Goal: Information Seeking & Learning: Learn about a topic

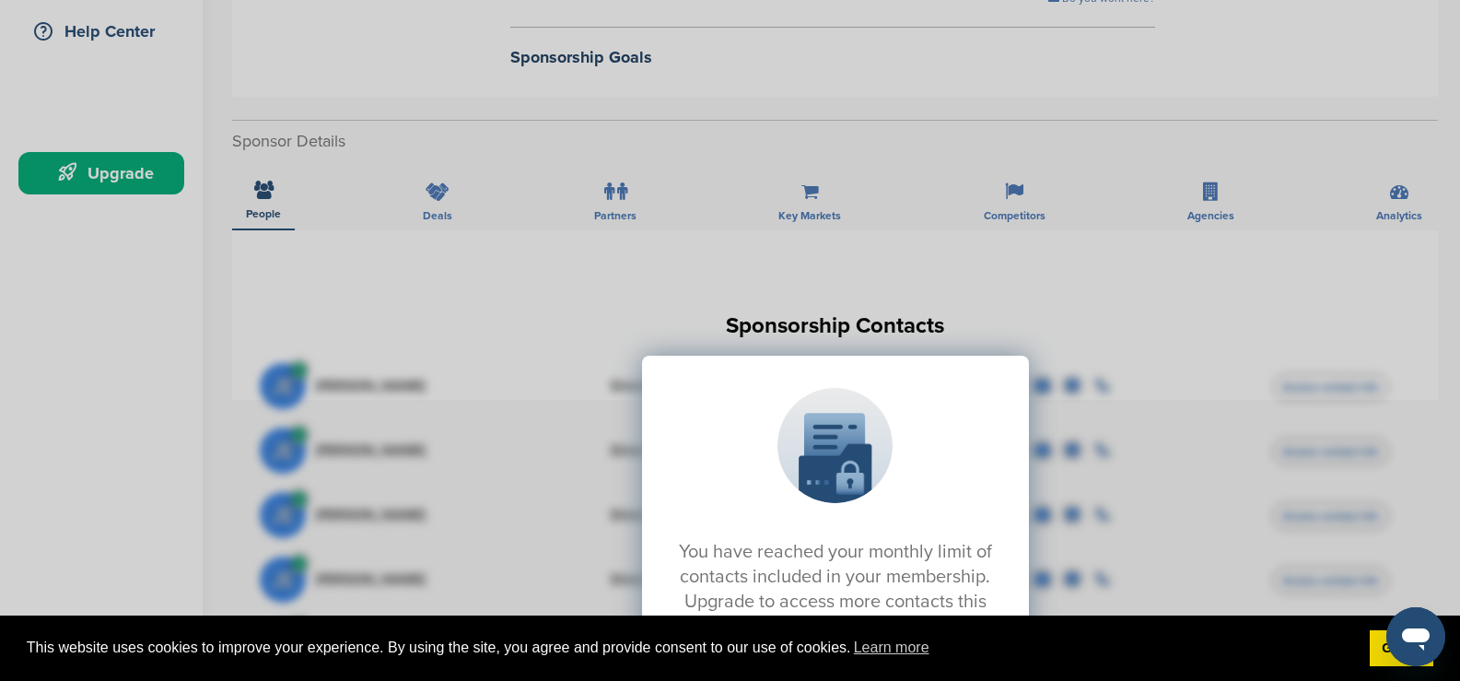
scroll to position [184, 0]
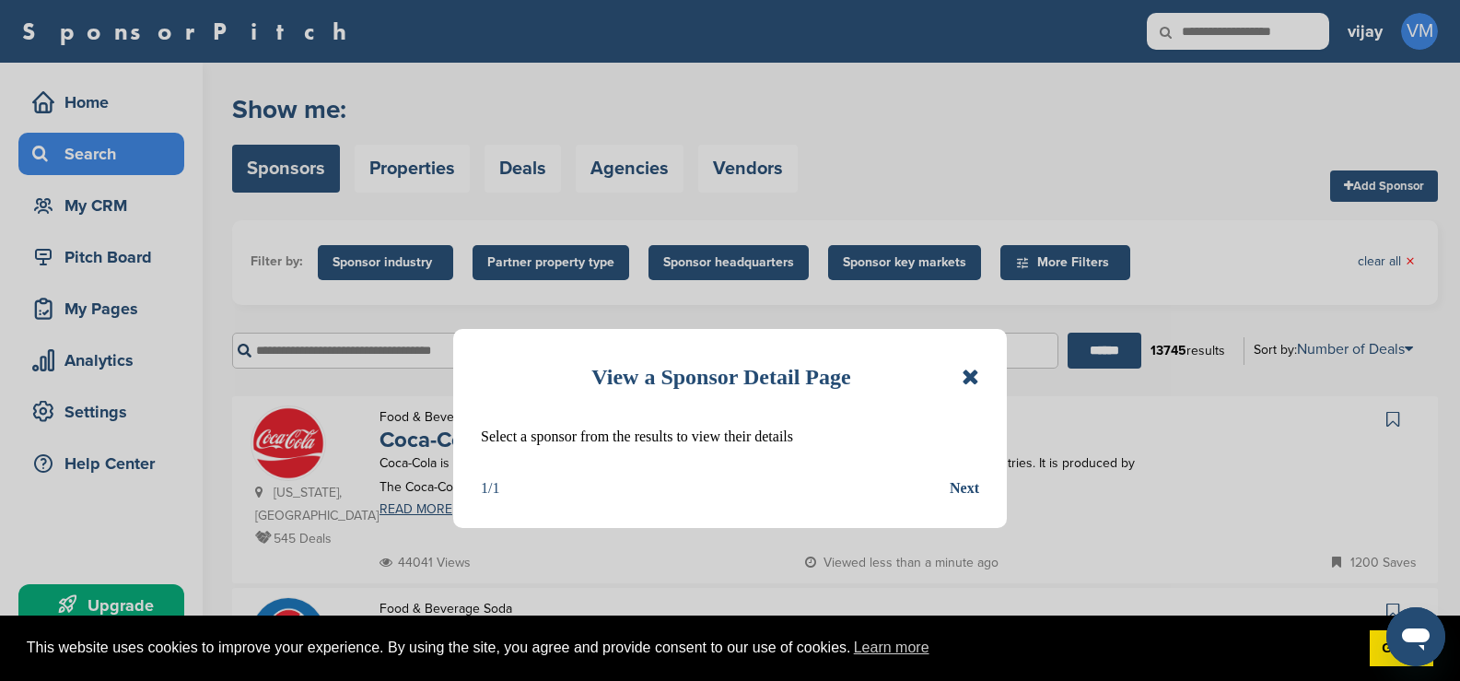
click at [1418, 38] on div "View a Sponsor Detail Page Select a sponsor from the results to view their deta…" at bounding box center [730, 340] width 1460 height 681
click at [972, 371] on icon at bounding box center [969, 377] width 17 height 22
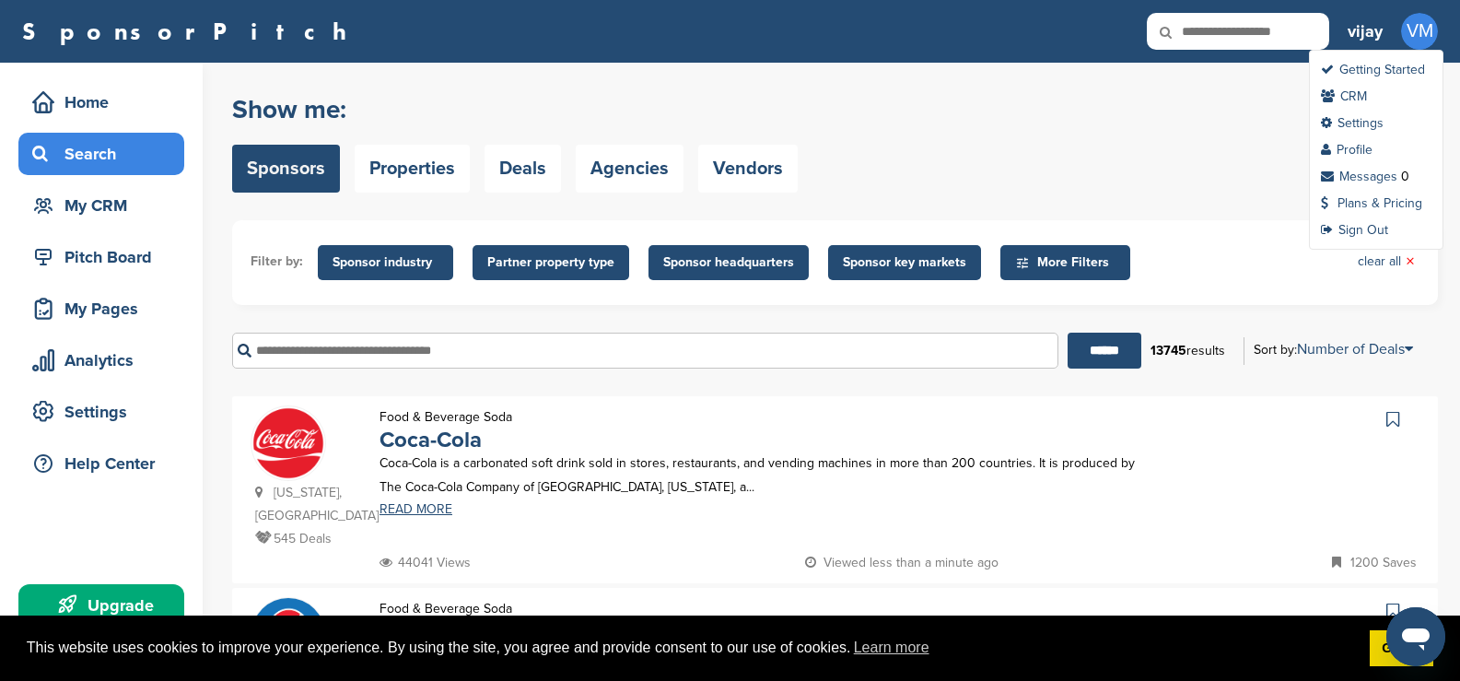
click at [1403, 45] on div "VM Getting Started CRM Settings Profile Messages 0 Plans & Pricing Sign Out" at bounding box center [1419, 31] width 37 height 37
click at [1344, 230] on link "Sign Out" at bounding box center [1354, 230] width 67 height 16
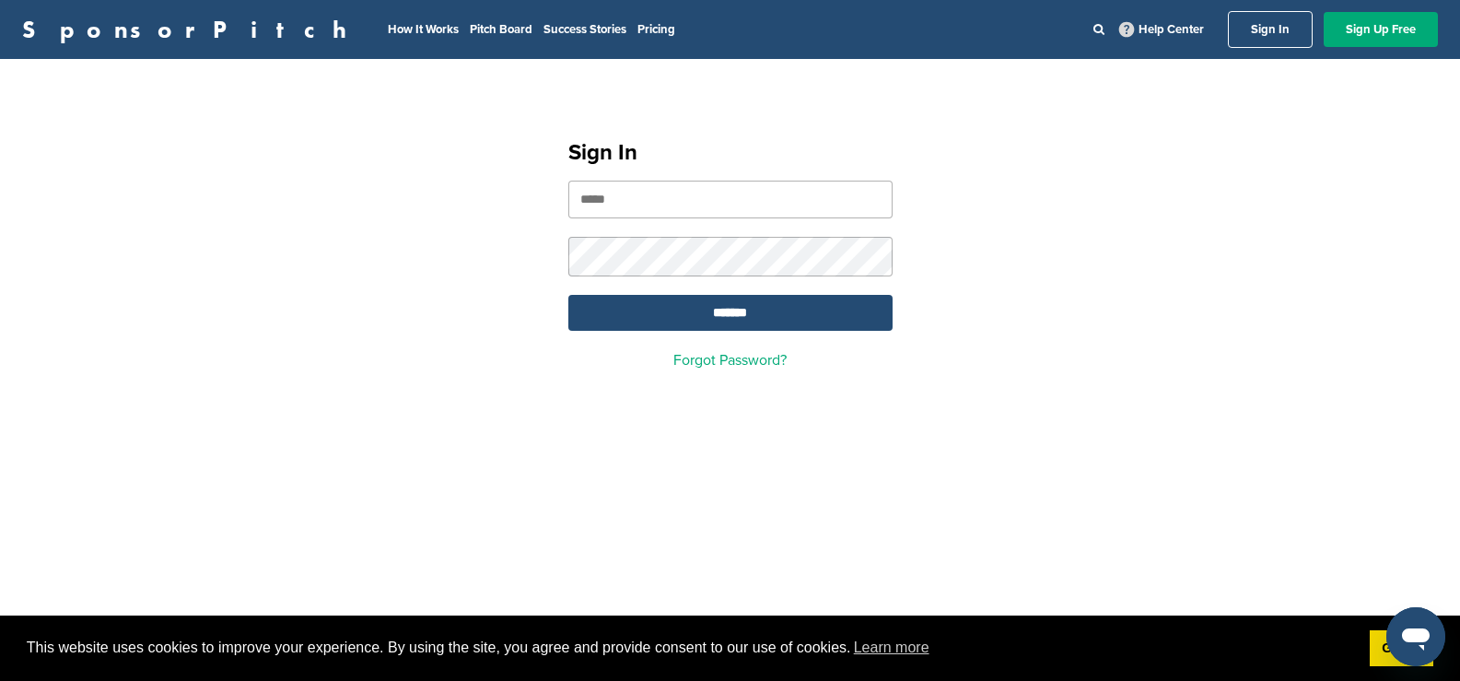
type input "**********"
click at [774, 200] on input "**********" at bounding box center [730, 199] width 324 height 38
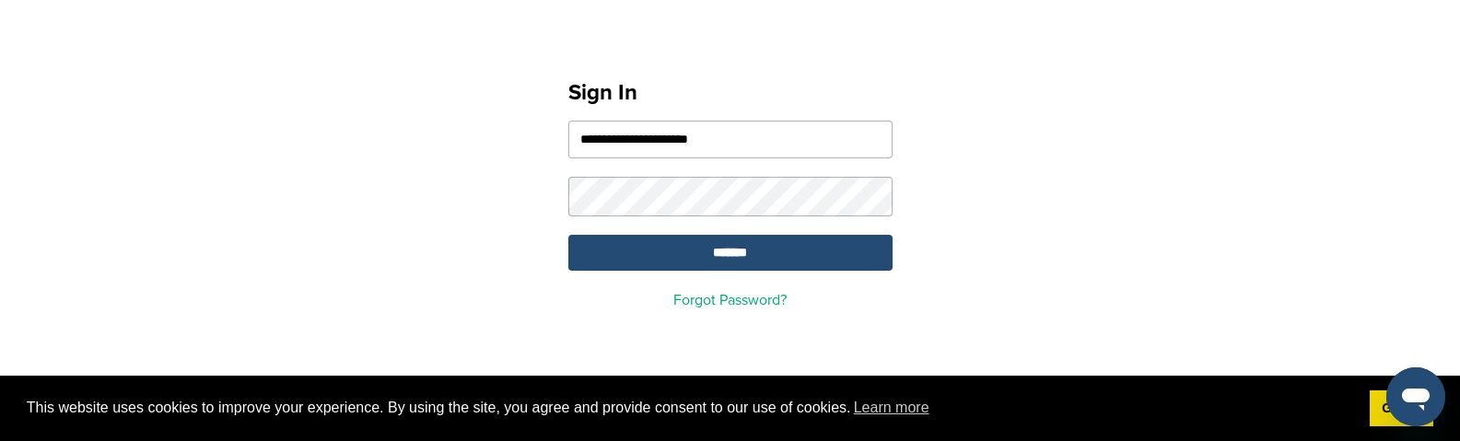
scroll to position [92, 0]
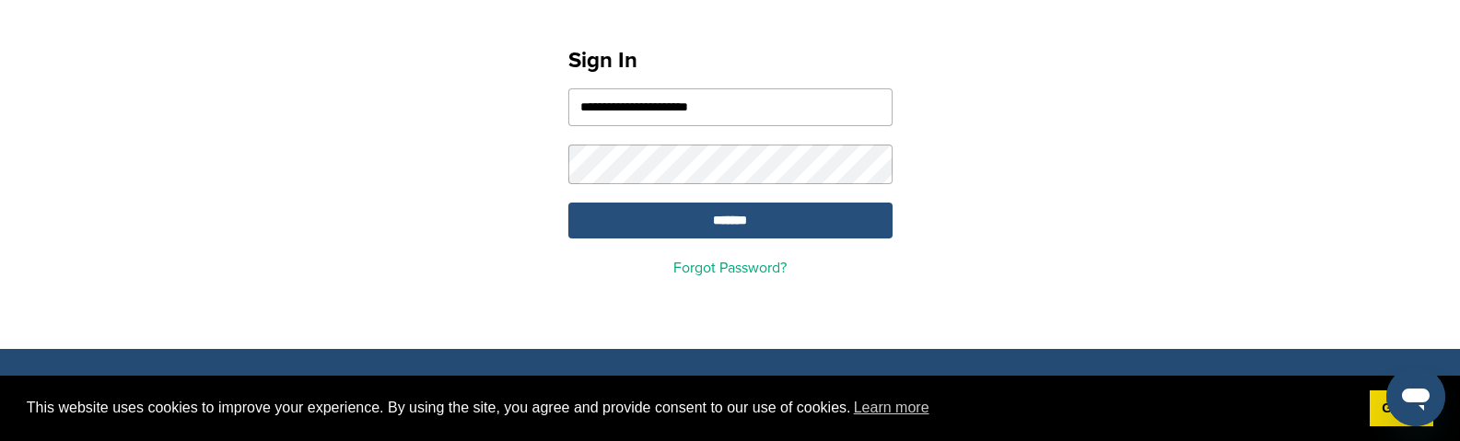
click at [780, 227] on input "*******" at bounding box center [730, 221] width 324 height 36
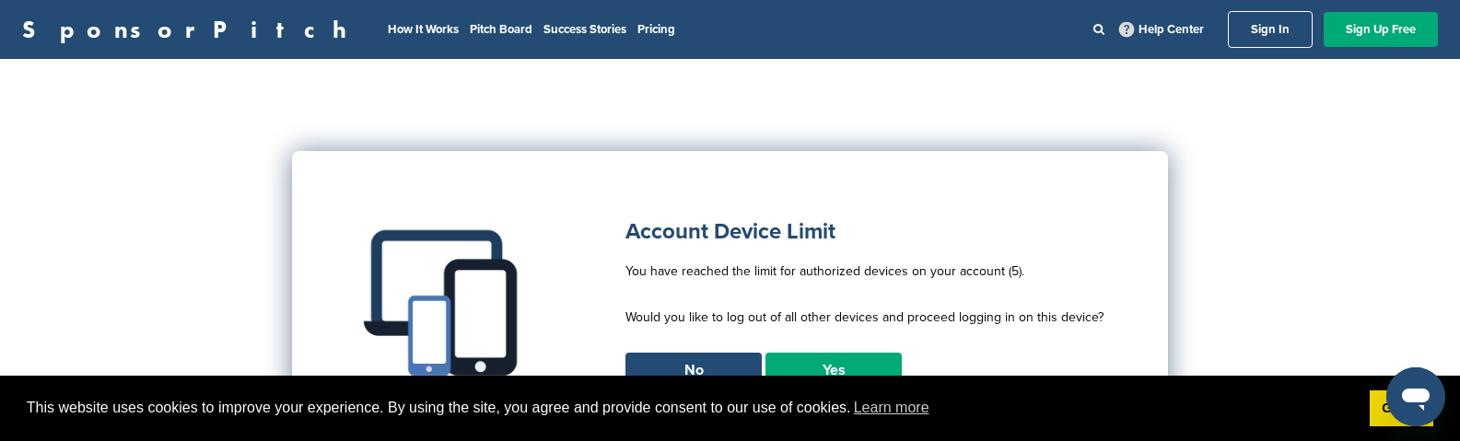
click at [809, 359] on link "Yes" at bounding box center [833, 370] width 136 height 35
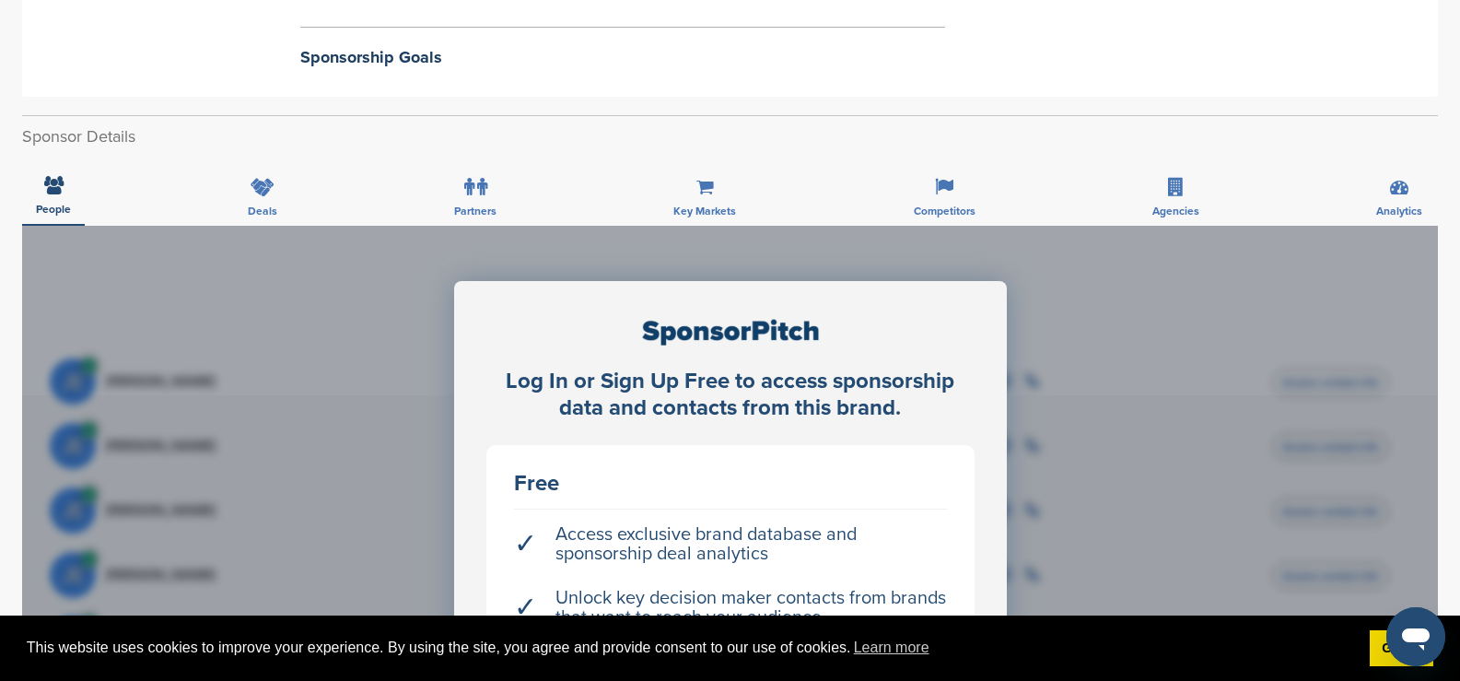
scroll to position [368, 0]
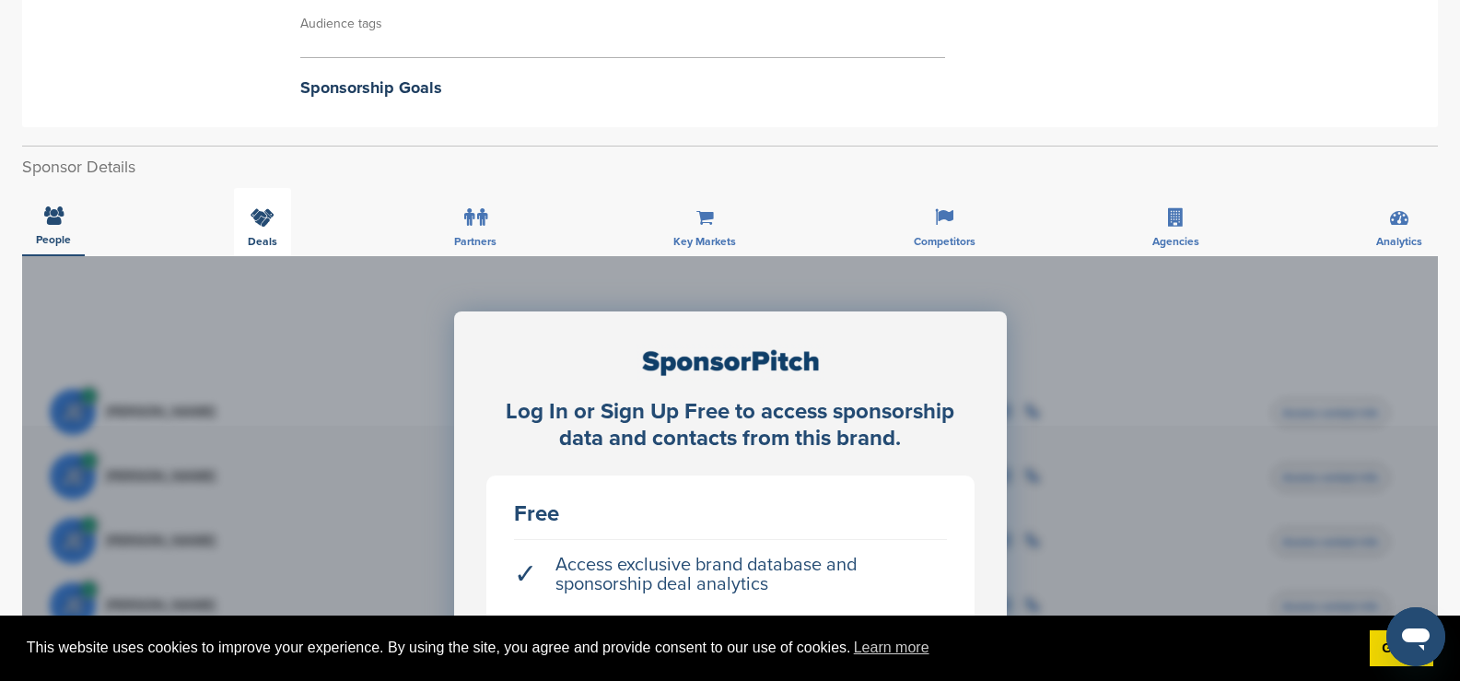
click at [273, 226] on icon at bounding box center [262, 217] width 24 height 18
click at [264, 236] on span "Deals" at bounding box center [262, 241] width 29 height 11
drag, startPoint x: 270, startPoint y: 230, endPoint x: 687, endPoint y: 214, distance: 417.5
click at [270, 229] on div "Deals" at bounding box center [262, 222] width 57 height 68
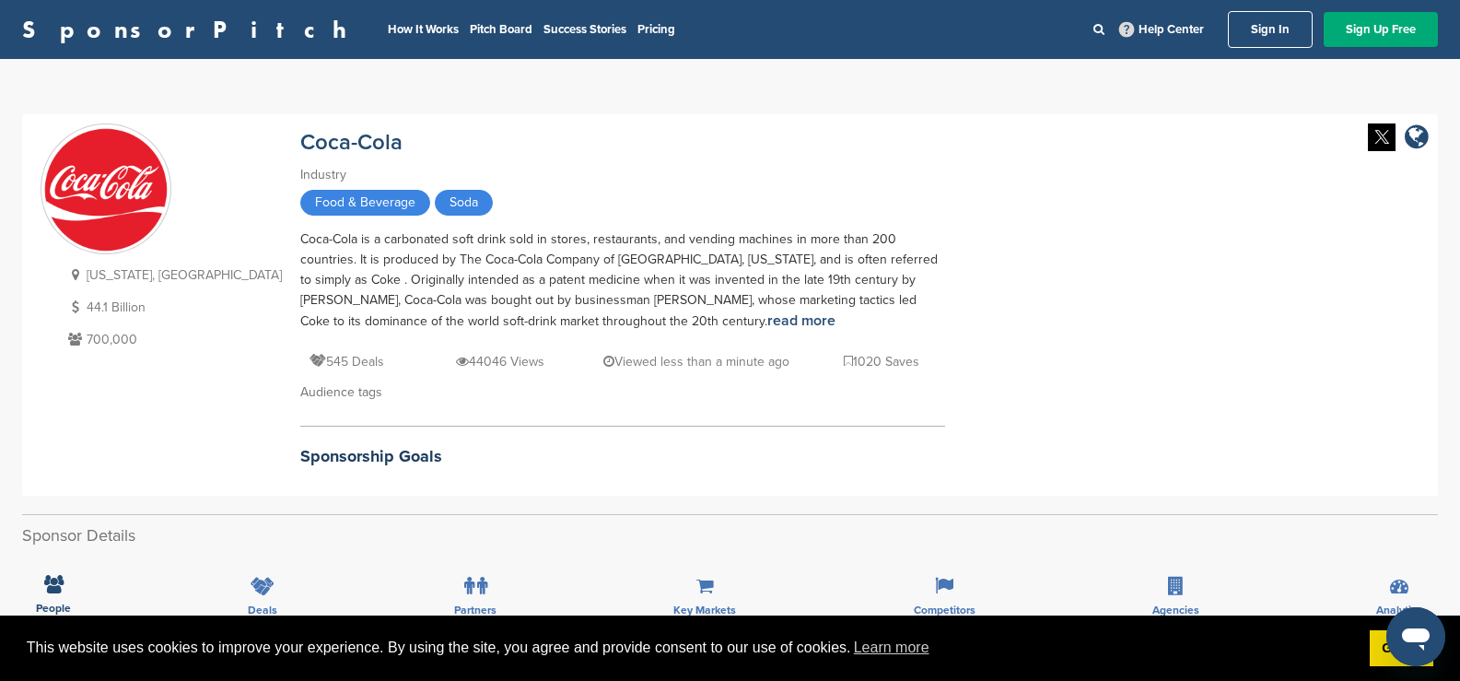
scroll to position [460, 0]
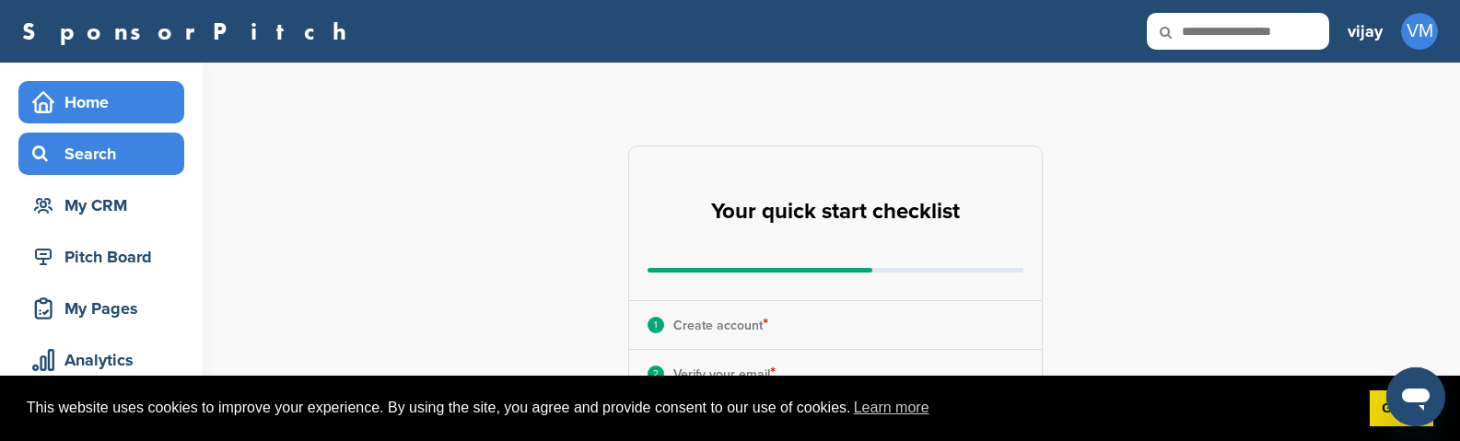
click at [78, 155] on div "Search" at bounding box center [106, 153] width 157 height 33
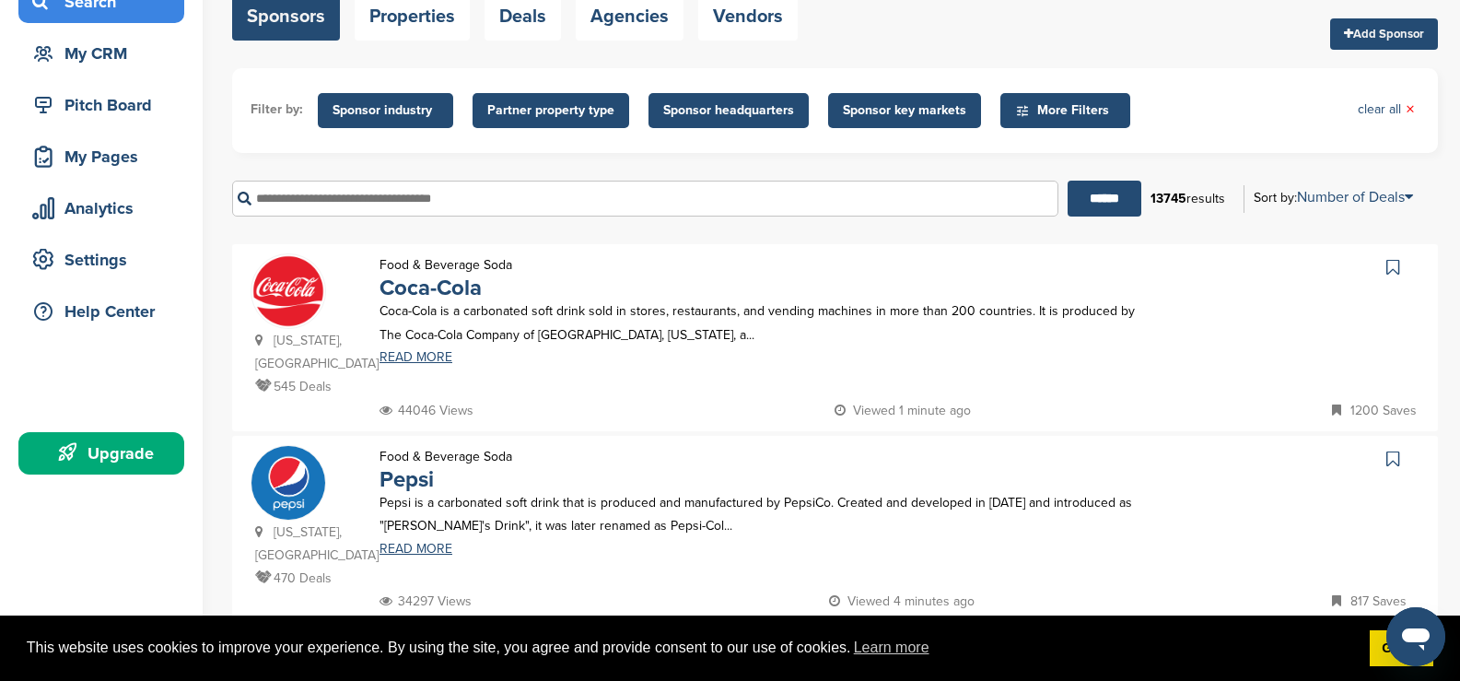
scroll to position [184, 0]
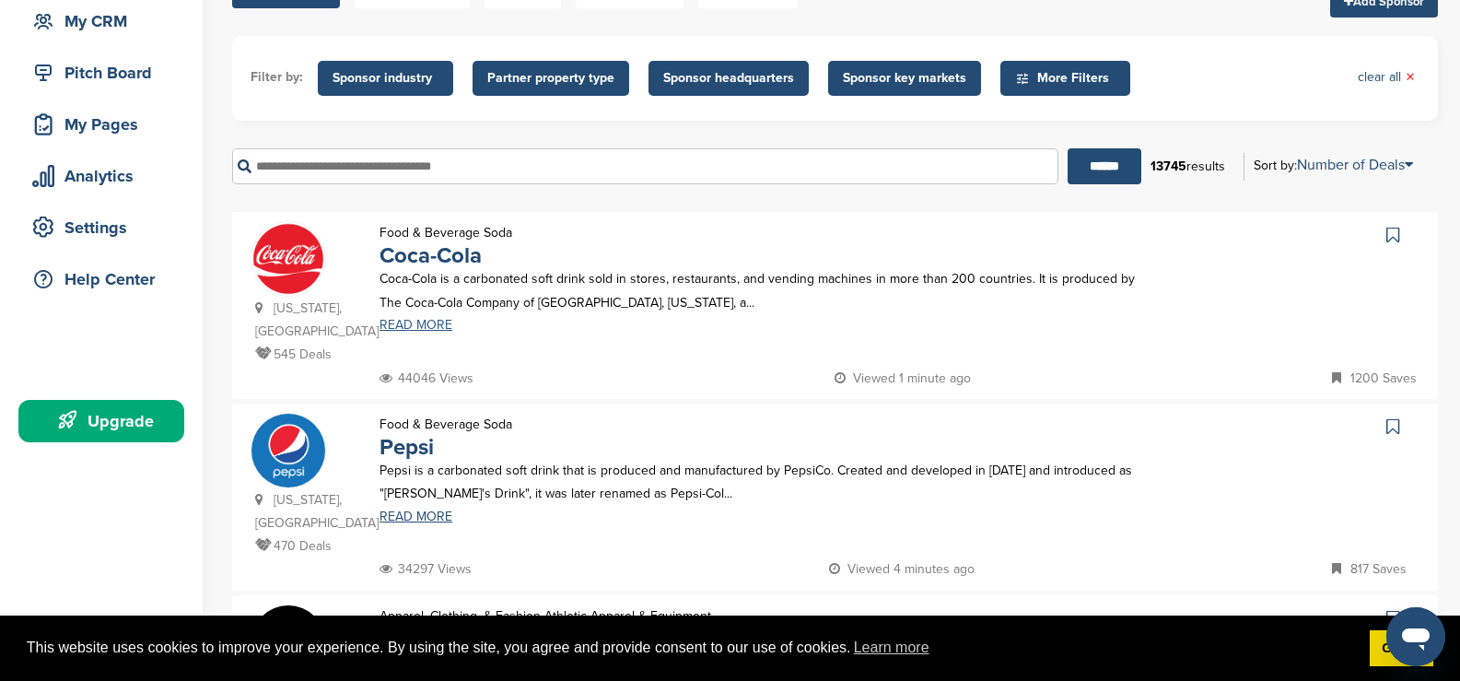
click at [417, 329] on link "READ MORE" at bounding box center [757, 325] width 757 height 13
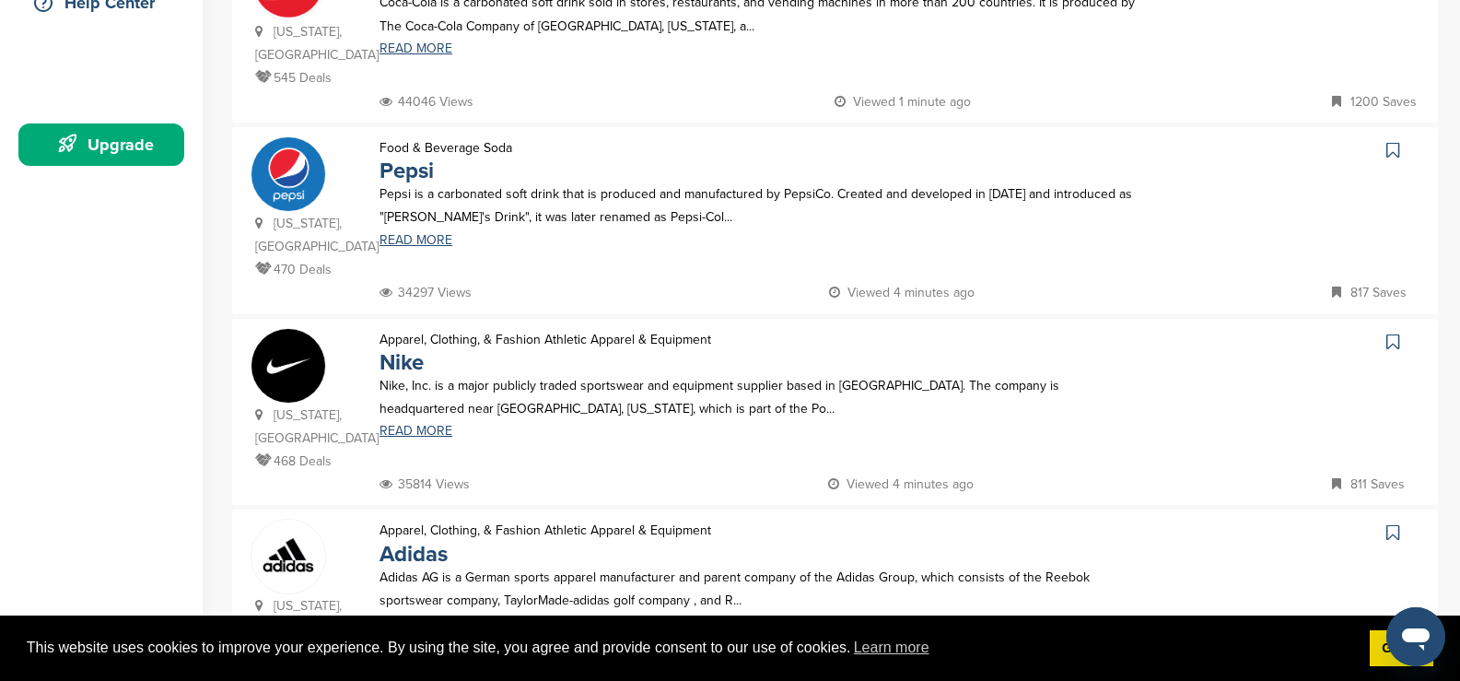
scroll to position [92, 0]
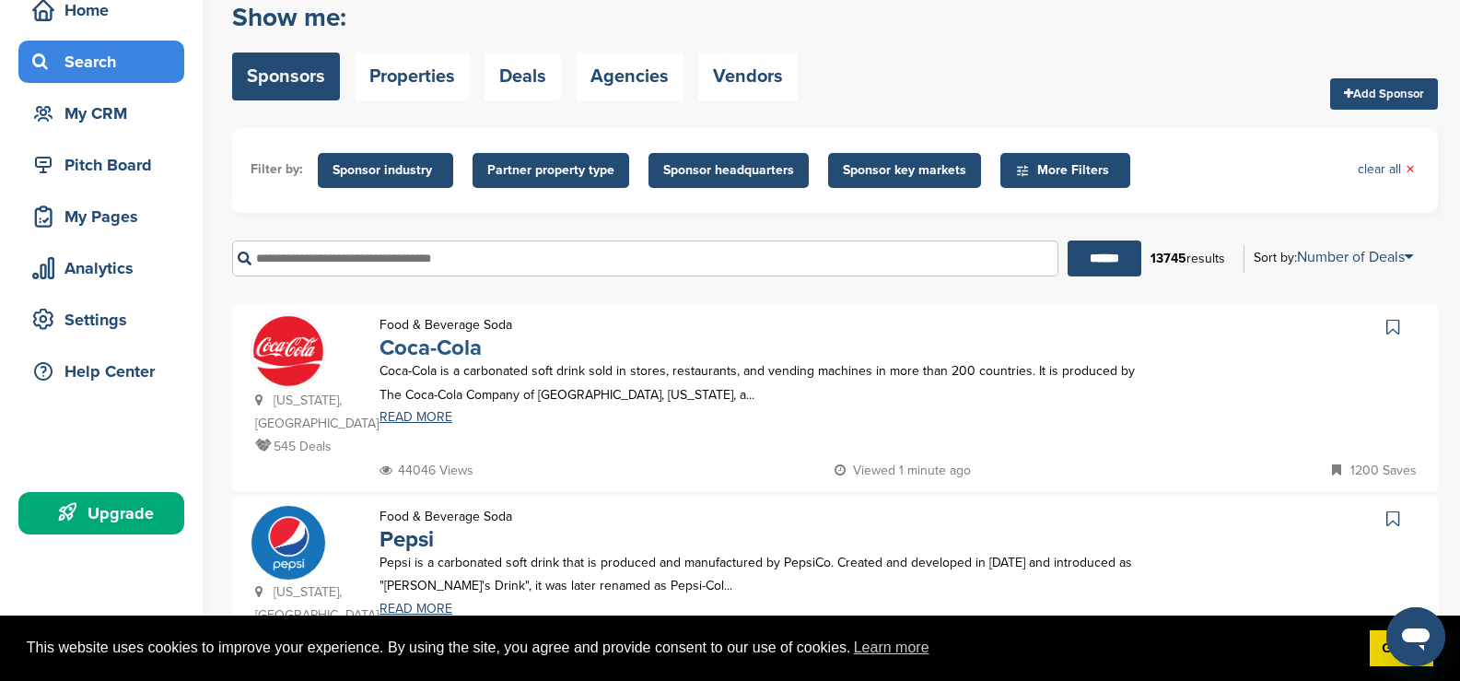
click at [408, 353] on link "Coca-Cola" at bounding box center [430, 347] width 102 height 27
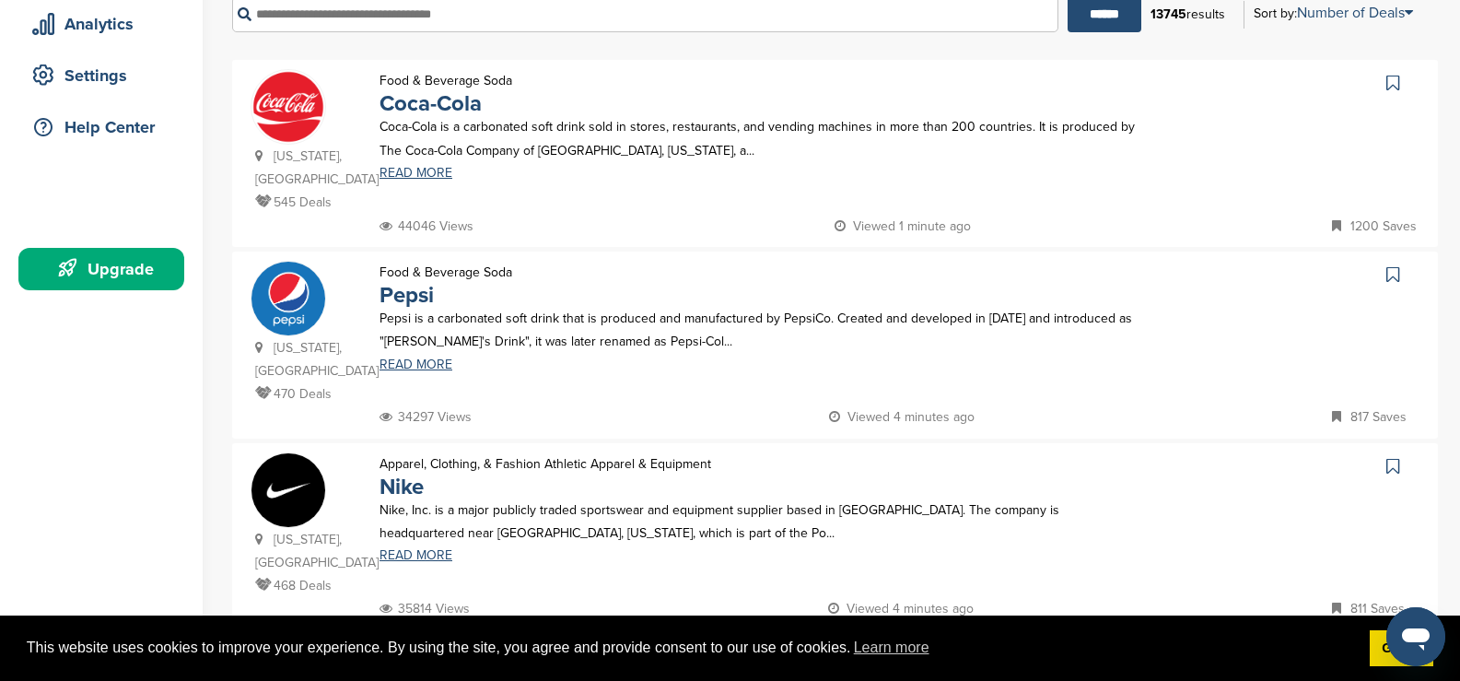
scroll to position [368, 0]
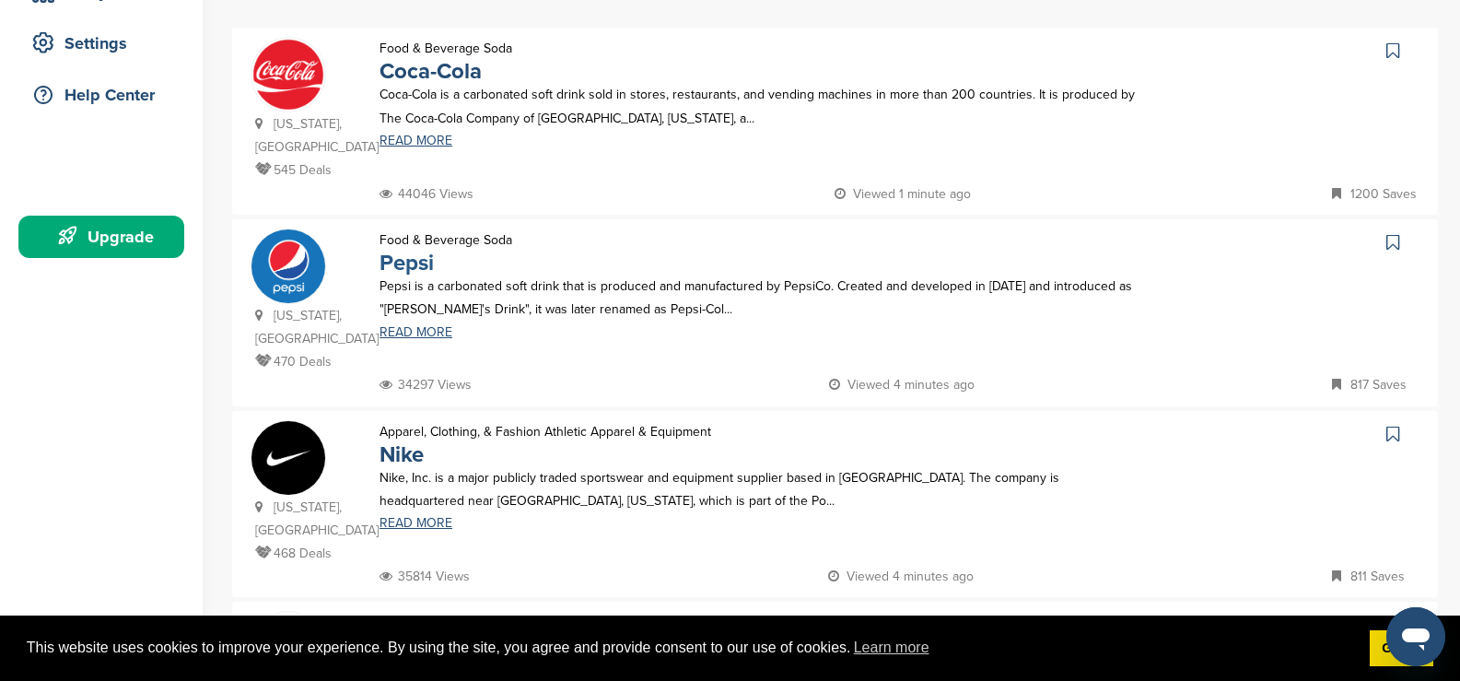
click at [425, 250] on link "Pepsi" at bounding box center [406, 263] width 54 height 27
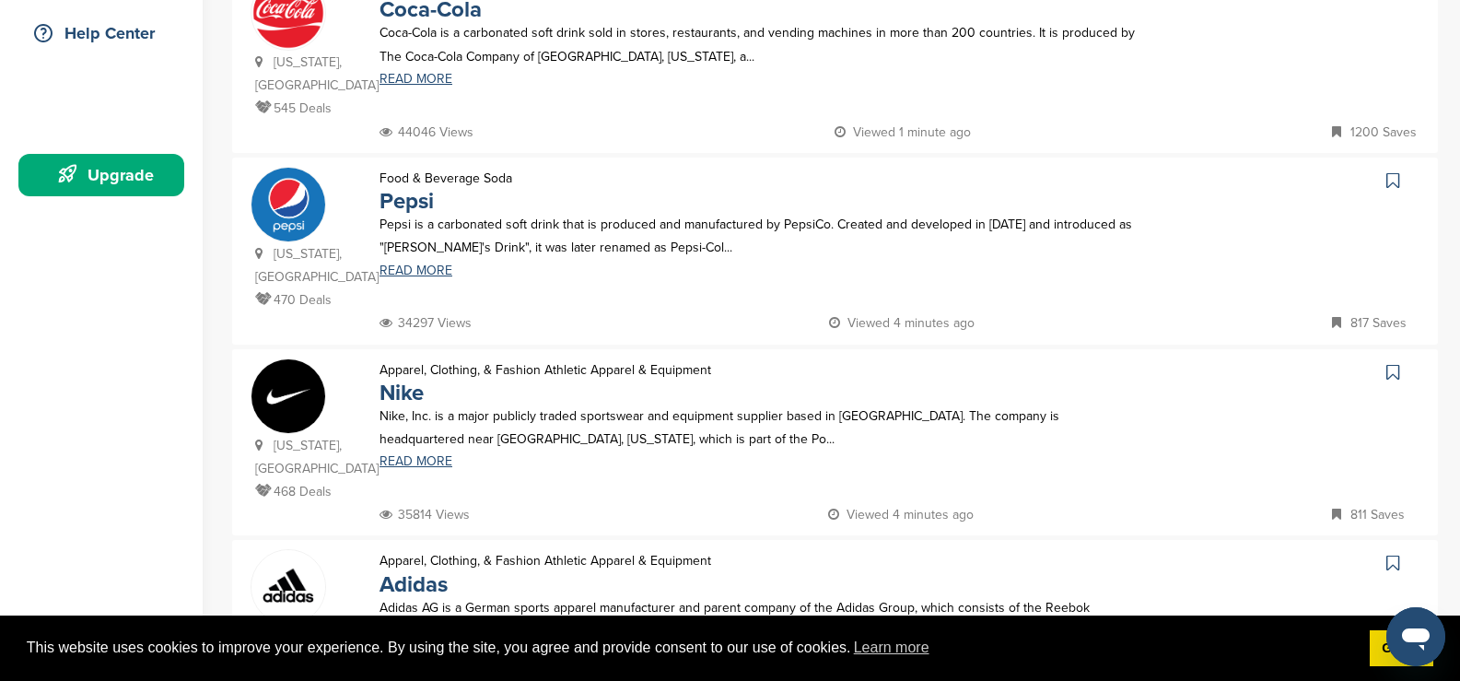
scroll to position [460, 0]
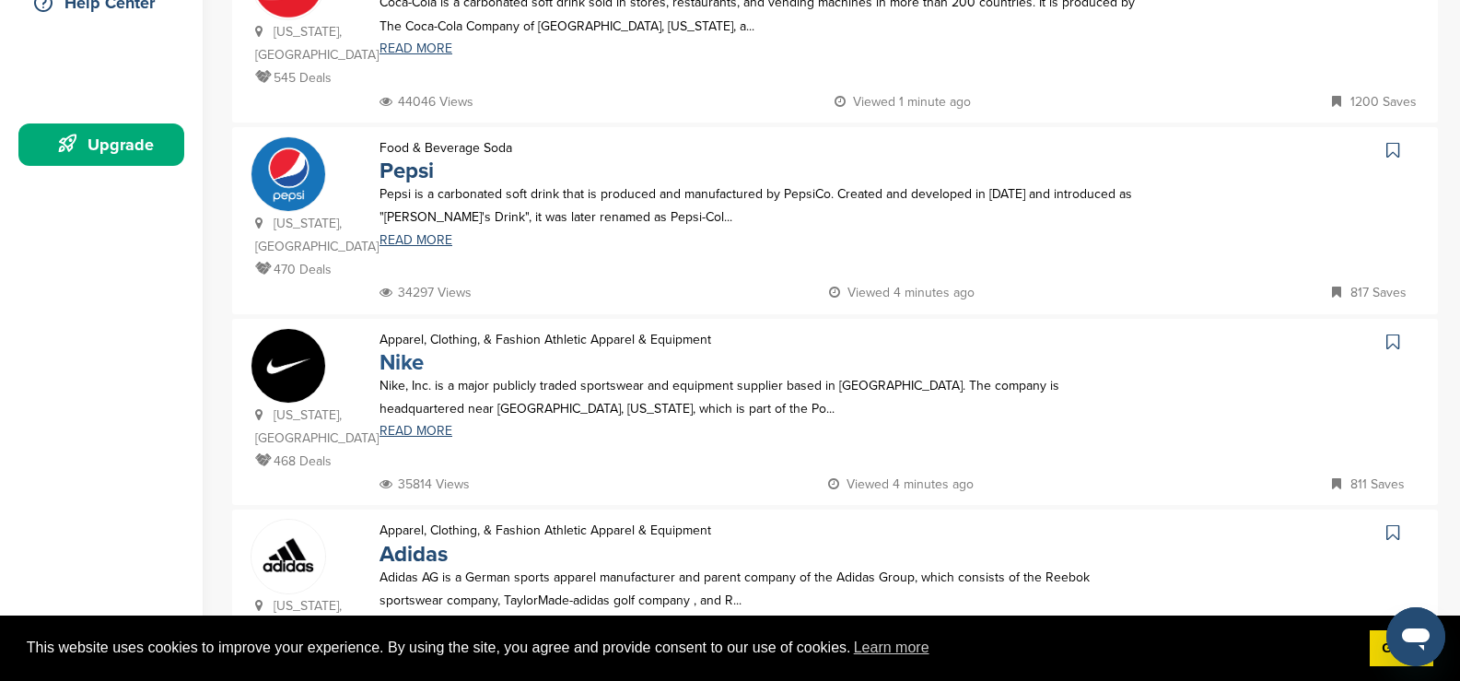
click at [412, 349] on link "Nike" at bounding box center [401, 362] width 44 height 27
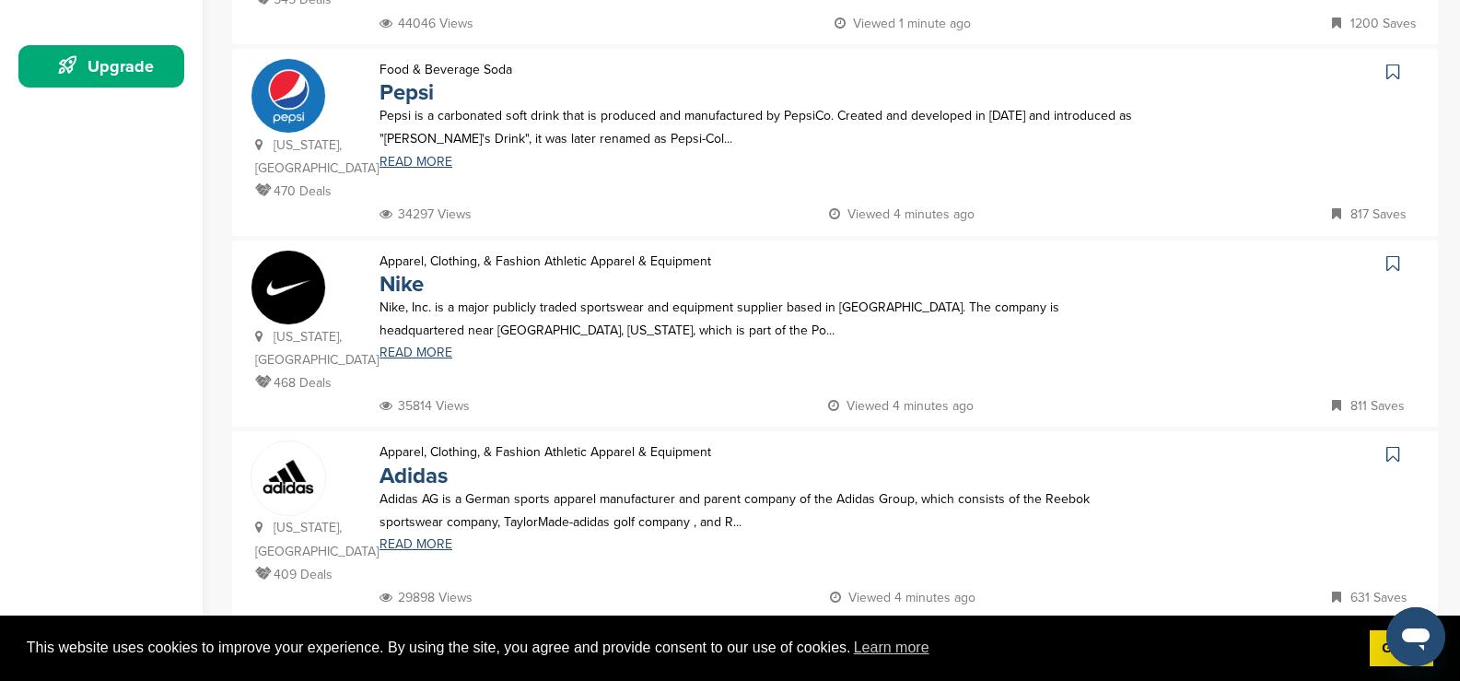
scroll to position [645, 0]
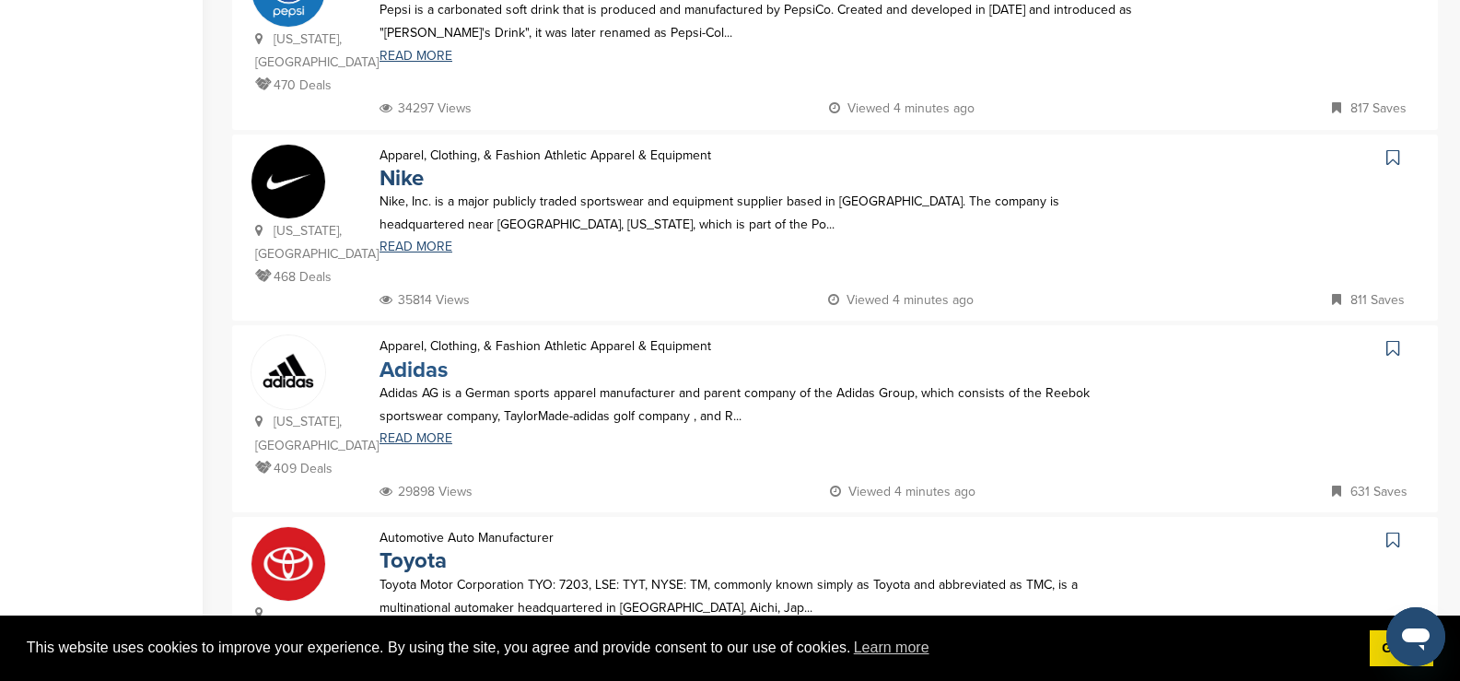
click at [425, 356] on link "Adidas" at bounding box center [413, 369] width 68 height 27
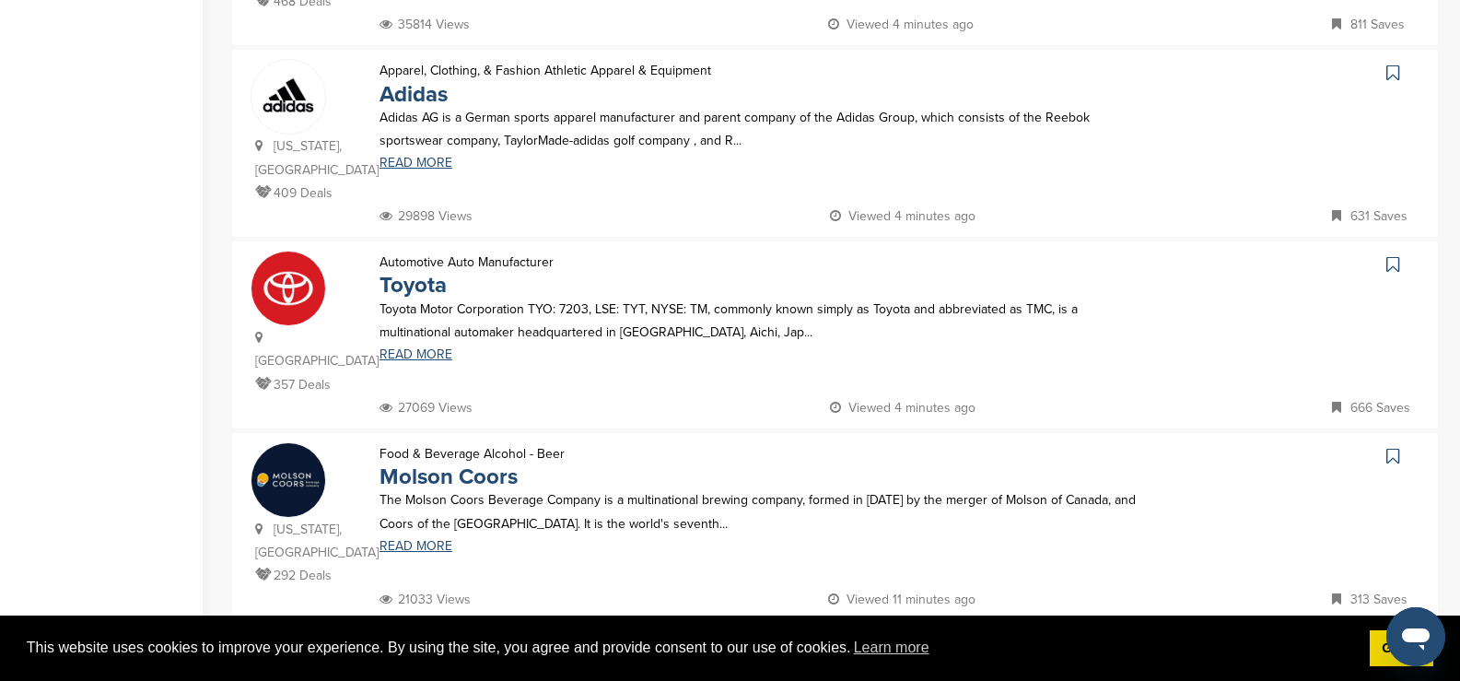
scroll to position [921, 0]
click at [417, 271] on link "Toyota" at bounding box center [412, 284] width 67 height 27
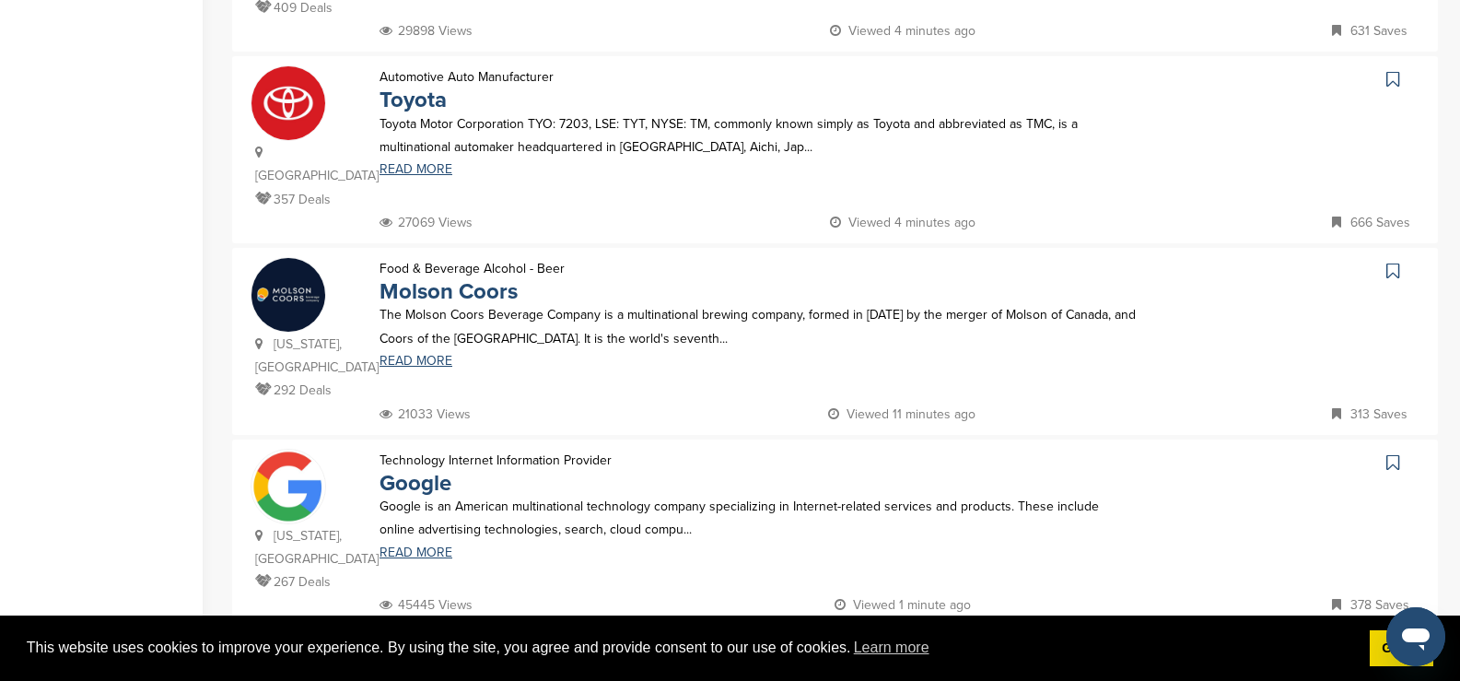
scroll to position [1289, 0]
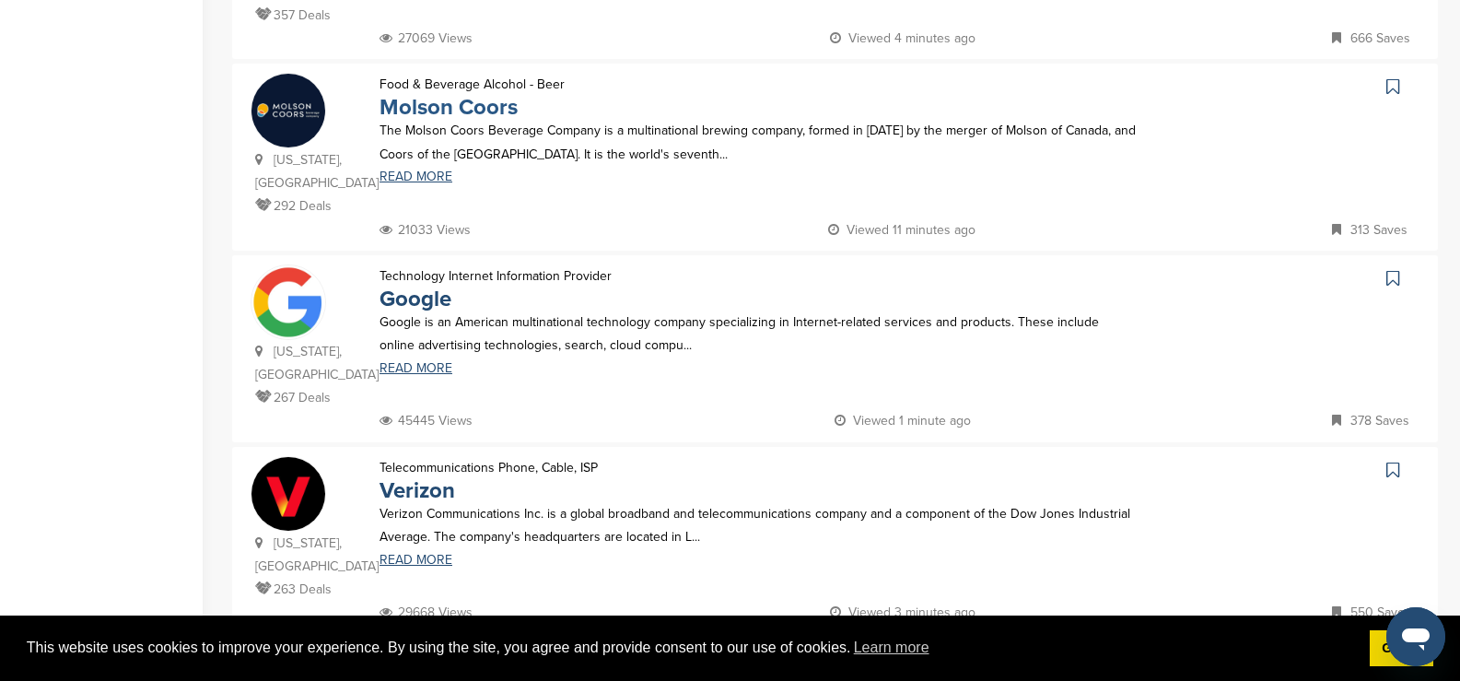
click at [438, 94] on link "Molson Coors" at bounding box center [448, 107] width 138 height 27
click at [438, 285] on link "Google" at bounding box center [415, 298] width 72 height 27
click at [427, 440] on link "Verizon" at bounding box center [417, 490] width 76 height 27
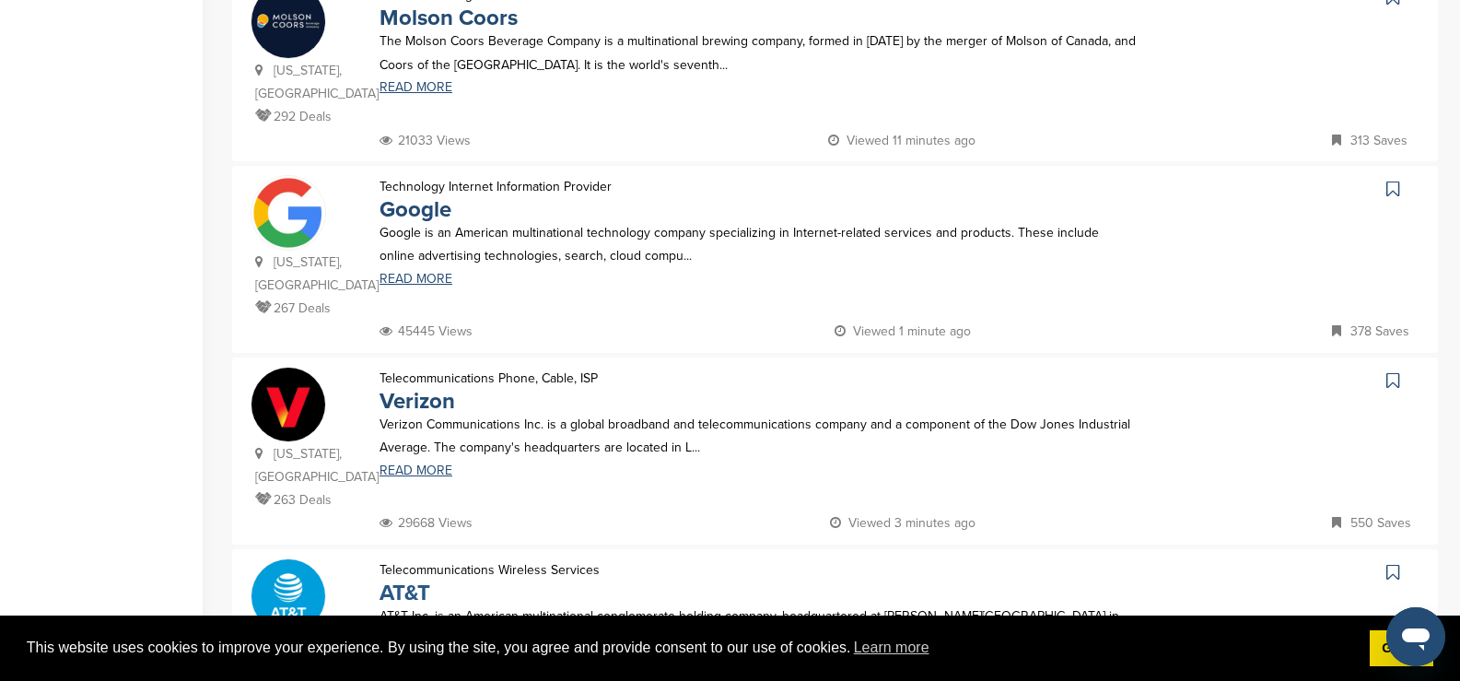
scroll to position [1473, 0]
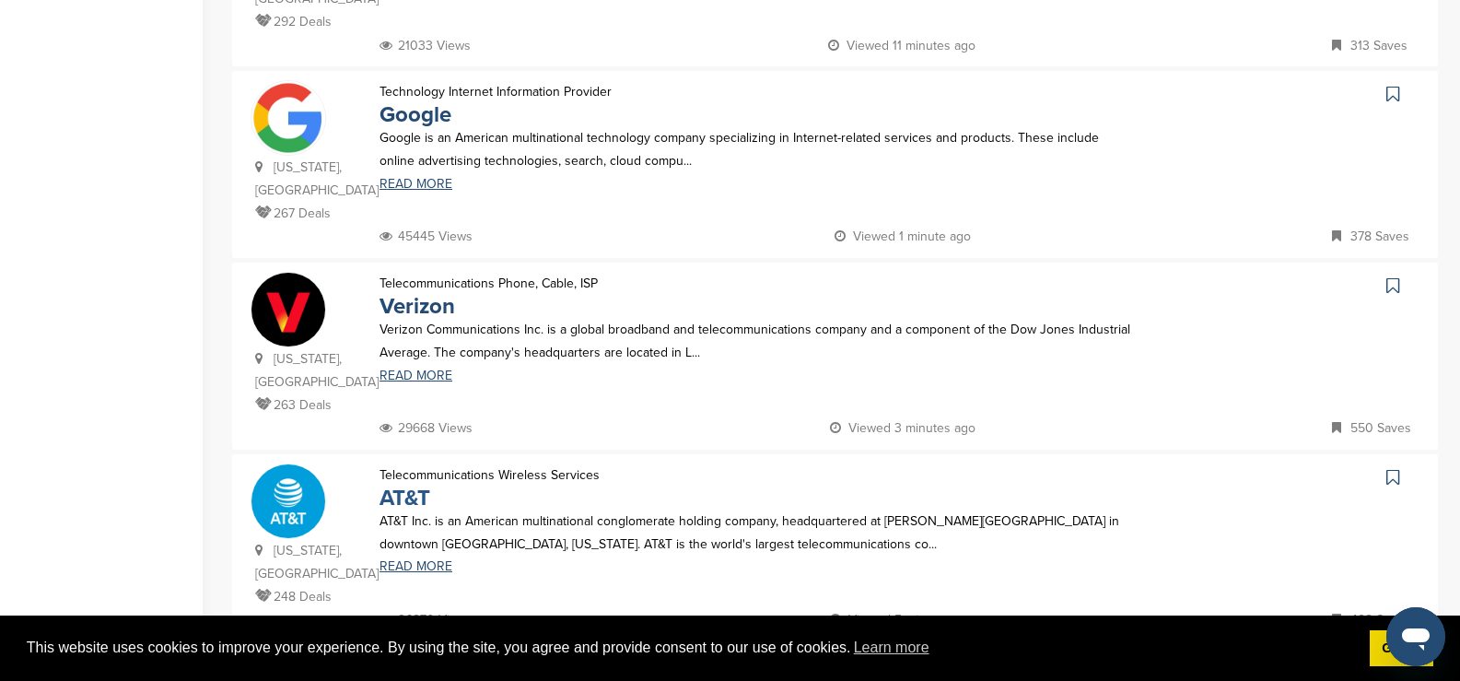
click at [407, 440] on link "AT&T" at bounding box center [404, 497] width 51 height 27
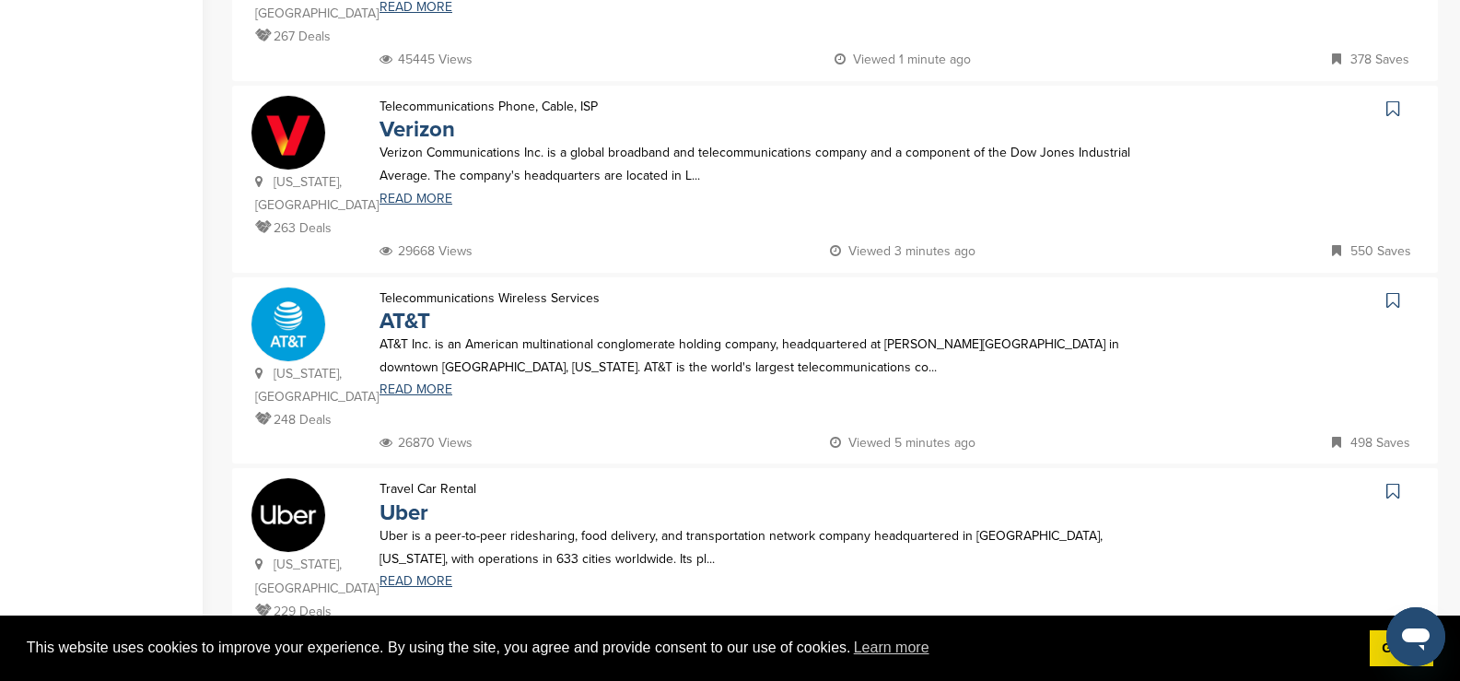
scroll to position [1658, 0]
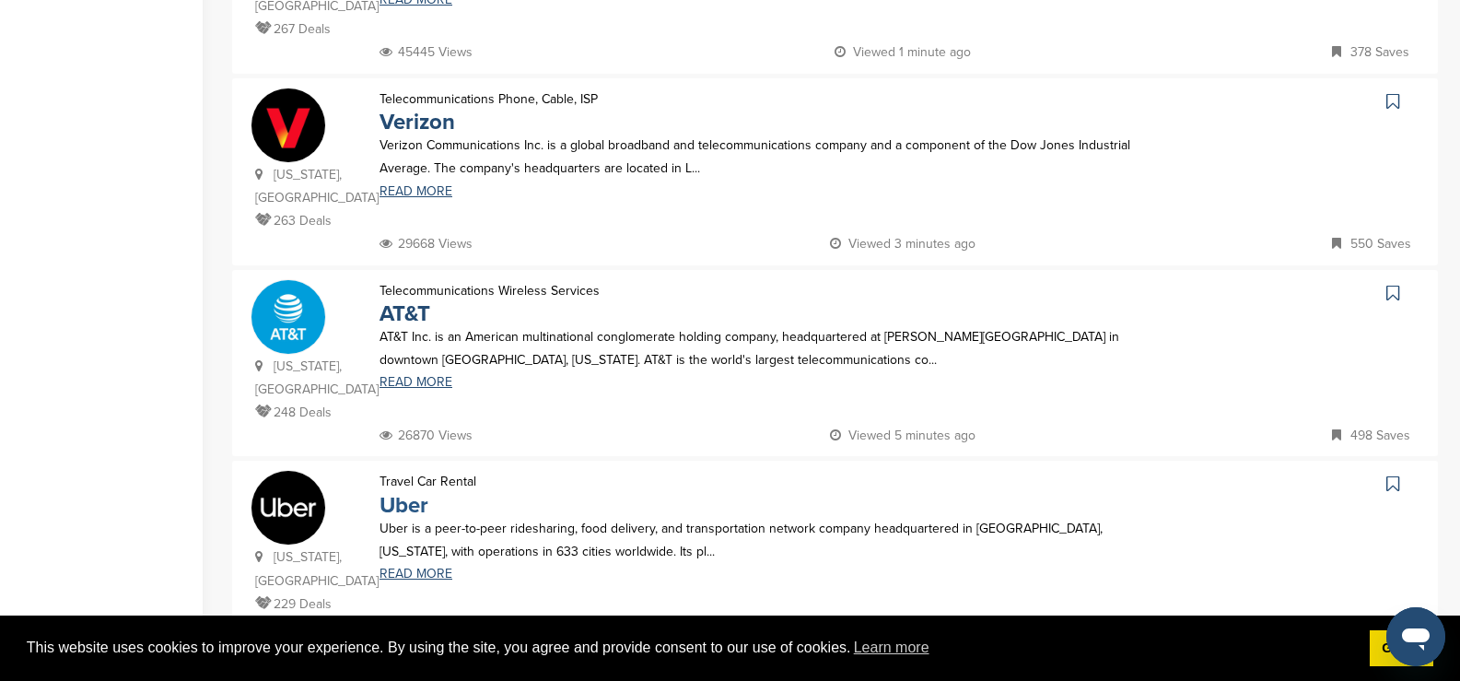
click at [409, 440] on link "Uber" at bounding box center [403, 505] width 49 height 27
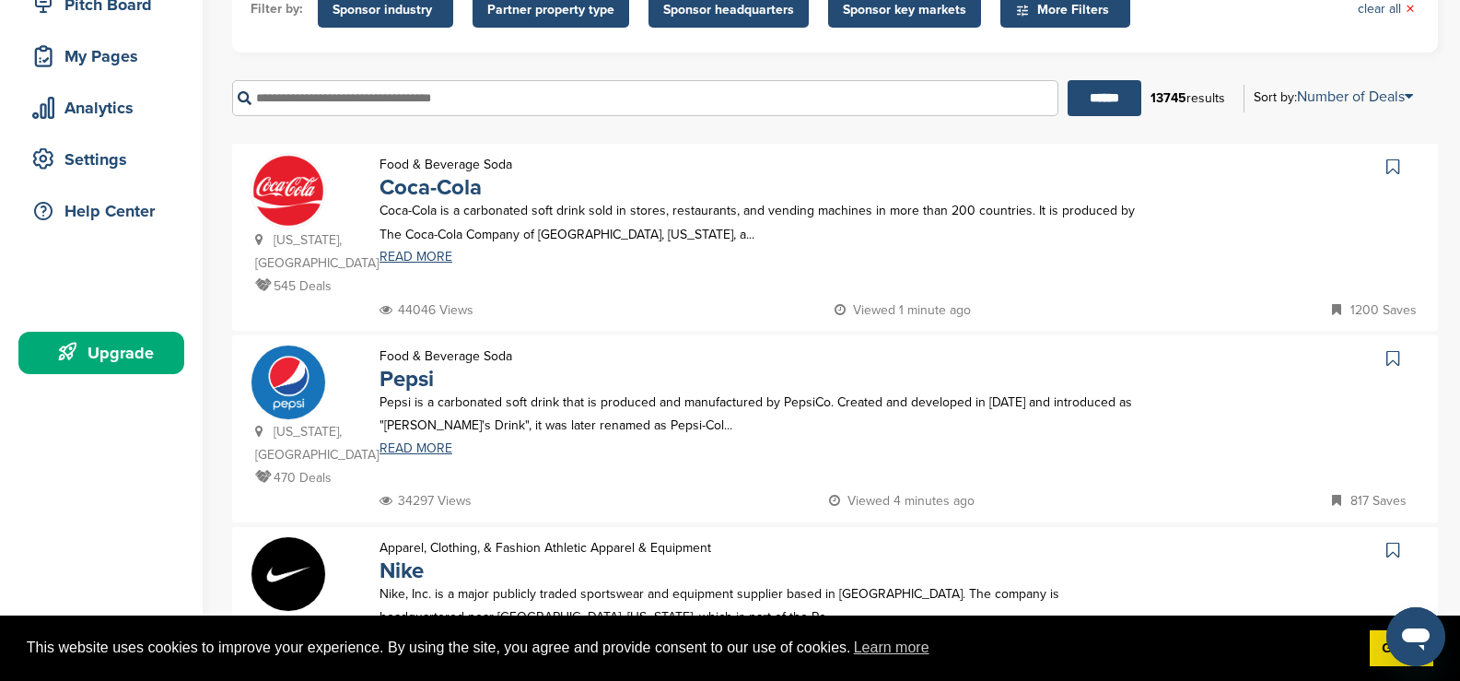
scroll to position [0, 0]
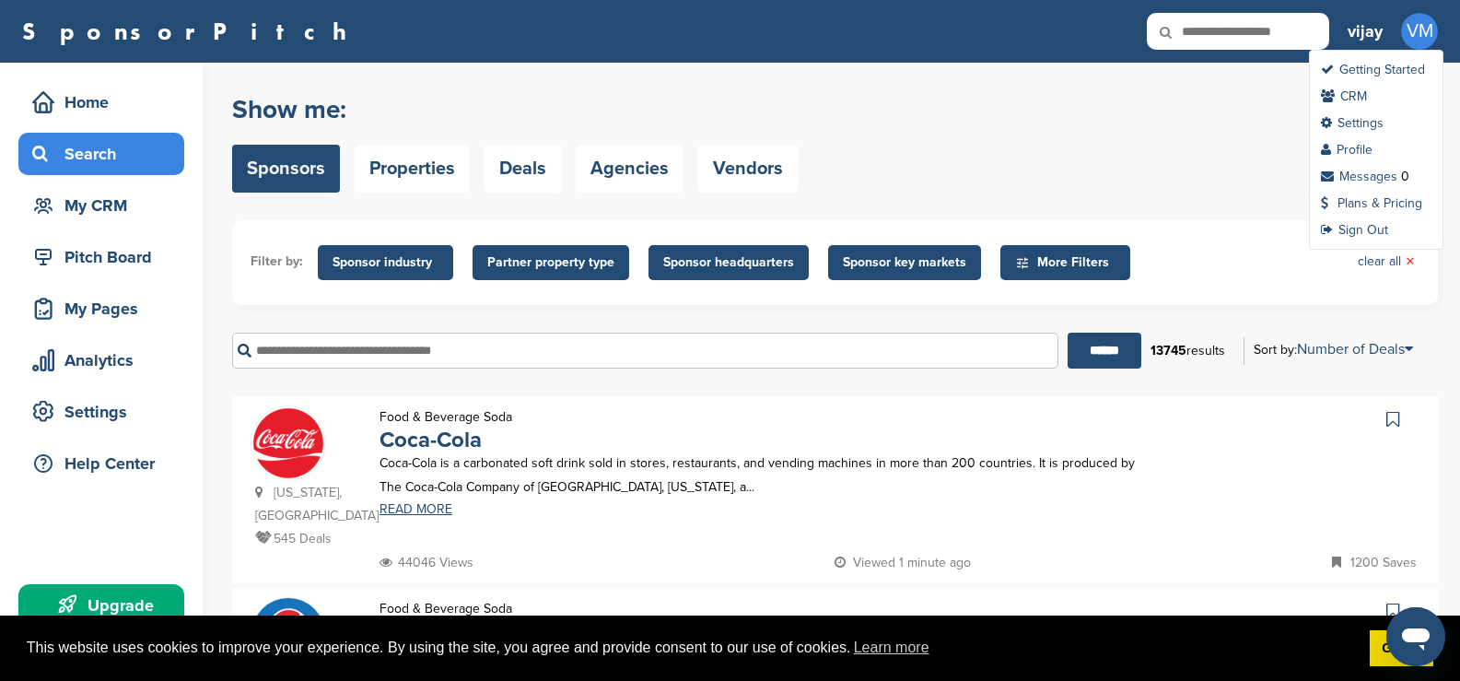
click at [1427, 40] on span "VM" at bounding box center [1419, 31] width 37 height 37
click at [1372, 227] on link "Sign Out" at bounding box center [1354, 230] width 67 height 16
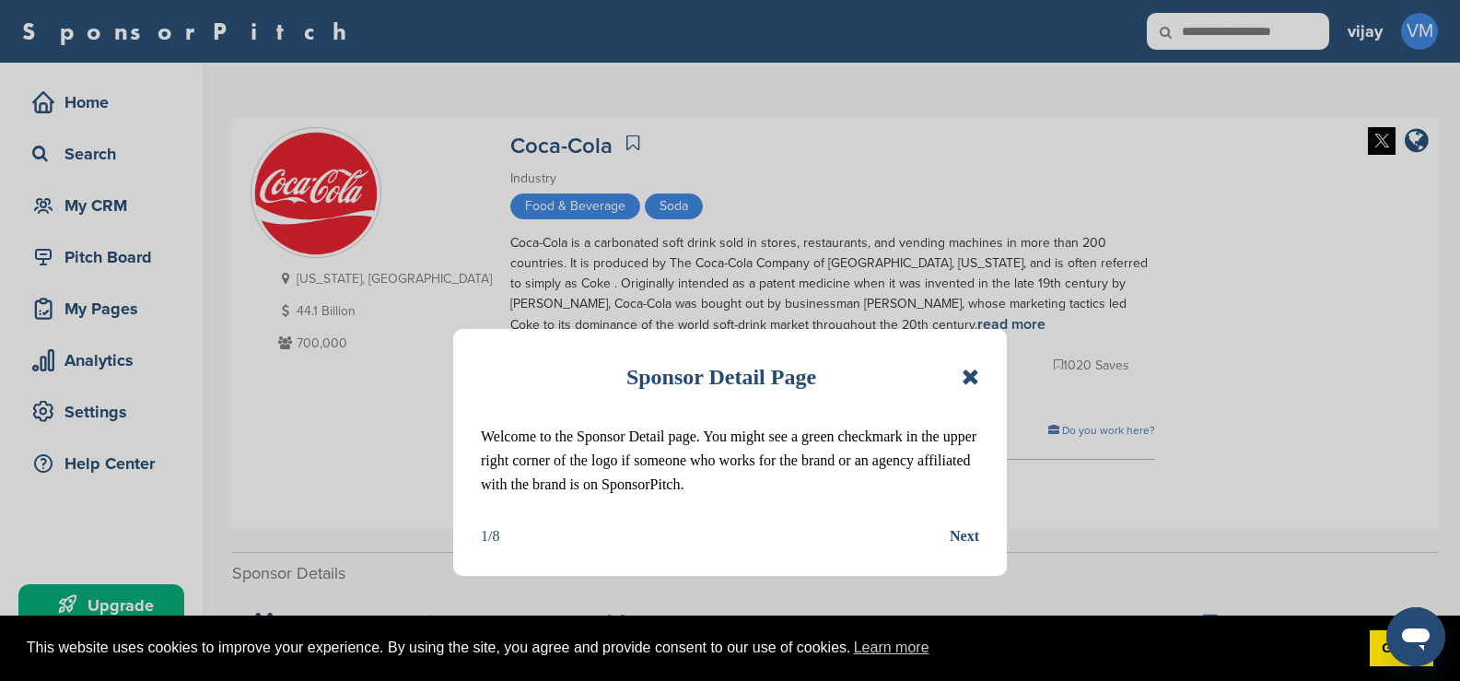
click at [972, 377] on icon at bounding box center [969, 377] width 17 height 22
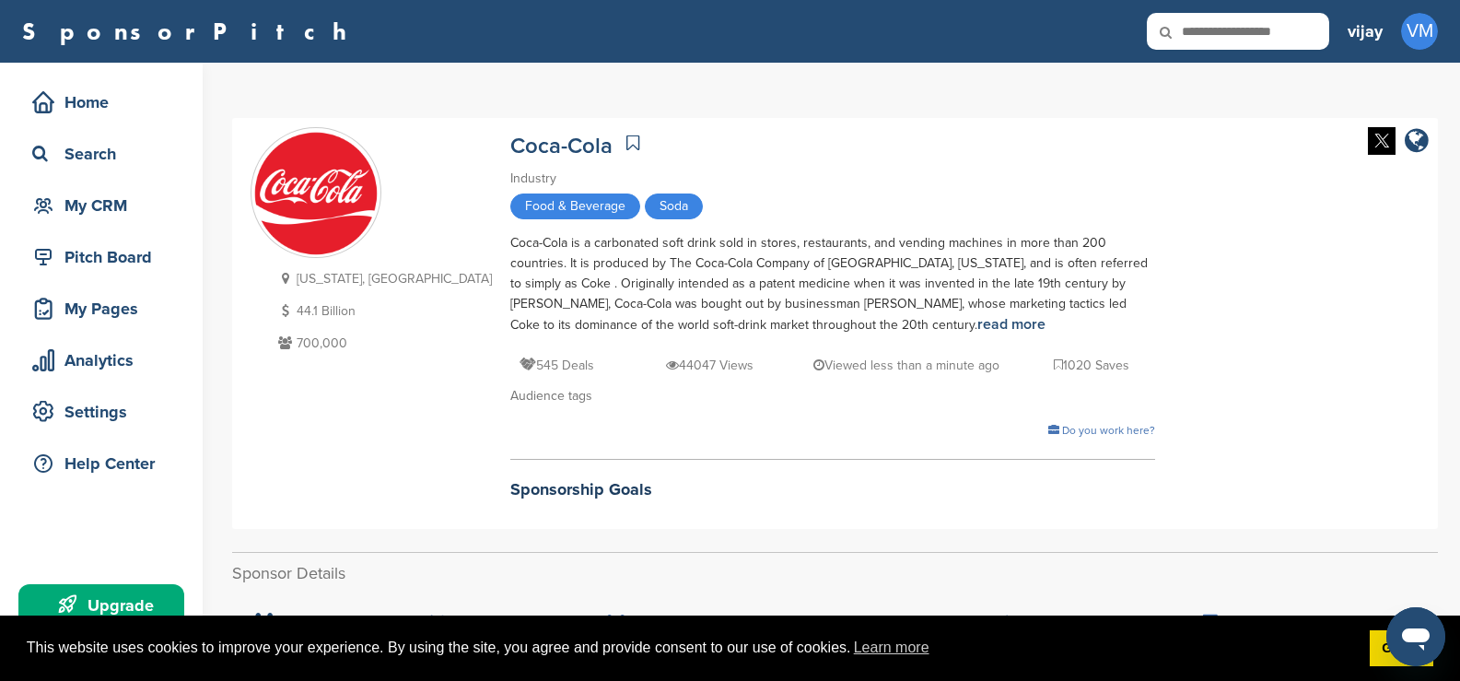
scroll to position [368, 0]
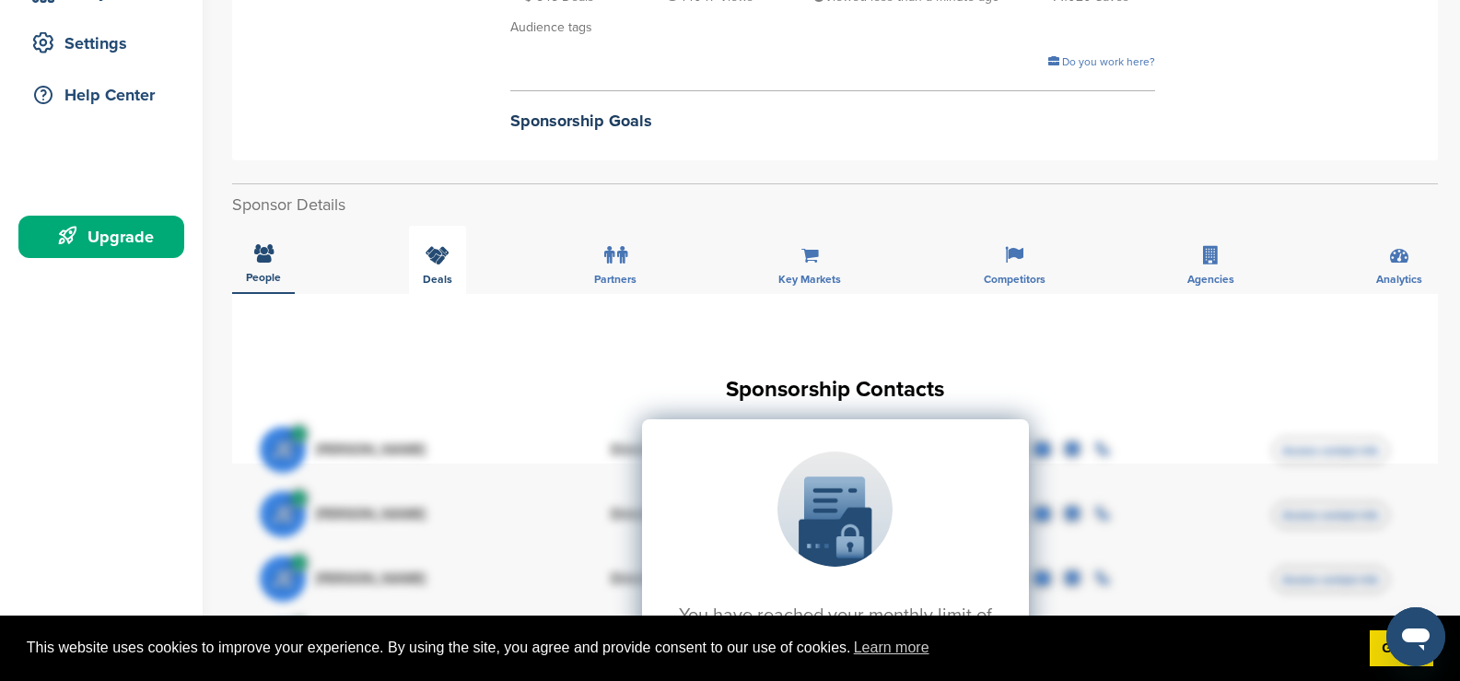
click at [448, 270] on div "Deals" at bounding box center [437, 260] width 57 height 68
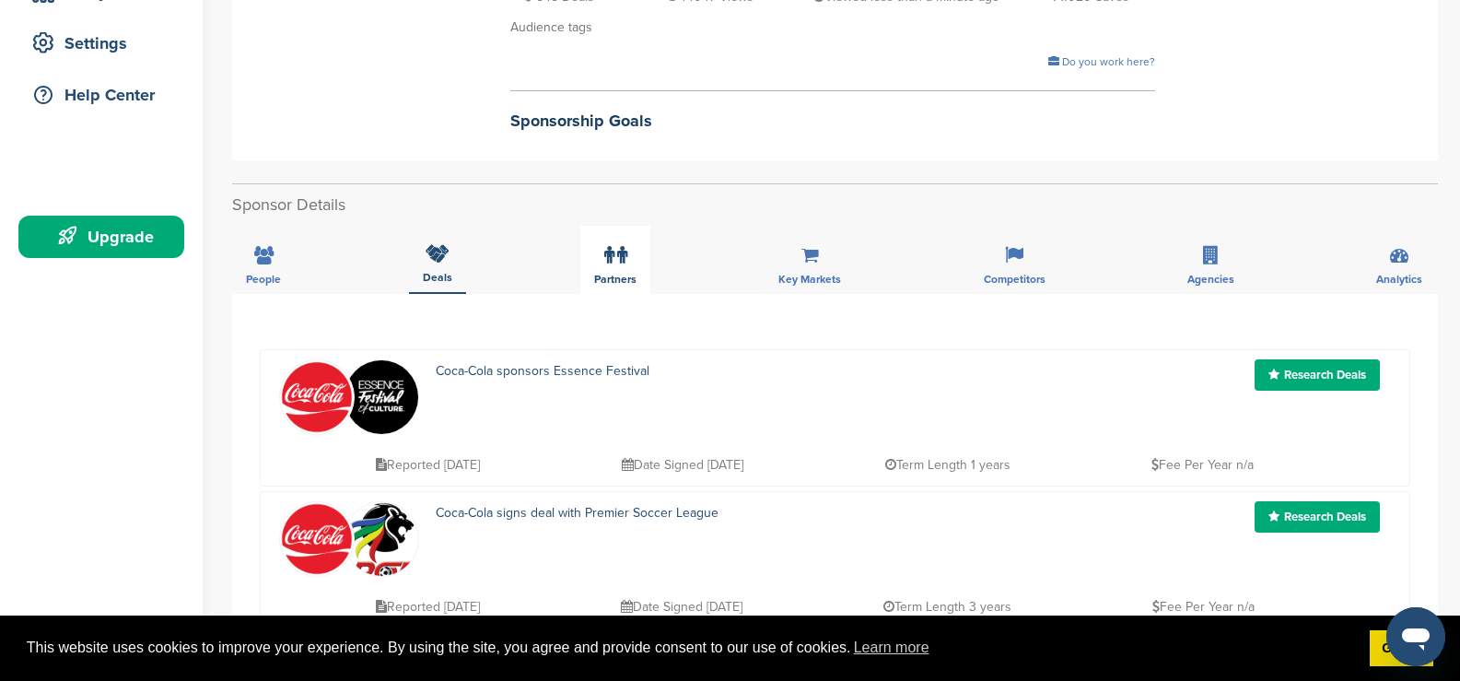
click at [599, 255] on div "Partners" at bounding box center [615, 260] width 70 height 68
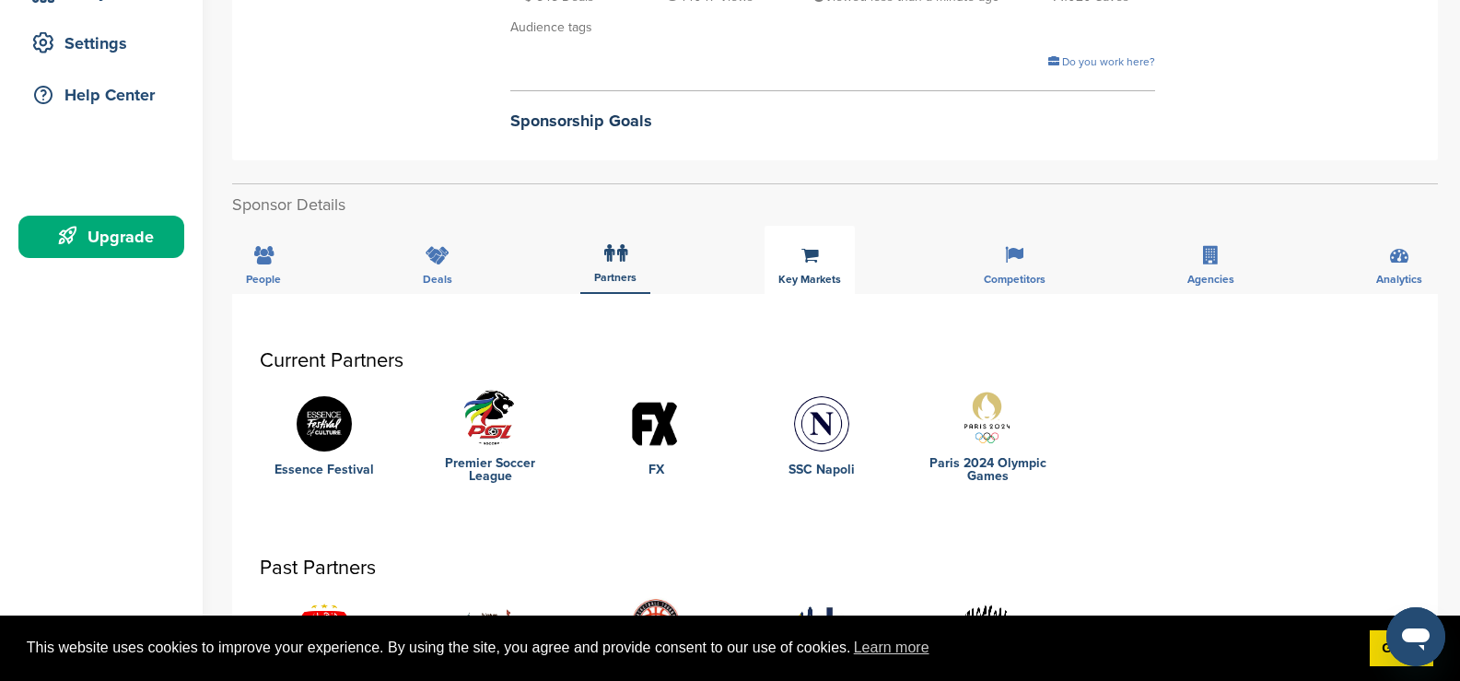
click at [820, 258] on div "Key Markets" at bounding box center [809, 260] width 90 height 68
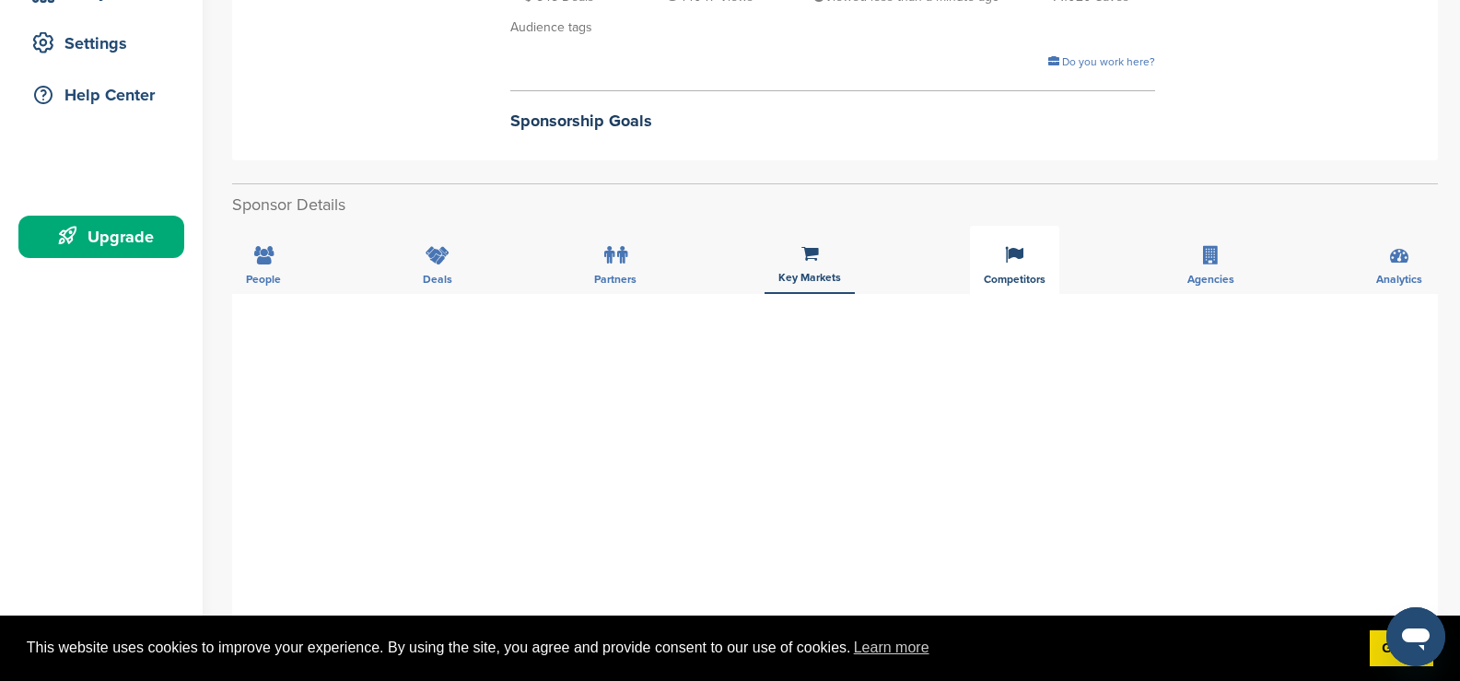
click at [1021, 266] on div "Competitors" at bounding box center [1014, 260] width 89 height 68
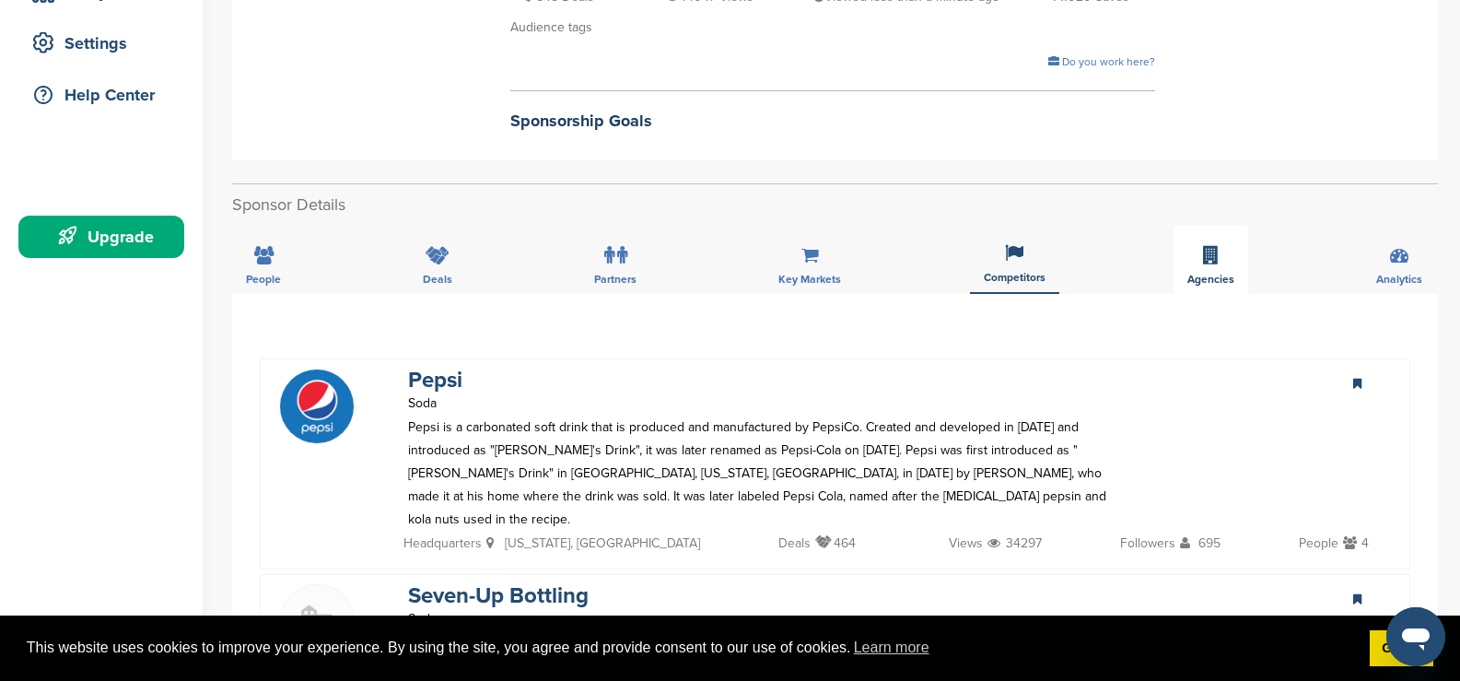
click at [1193, 272] on div "Agencies" at bounding box center [1210, 260] width 75 height 68
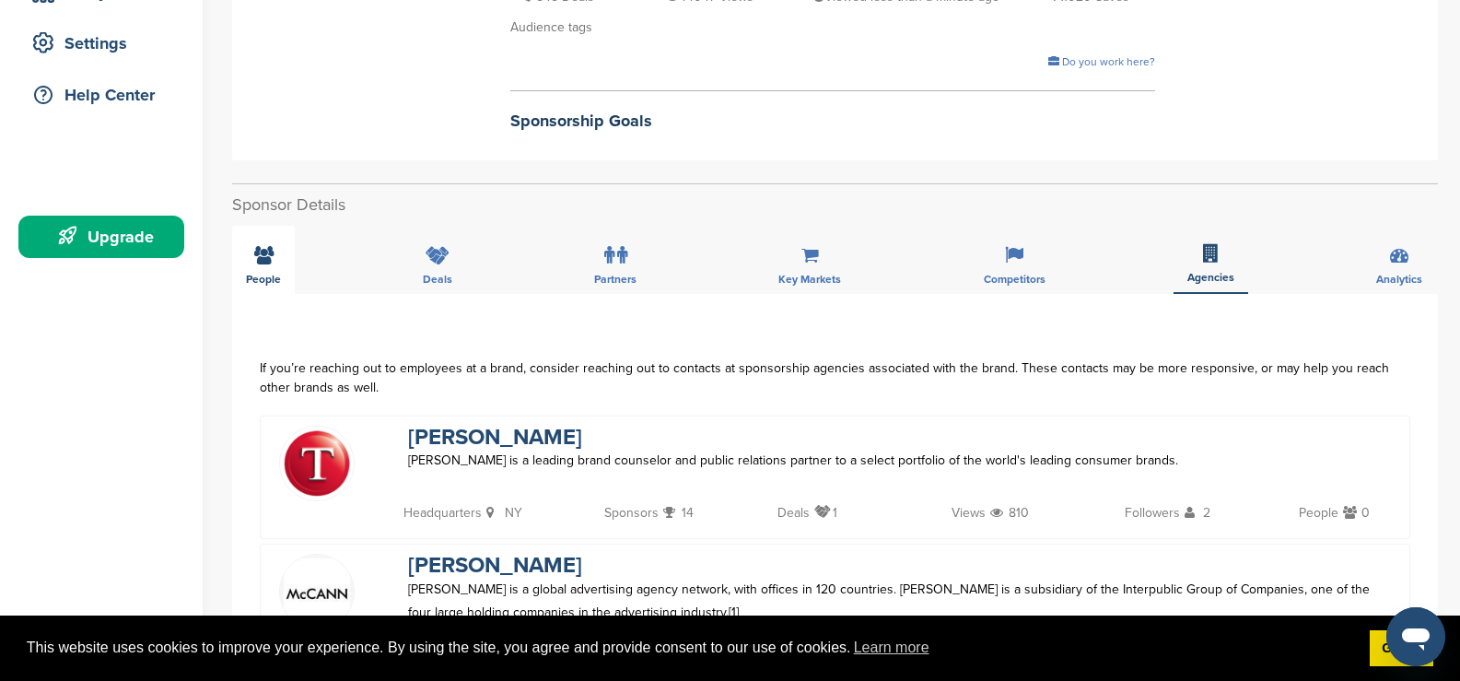
click at [271, 262] on icon at bounding box center [263, 255] width 19 height 18
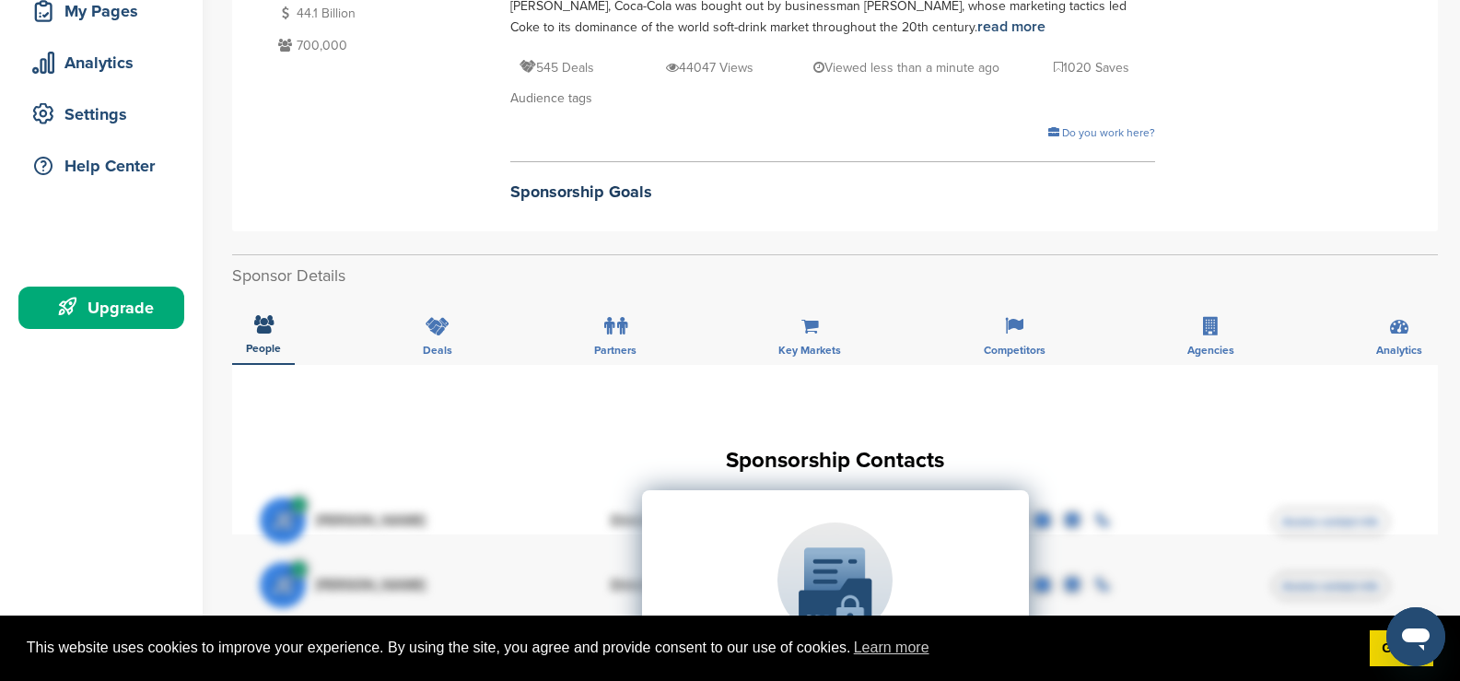
scroll to position [460, 0]
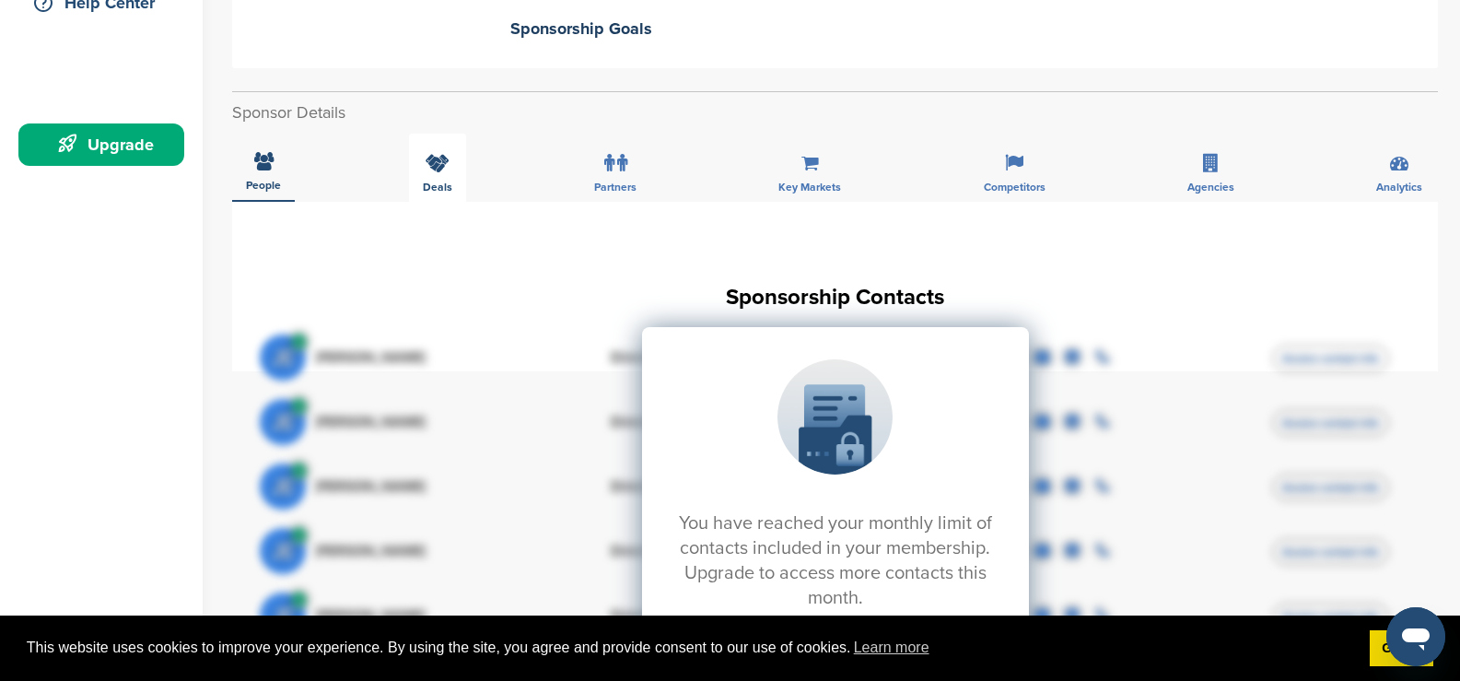
click at [458, 178] on div "Deals" at bounding box center [437, 168] width 57 height 68
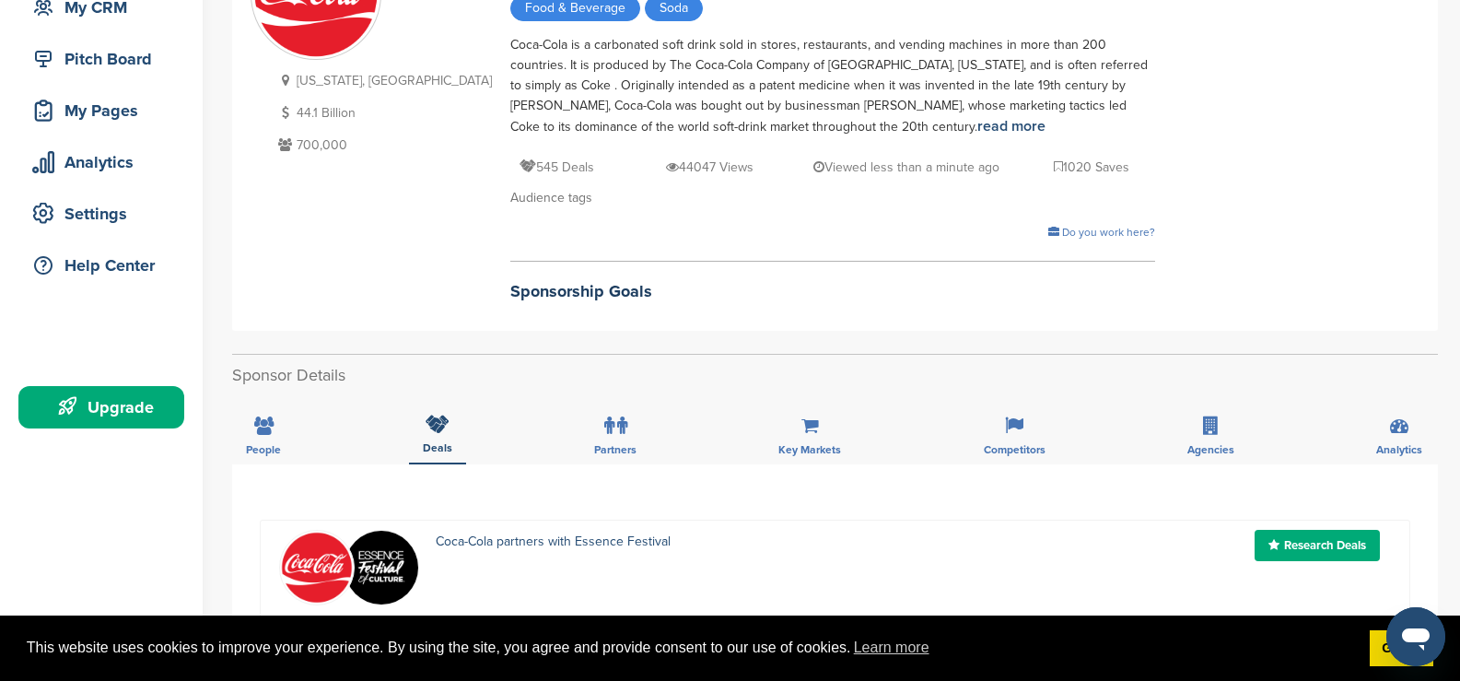
scroll to position [0, 0]
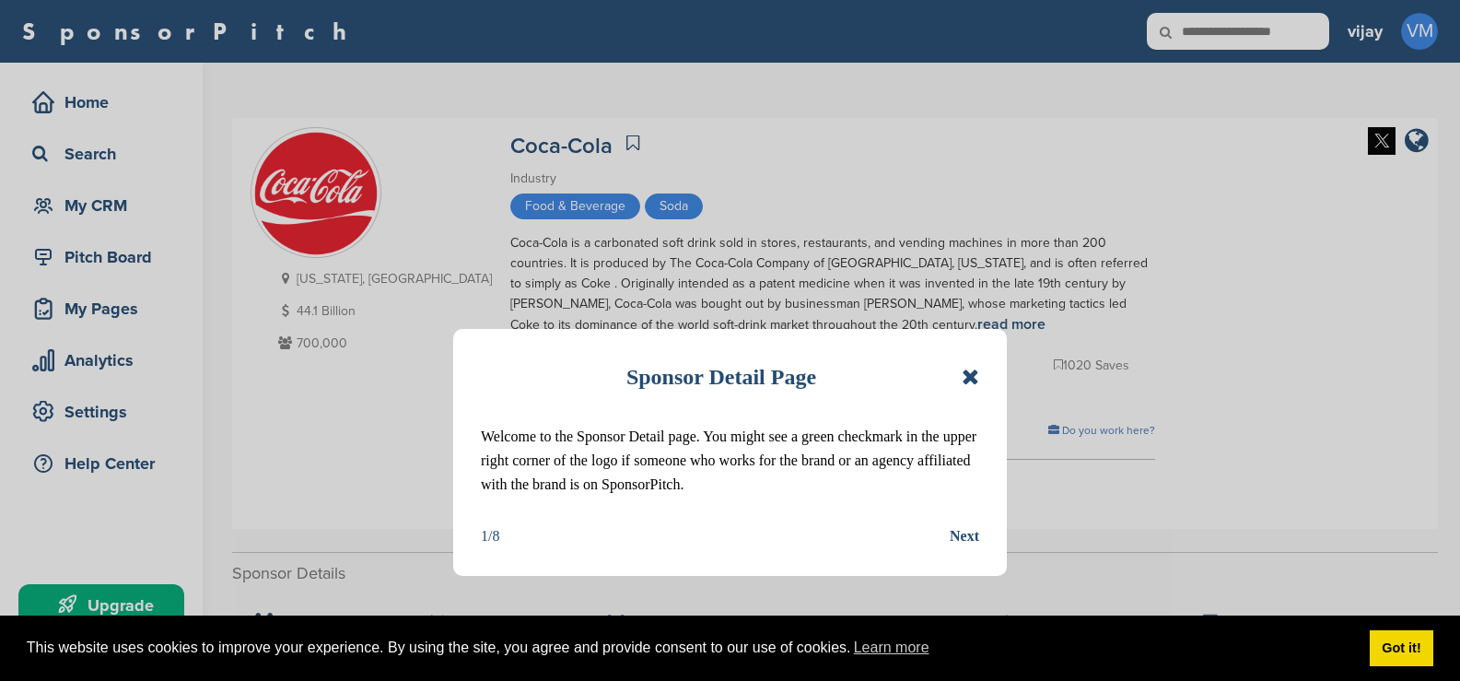
click at [972, 378] on icon at bounding box center [969, 377] width 17 height 22
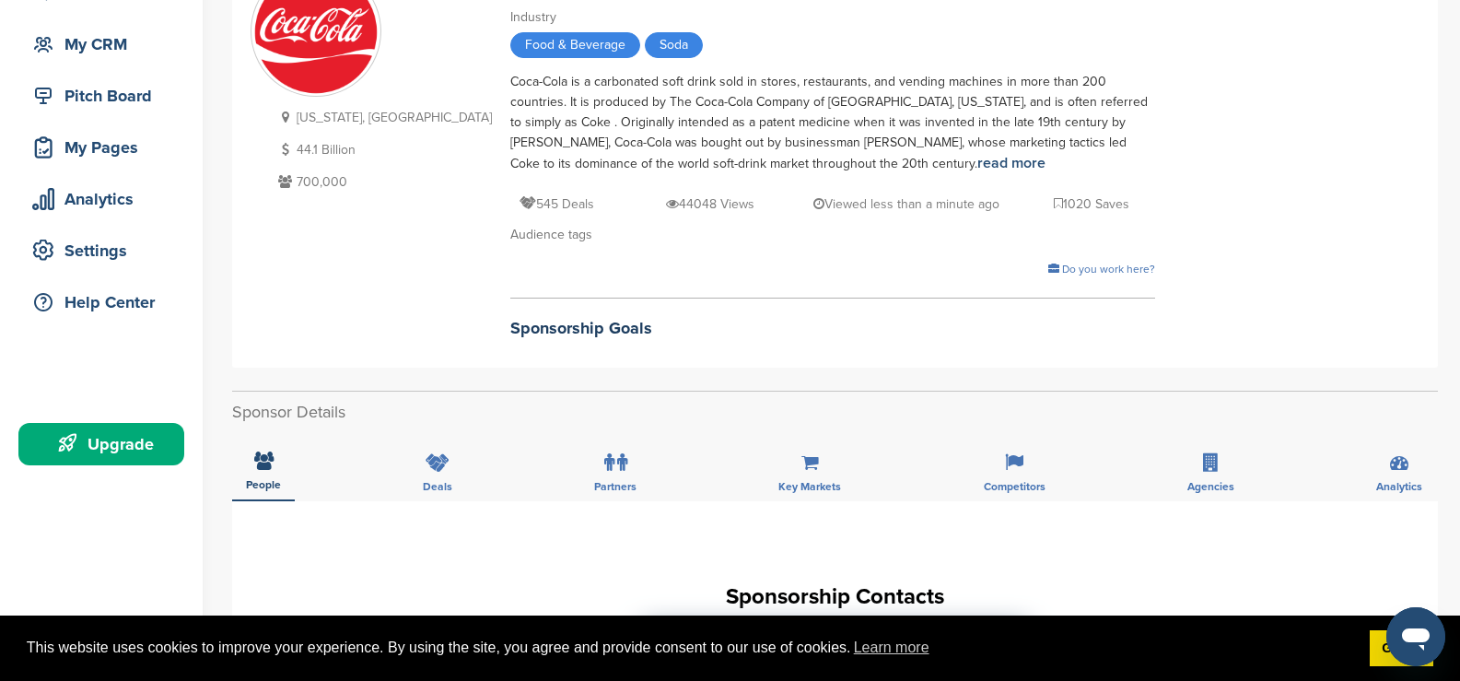
scroll to position [368, 0]
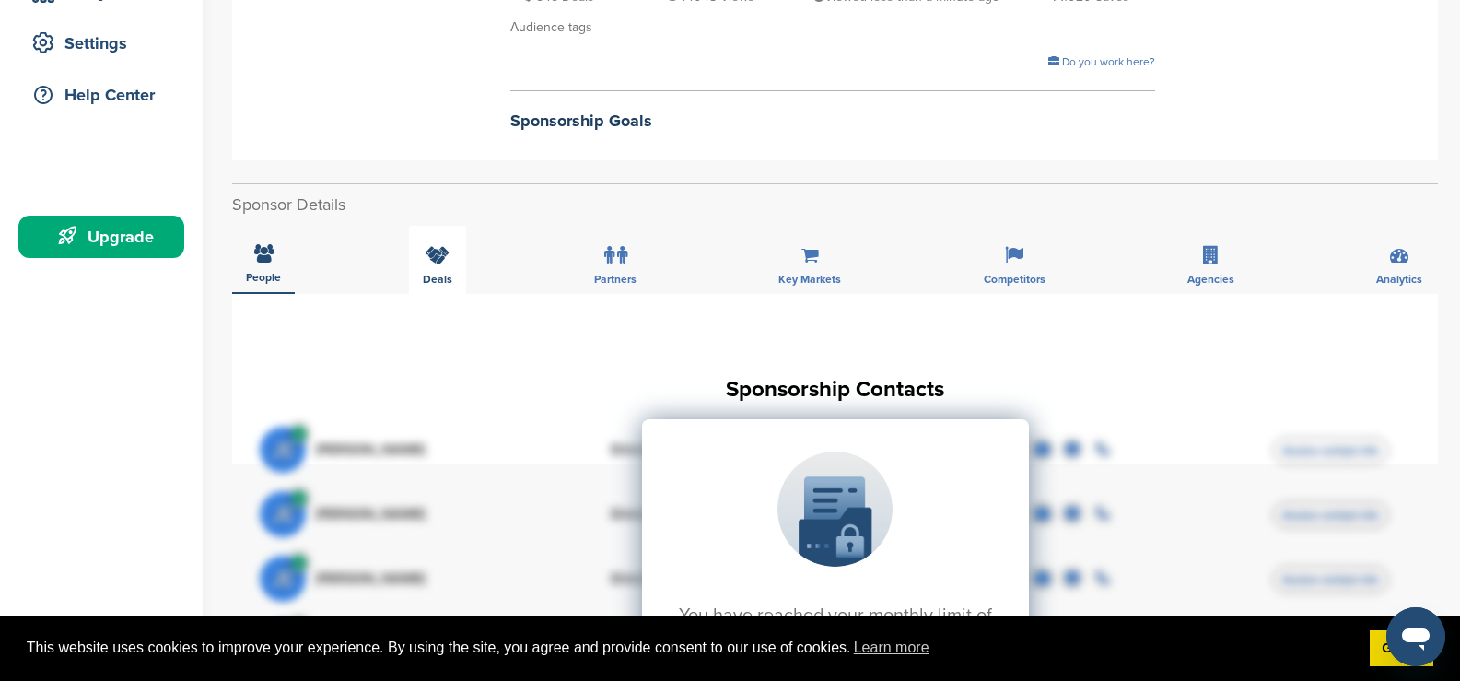
click at [436, 262] on icon at bounding box center [437, 255] width 24 height 18
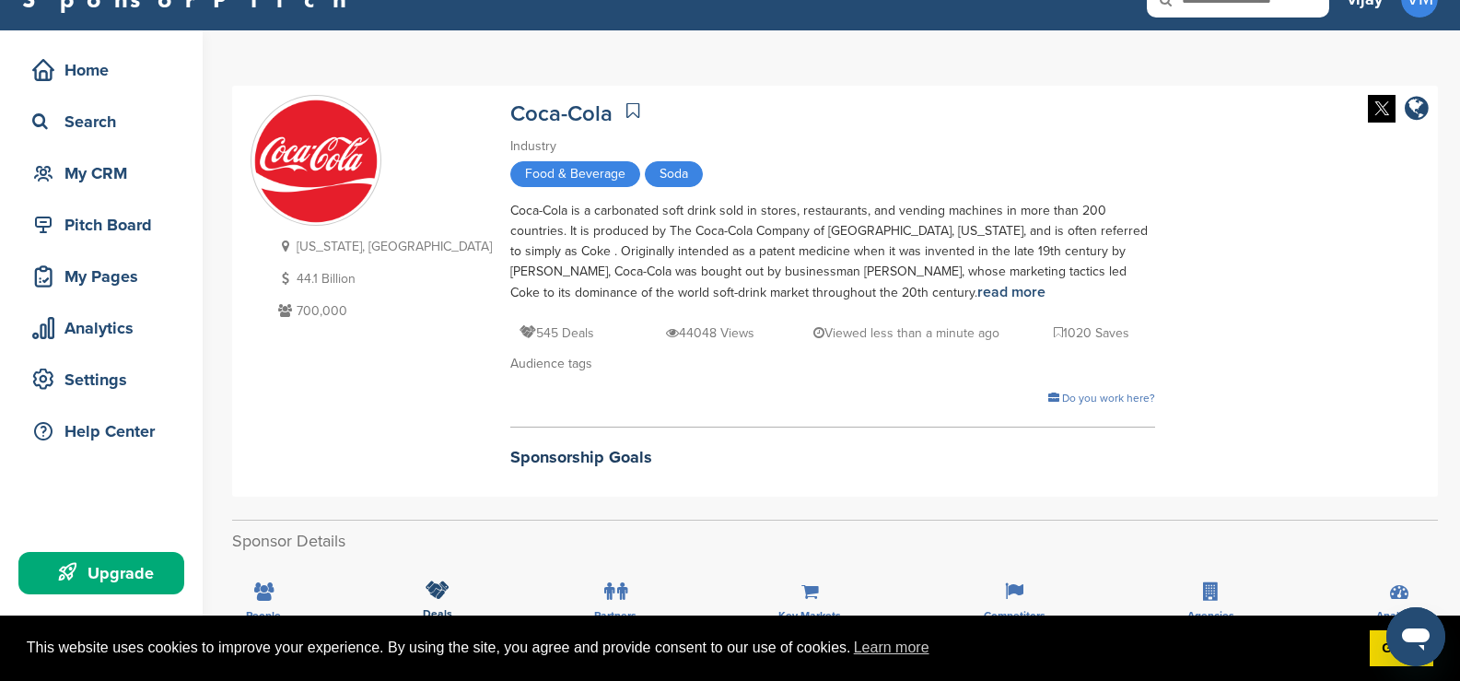
scroll to position [0, 0]
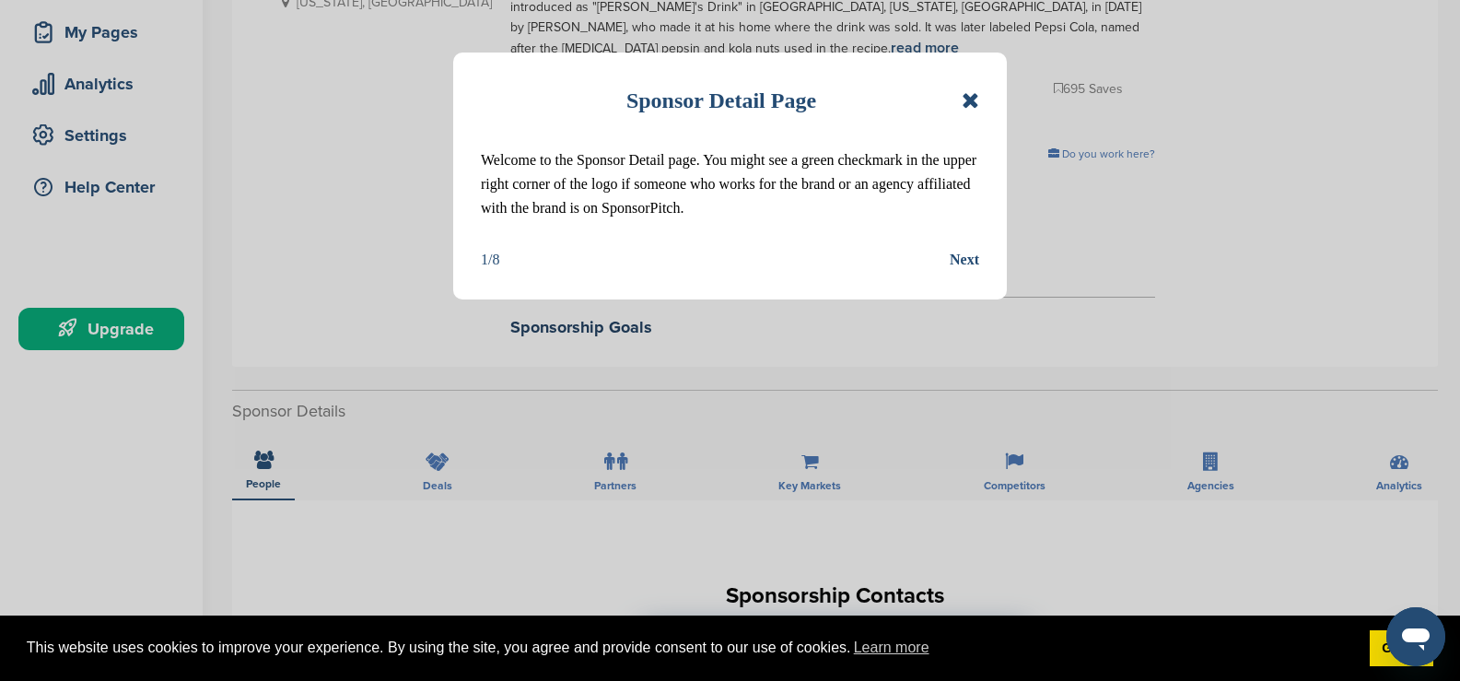
click at [965, 106] on icon at bounding box center [969, 100] width 17 height 22
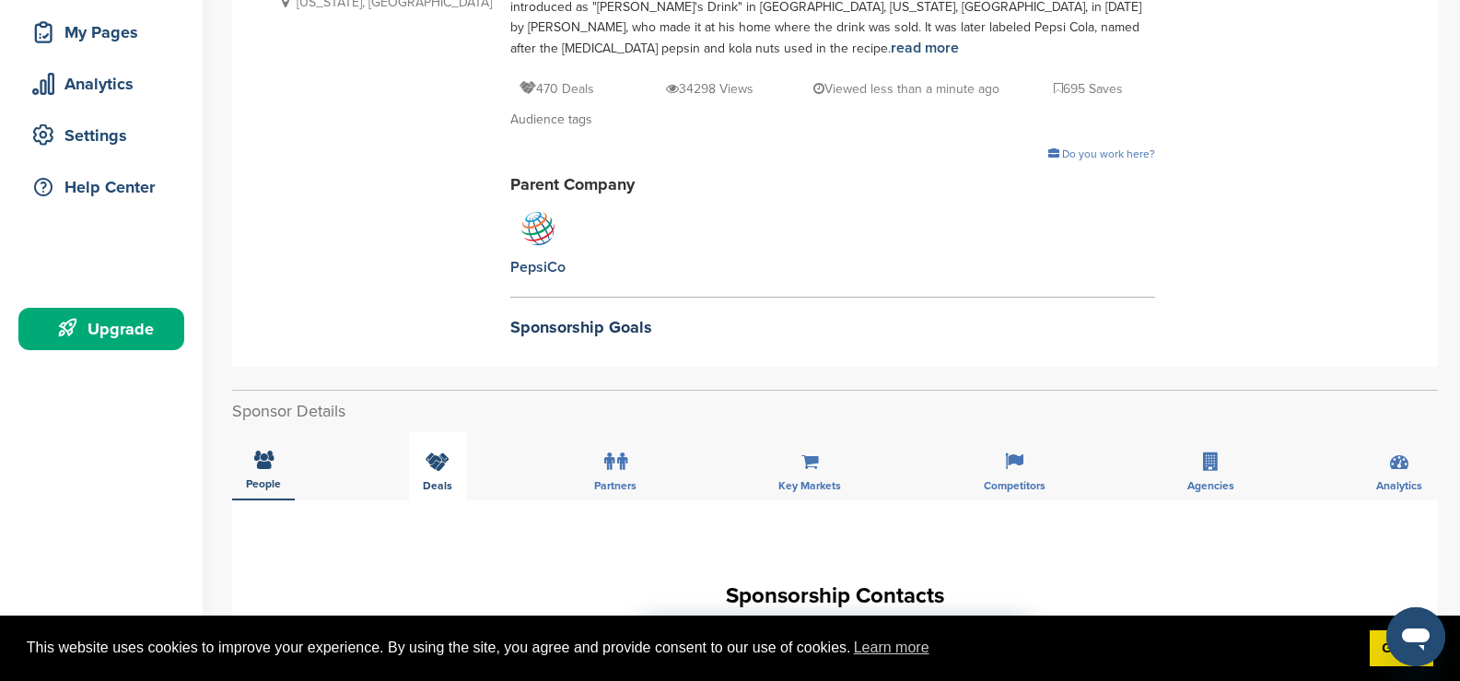
click at [451, 457] on div "Deals" at bounding box center [437, 466] width 57 height 68
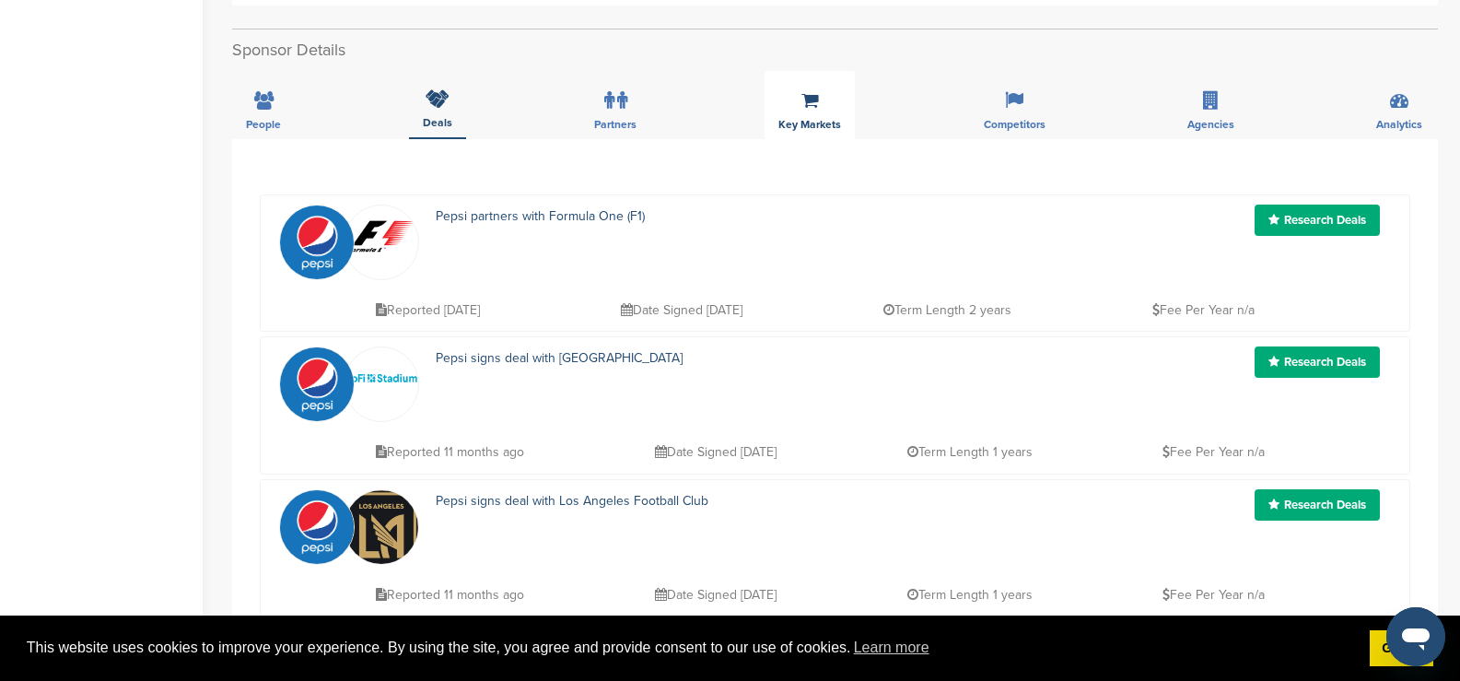
scroll to position [645, 0]
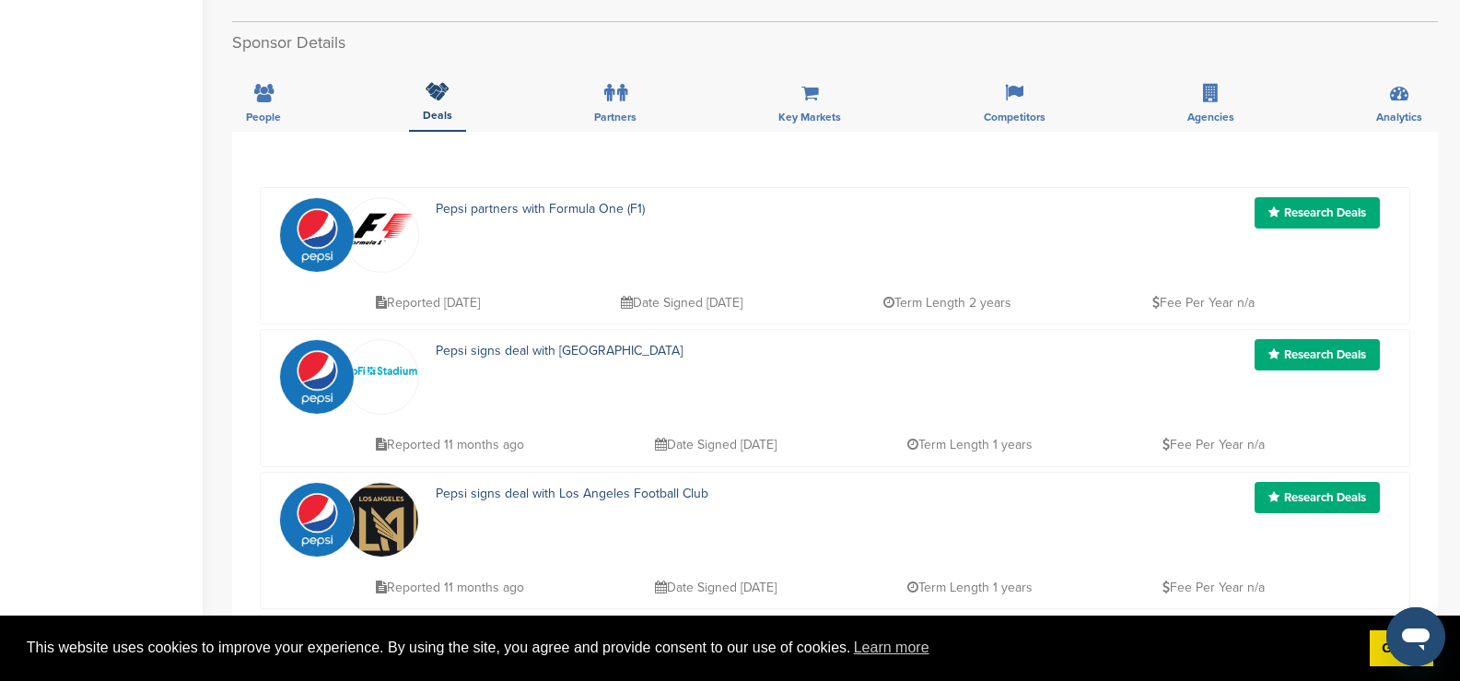
click at [629, 97] on div "Partners" at bounding box center [615, 98] width 70 height 68
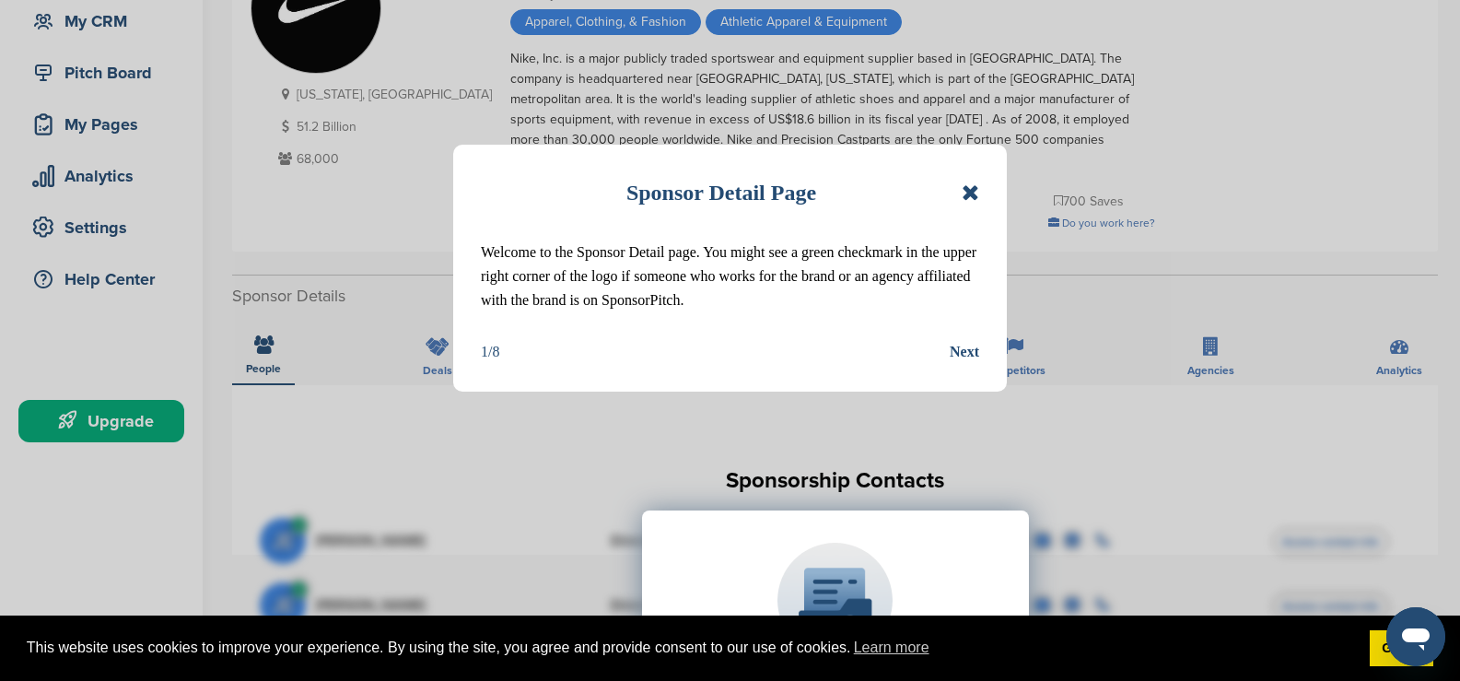
click at [974, 191] on icon at bounding box center [969, 192] width 17 height 22
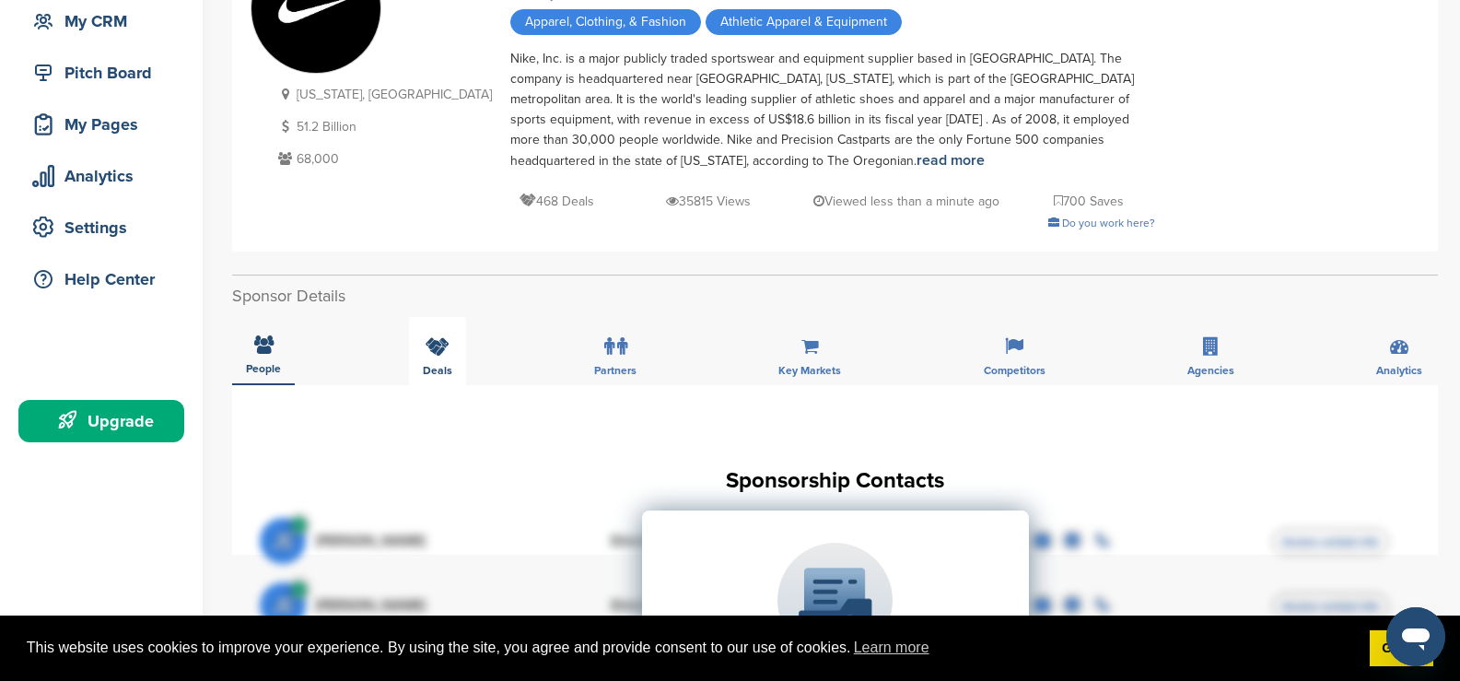
click at [436, 340] on icon at bounding box center [437, 346] width 24 height 18
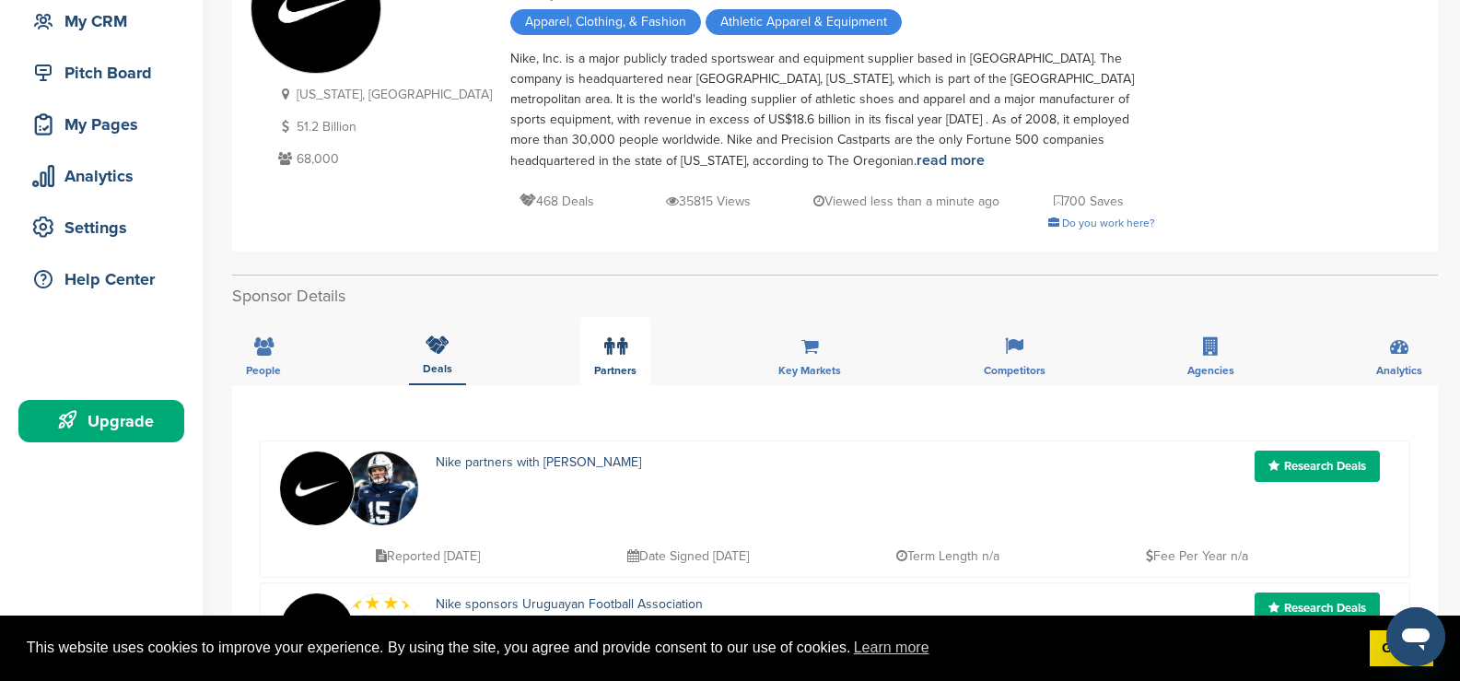
click at [618, 354] on icon at bounding box center [622, 346] width 10 height 18
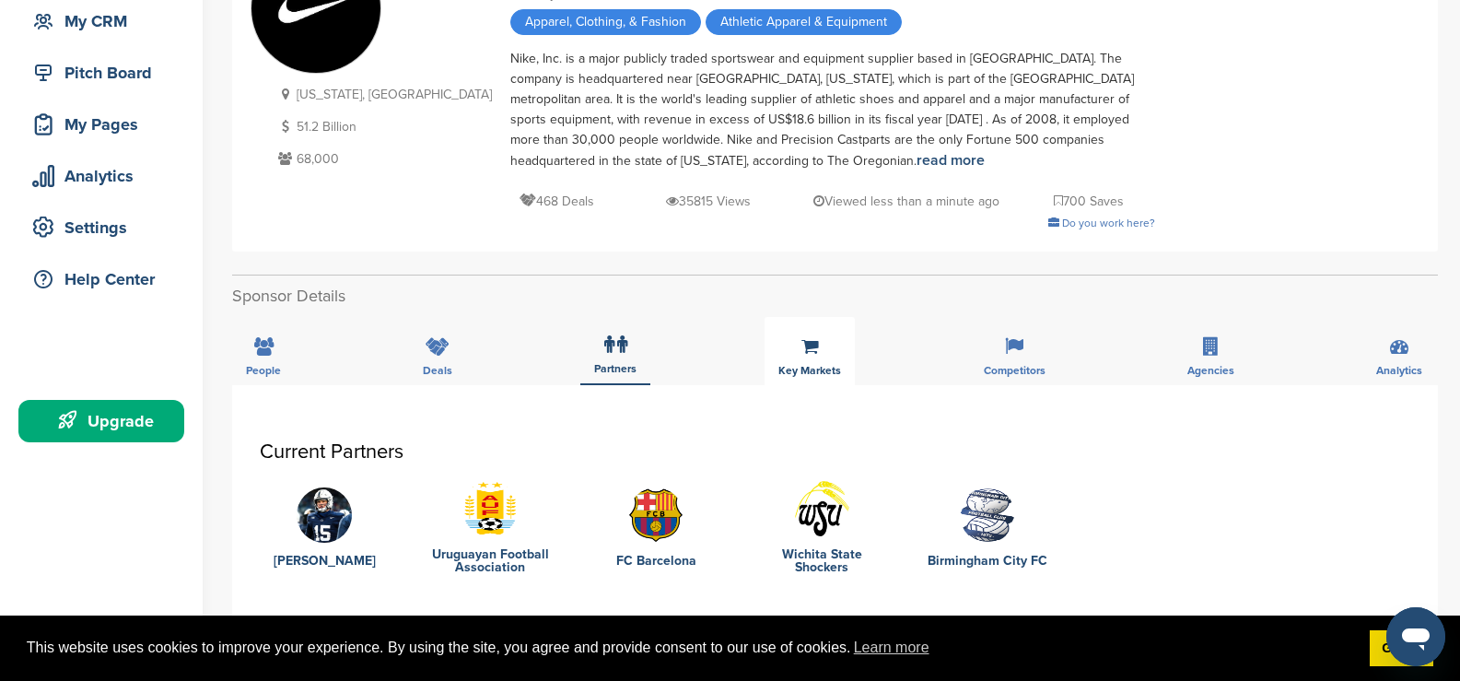
click at [787, 350] on div "Key Markets" at bounding box center [809, 351] width 90 height 68
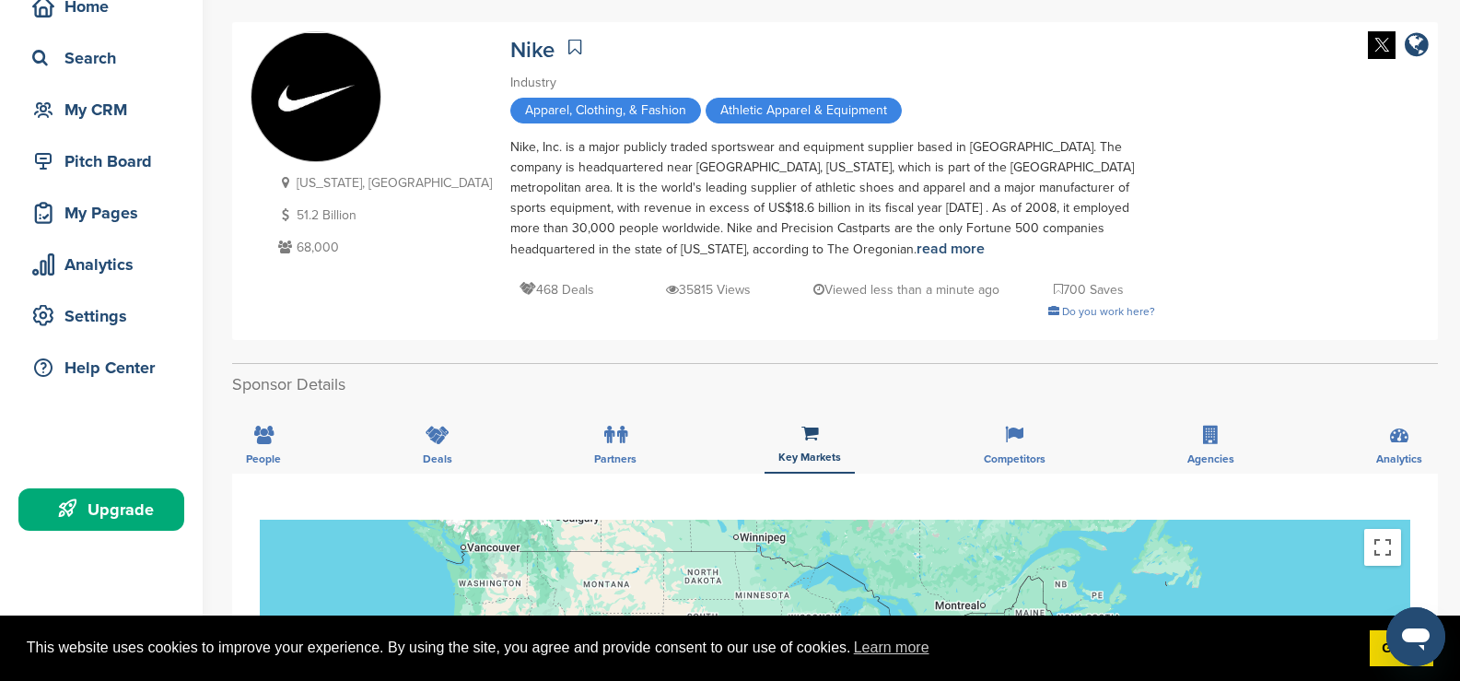
scroll to position [184, 0]
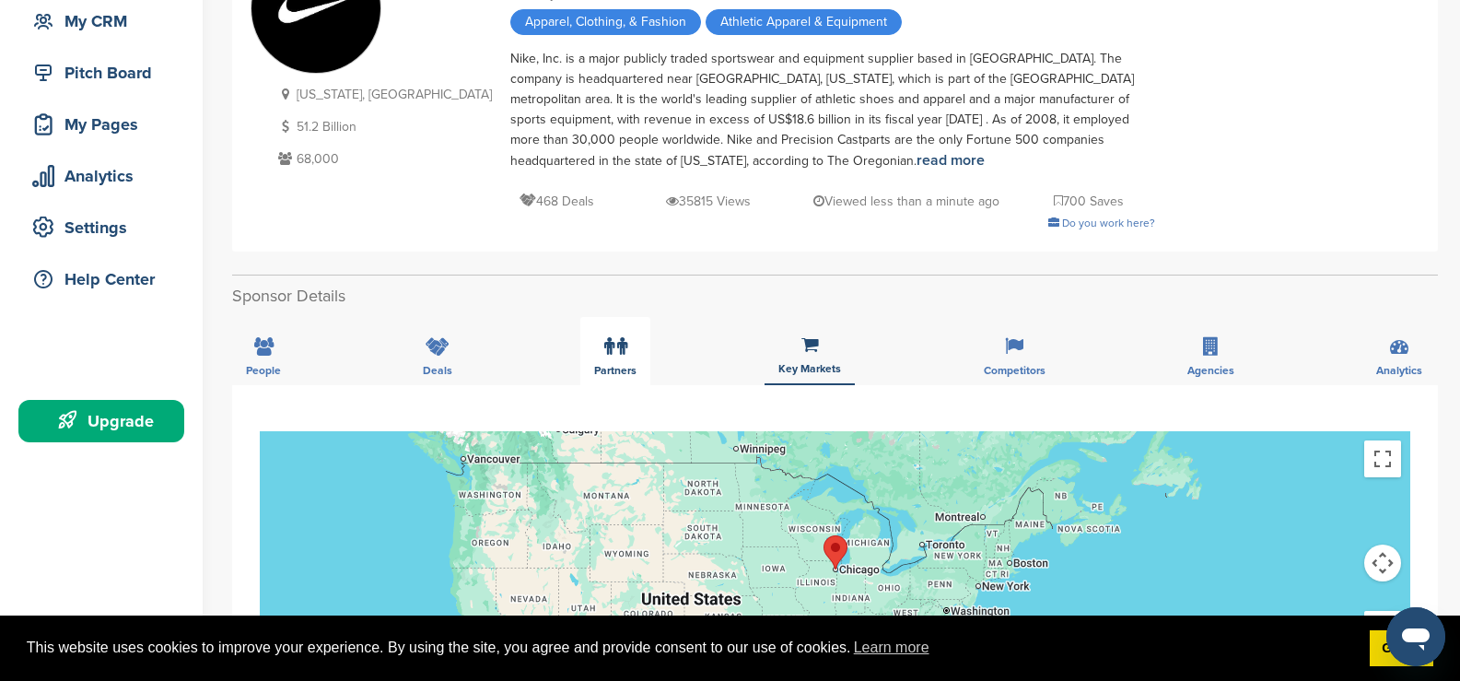
click at [619, 350] on icon at bounding box center [622, 346] width 10 height 18
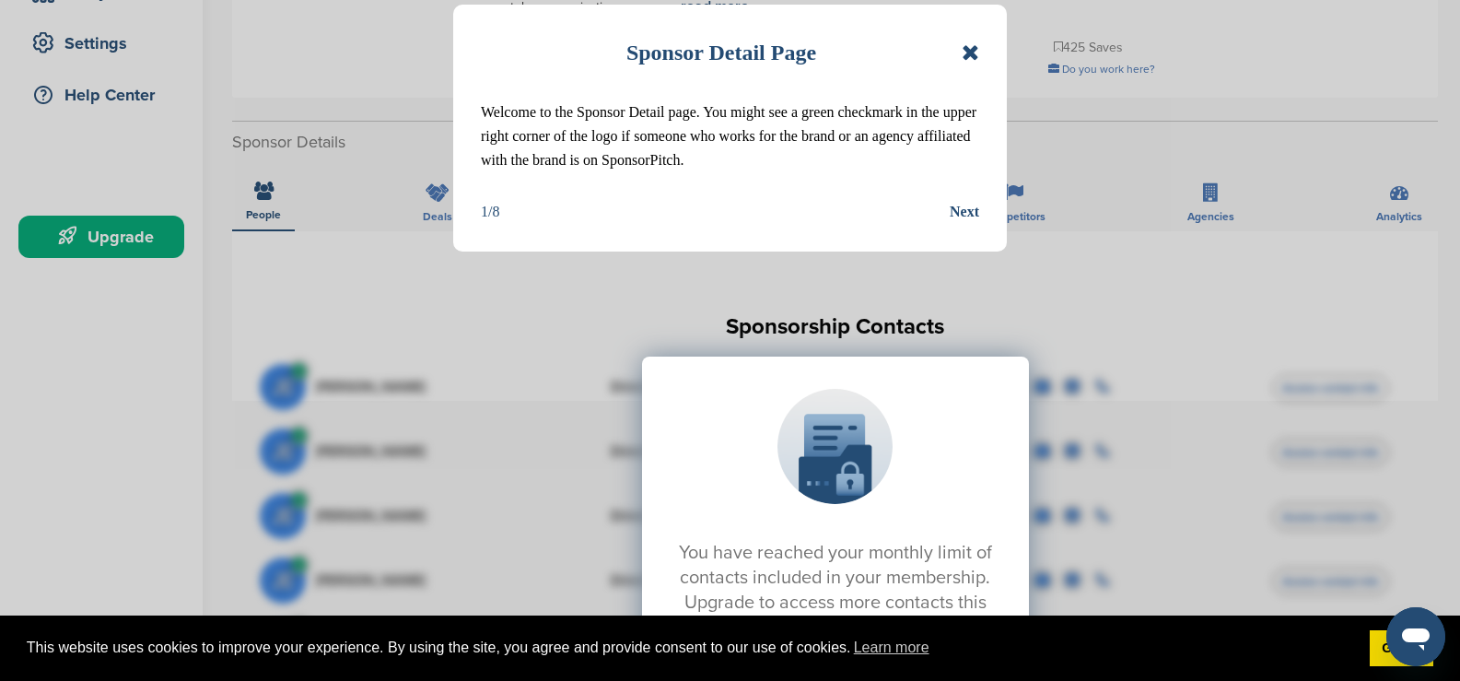
click at [968, 66] on div "Sponsor Detail Page" at bounding box center [730, 52] width 498 height 41
click at [967, 47] on icon at bounding box center [969, 52] width 17 height 22
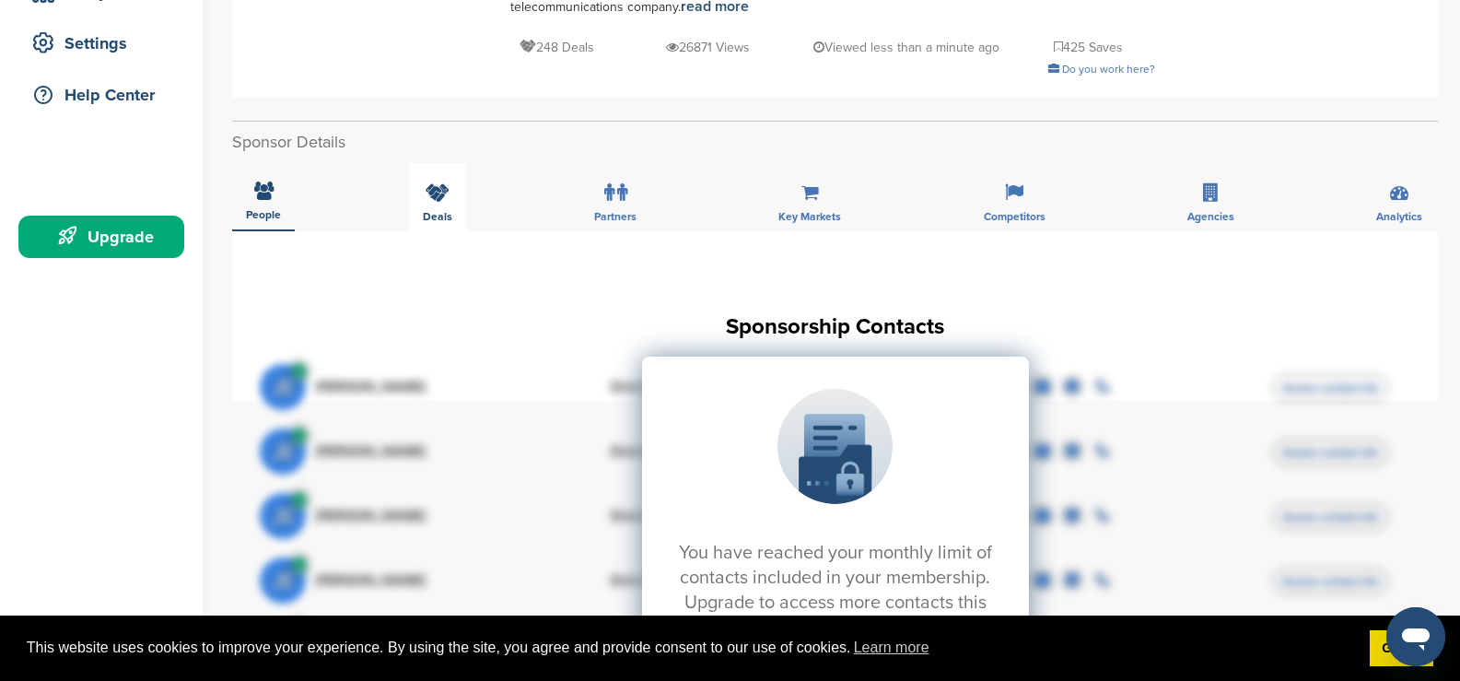
click at [438, 183] on div "Deals" at bounding box center [437, 197] width 57 height 68
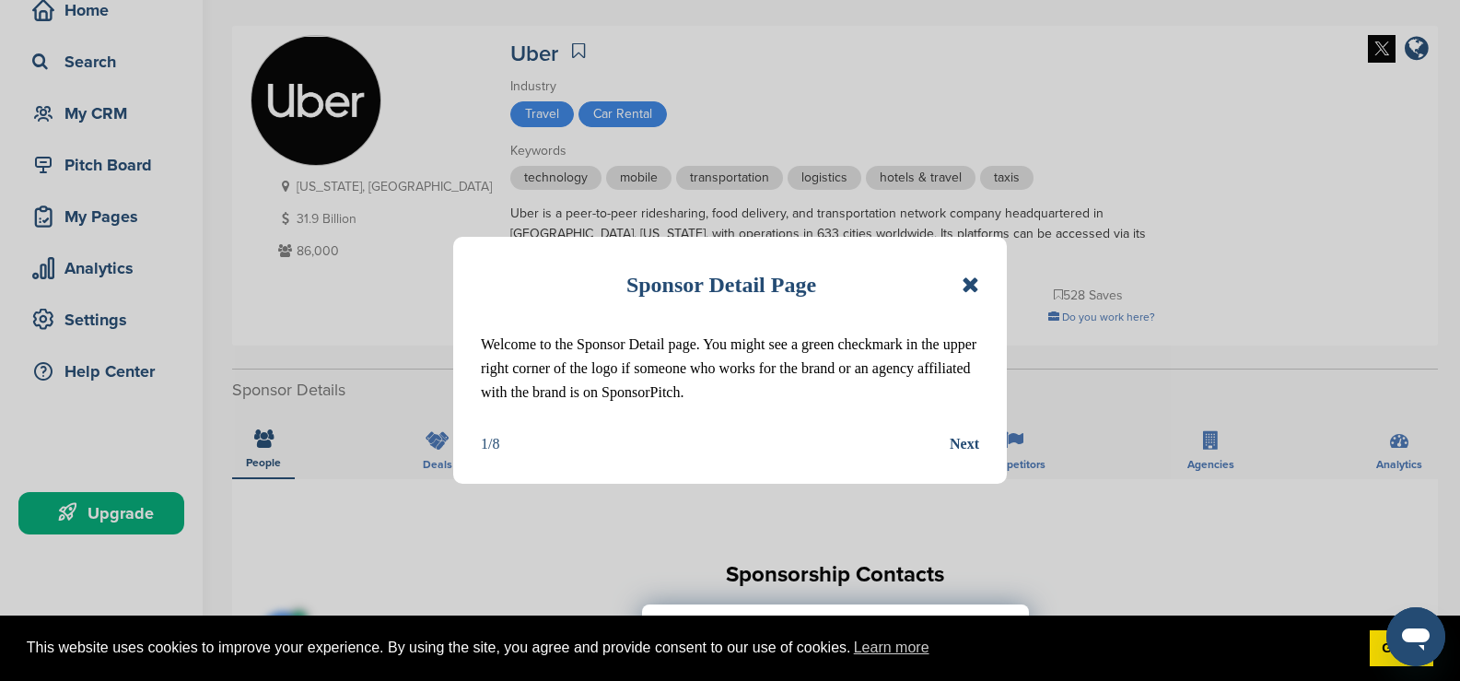
click at [966, 280] on icon at bounding box center [969, 284] width 17 height 22
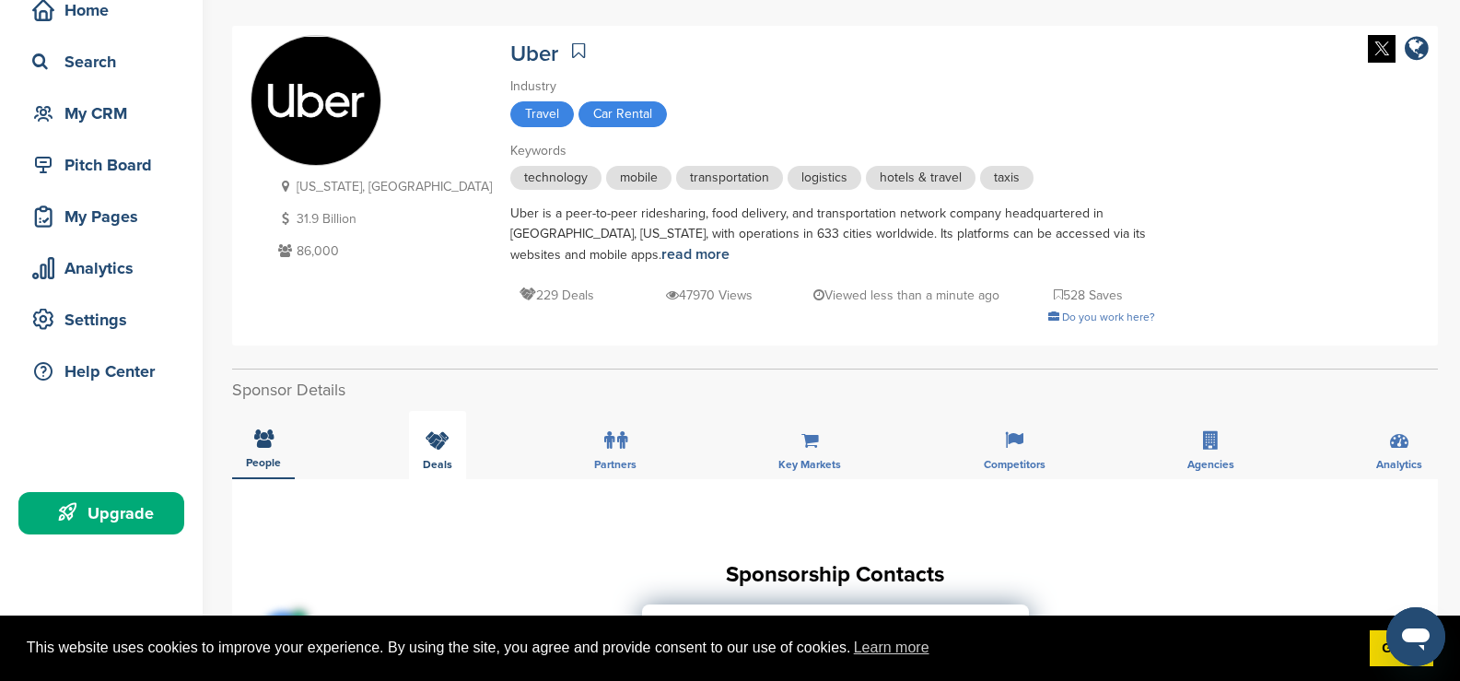
click at [447, 448] on icon at bounding box center [437, 440] width 24 height 18
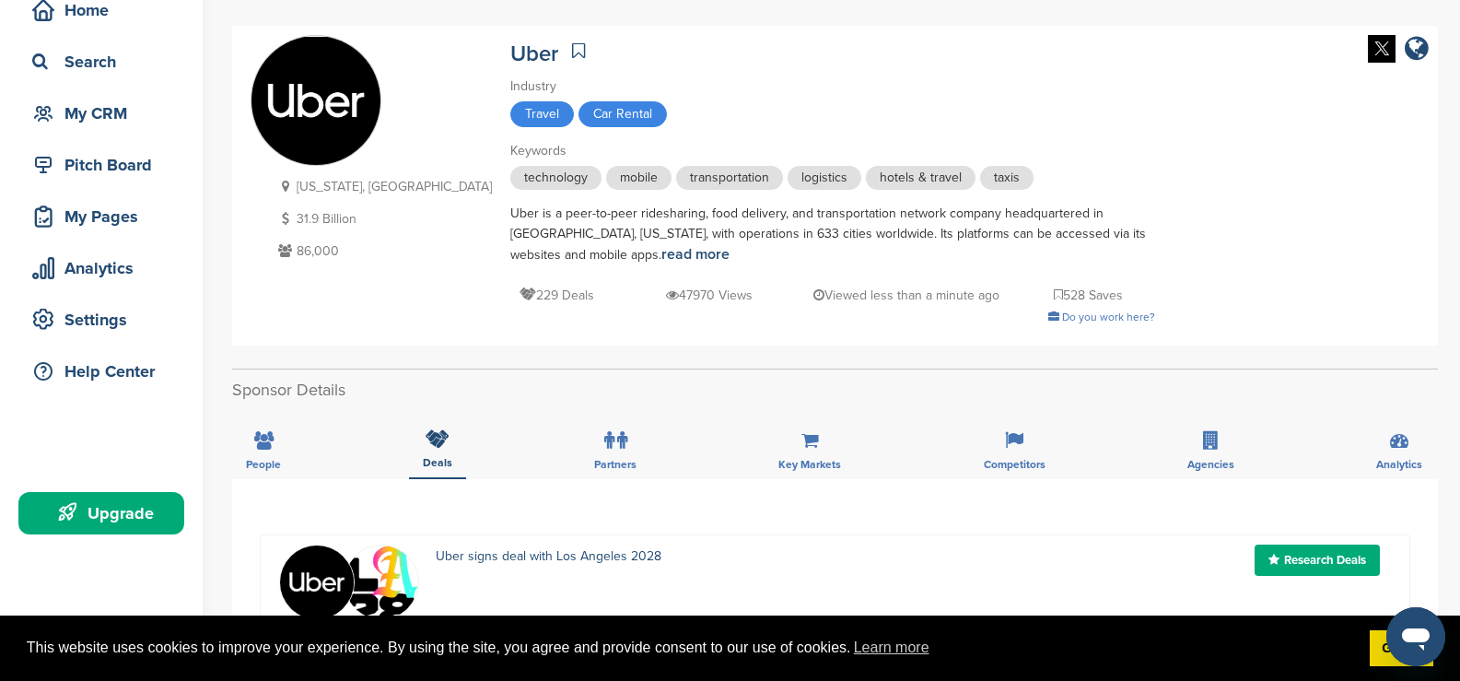
scroll to position [184, 0]
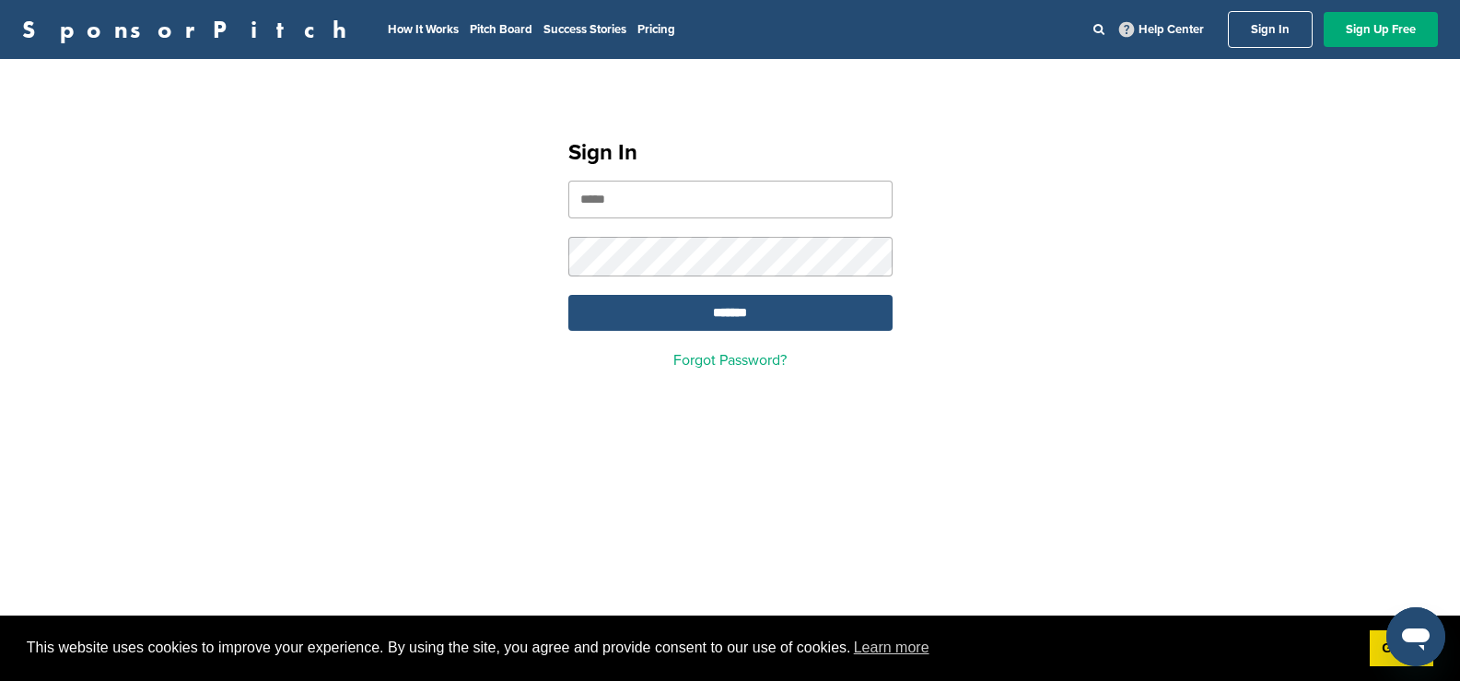
type input "**********"
click at [746, 307] on input "*******" at bounding box center [730, 313] width 324 height 36
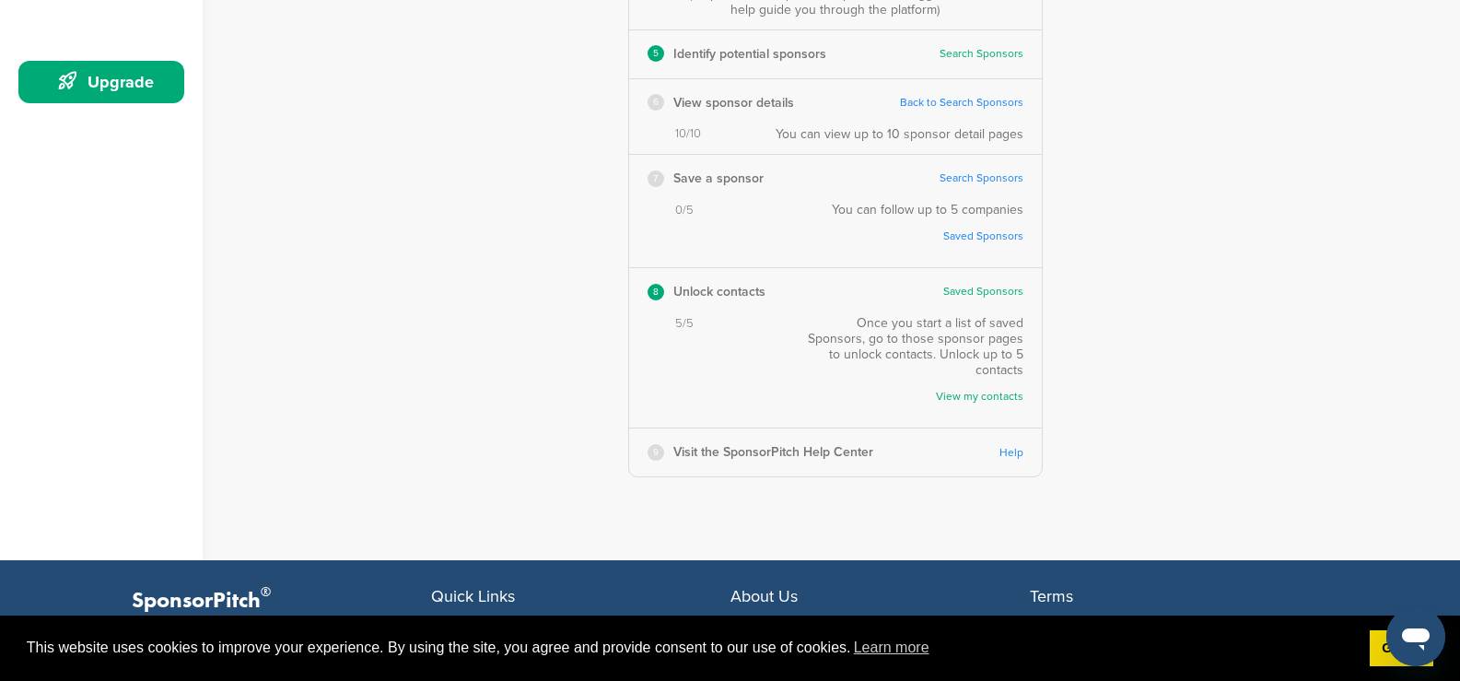
scroll to position [553, 0]
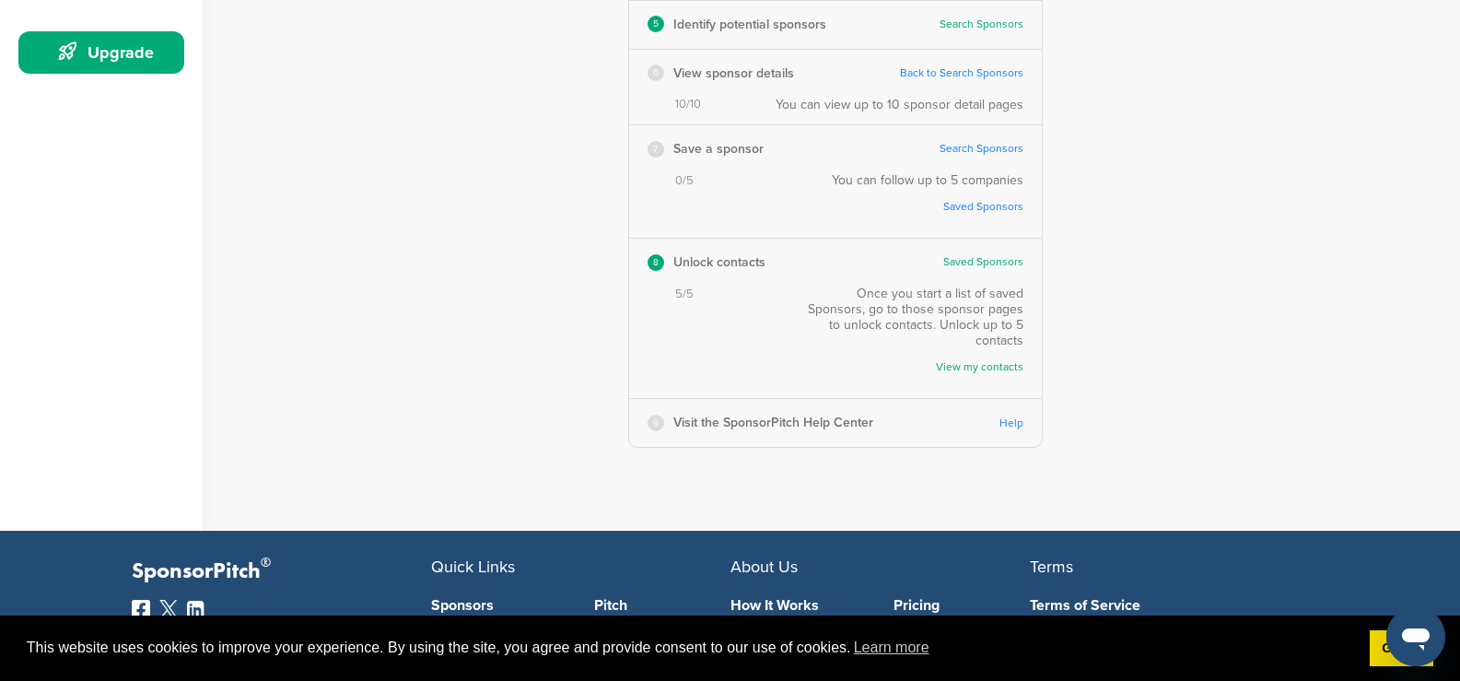
click at [972, 360] on link "View my contacts" at bounding box center [919, 367] width 208 height 14
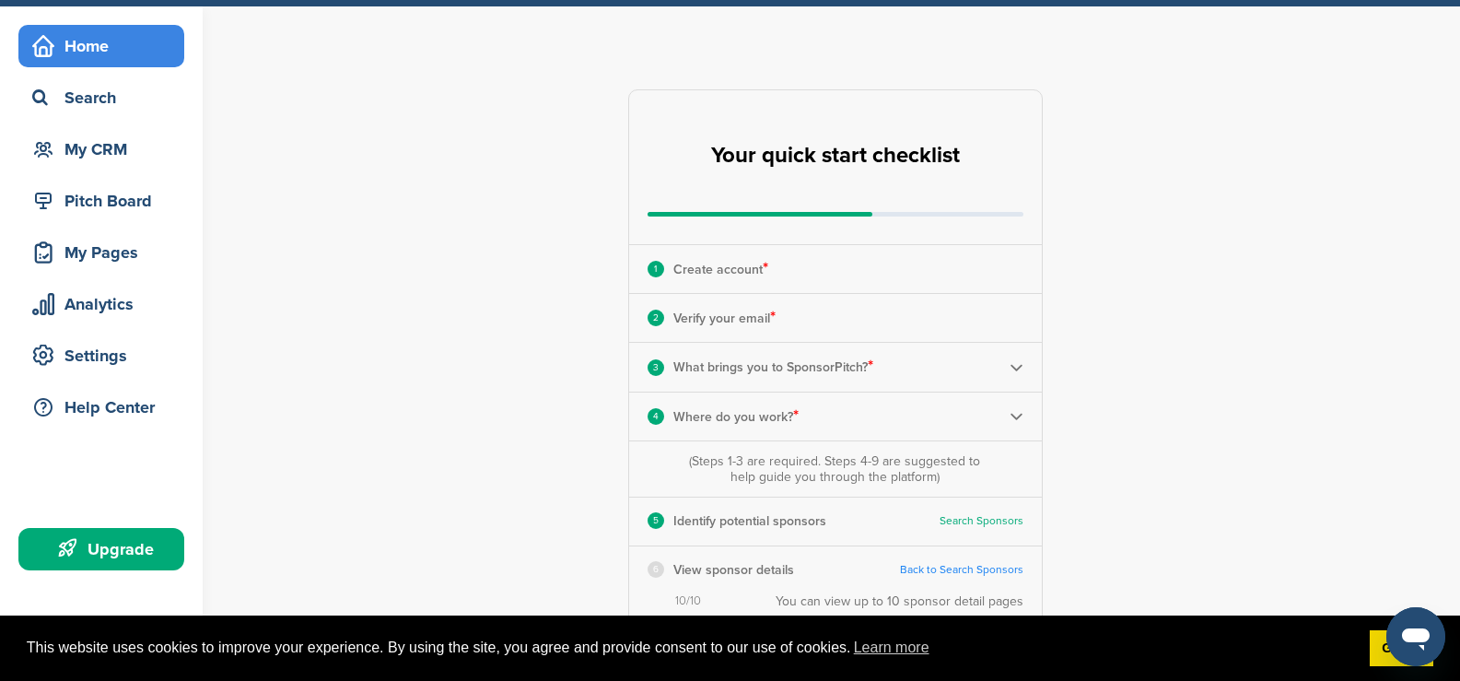
scroll to position [0, 0]
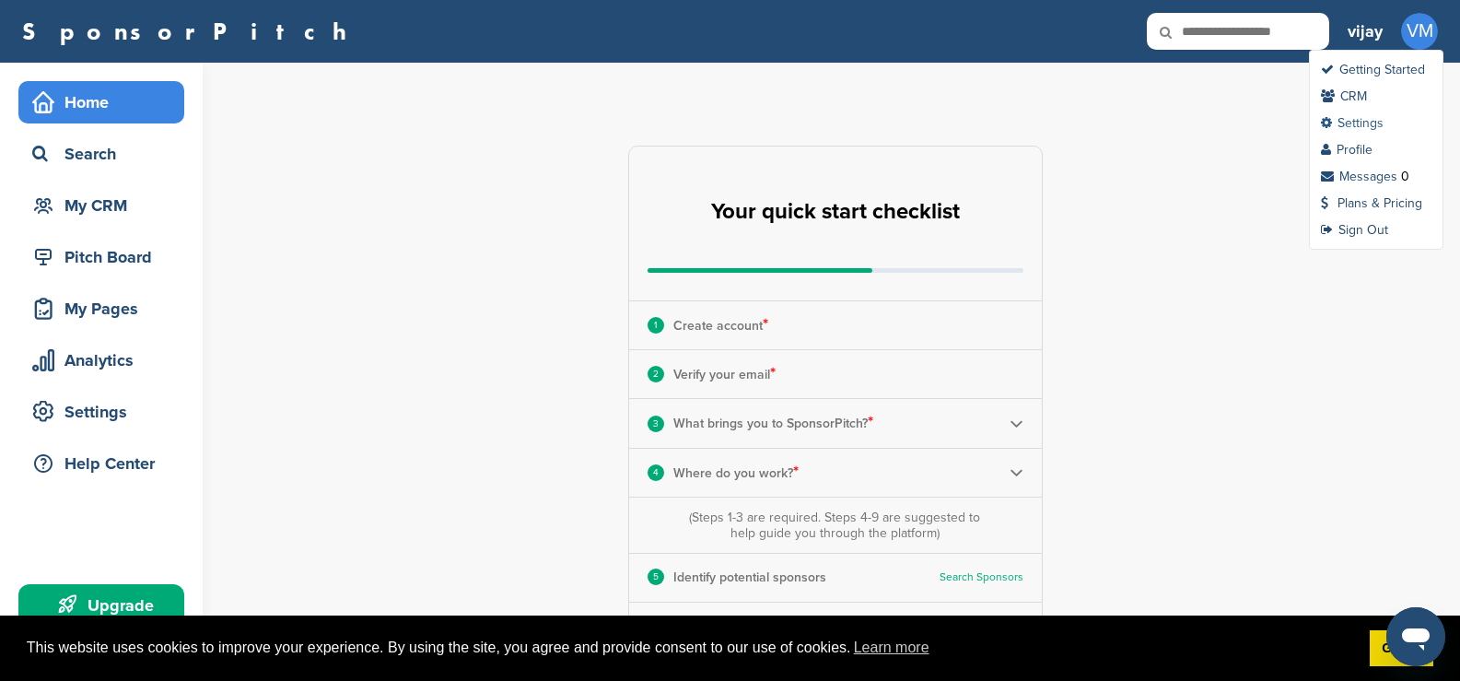
click at [1367, 125] on link "Settings" at bounding box center [1352, 123] width 63 height 16
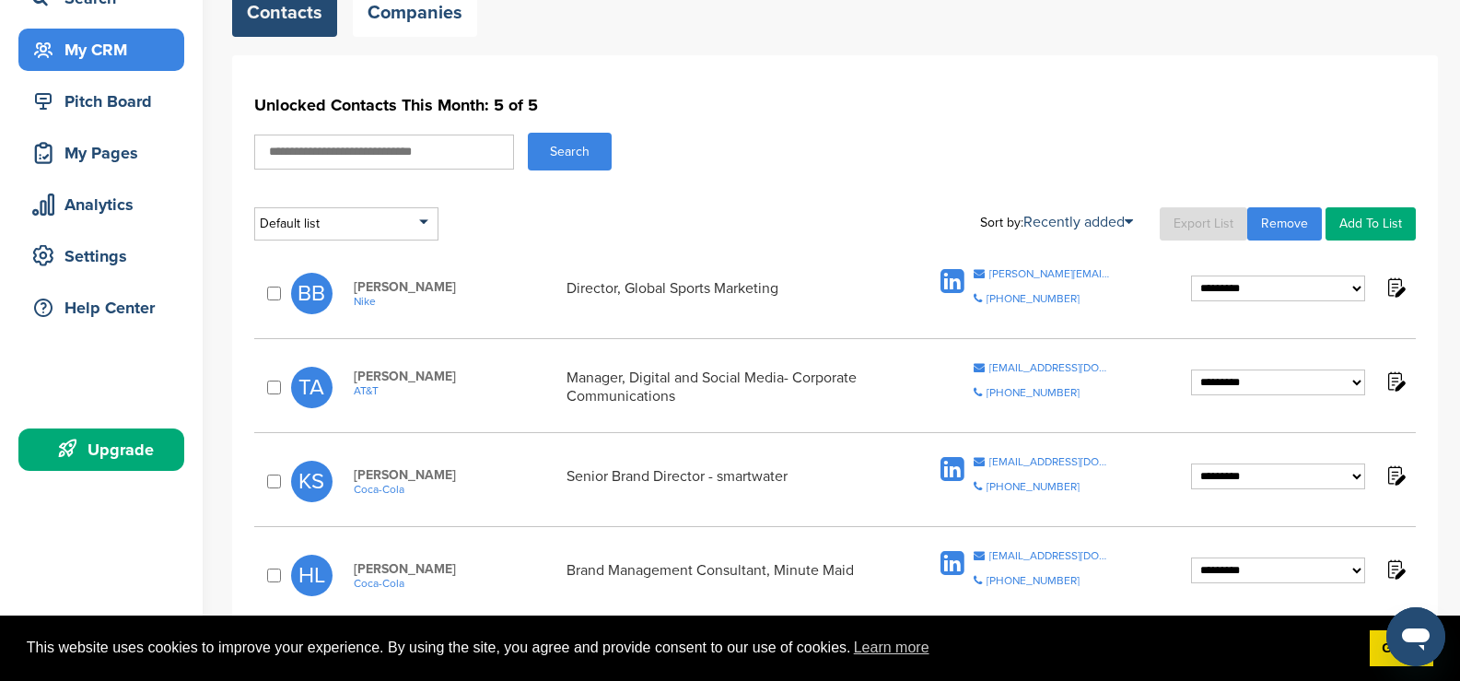
scroll to position [184, 0]
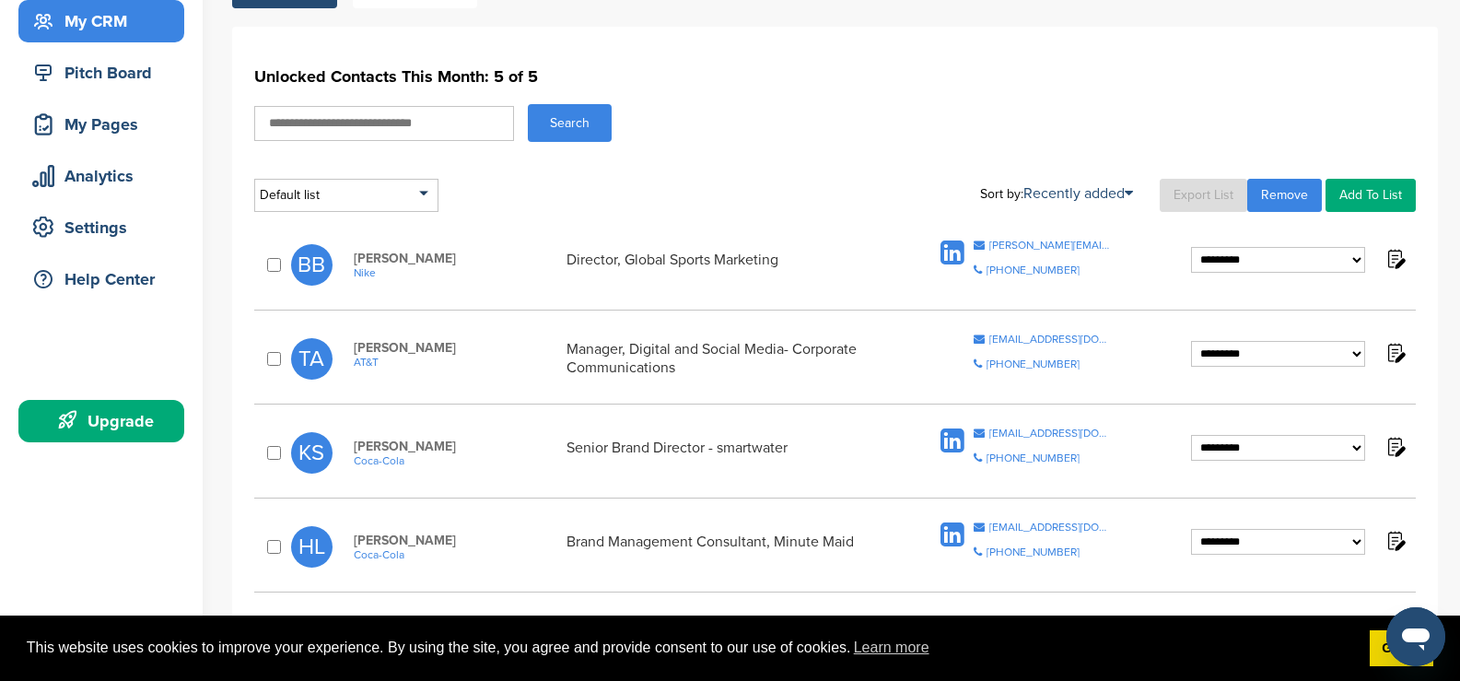
click at [1287, 198] on link "Remove" at bounding box center [1284, 195] width 75 height 33
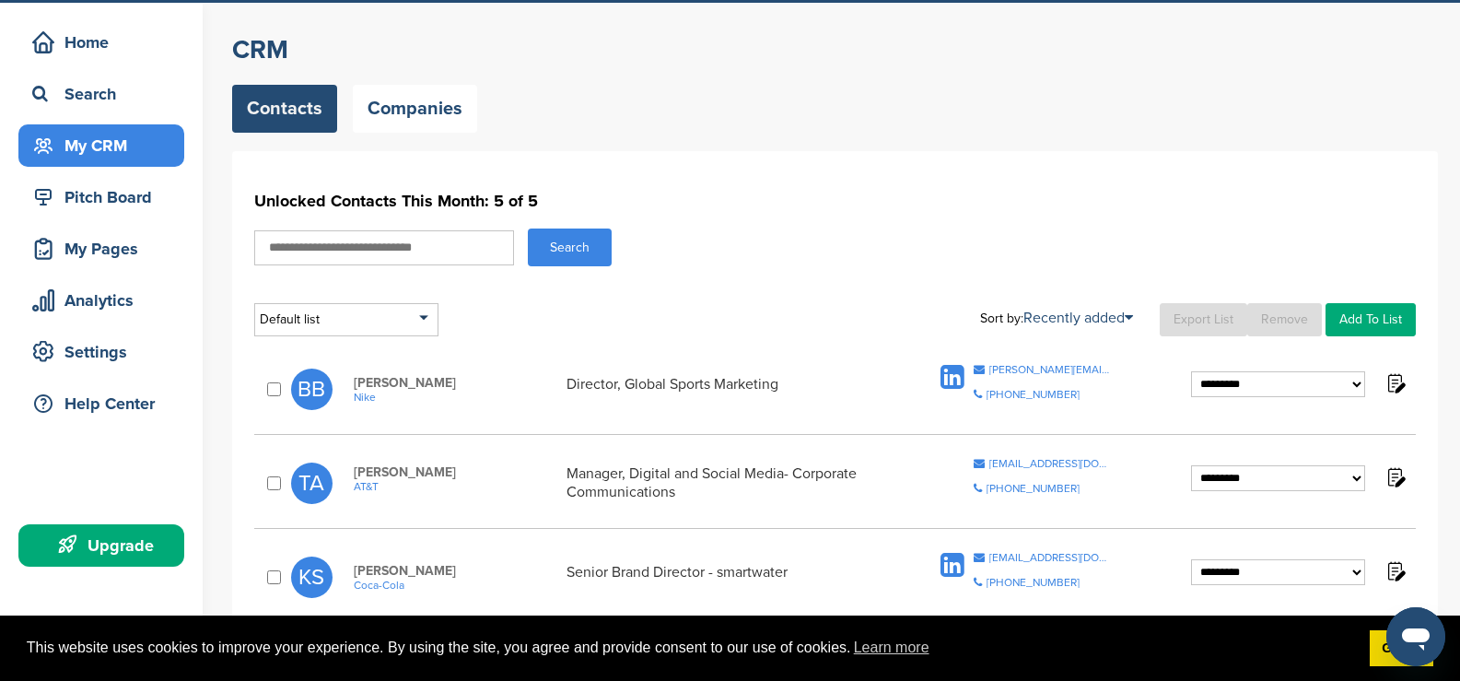
scroll to position [92, 0]
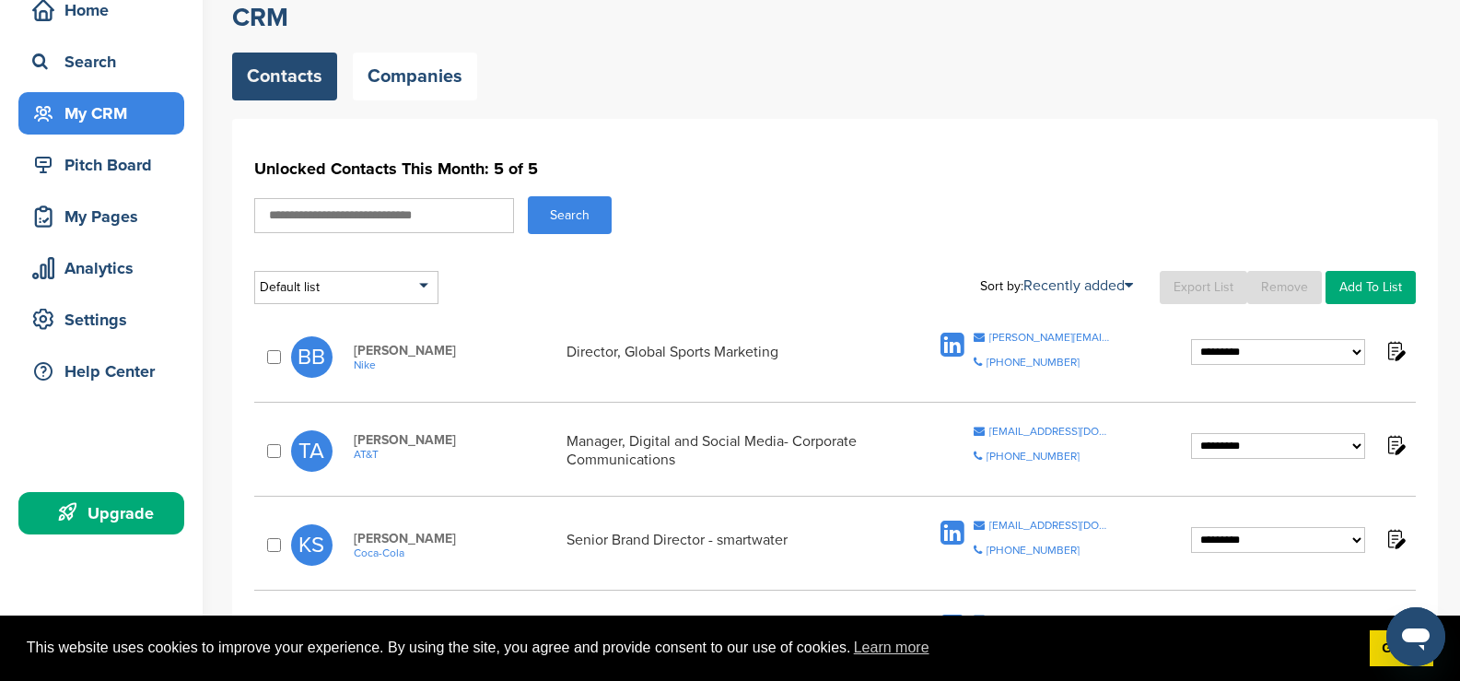
click at [266, 453] on div at bounding box center [277, 450] width 28 height 19
click at [111, 220] on div "My Pages" at bounding box center [106, 216] width 157 height 33
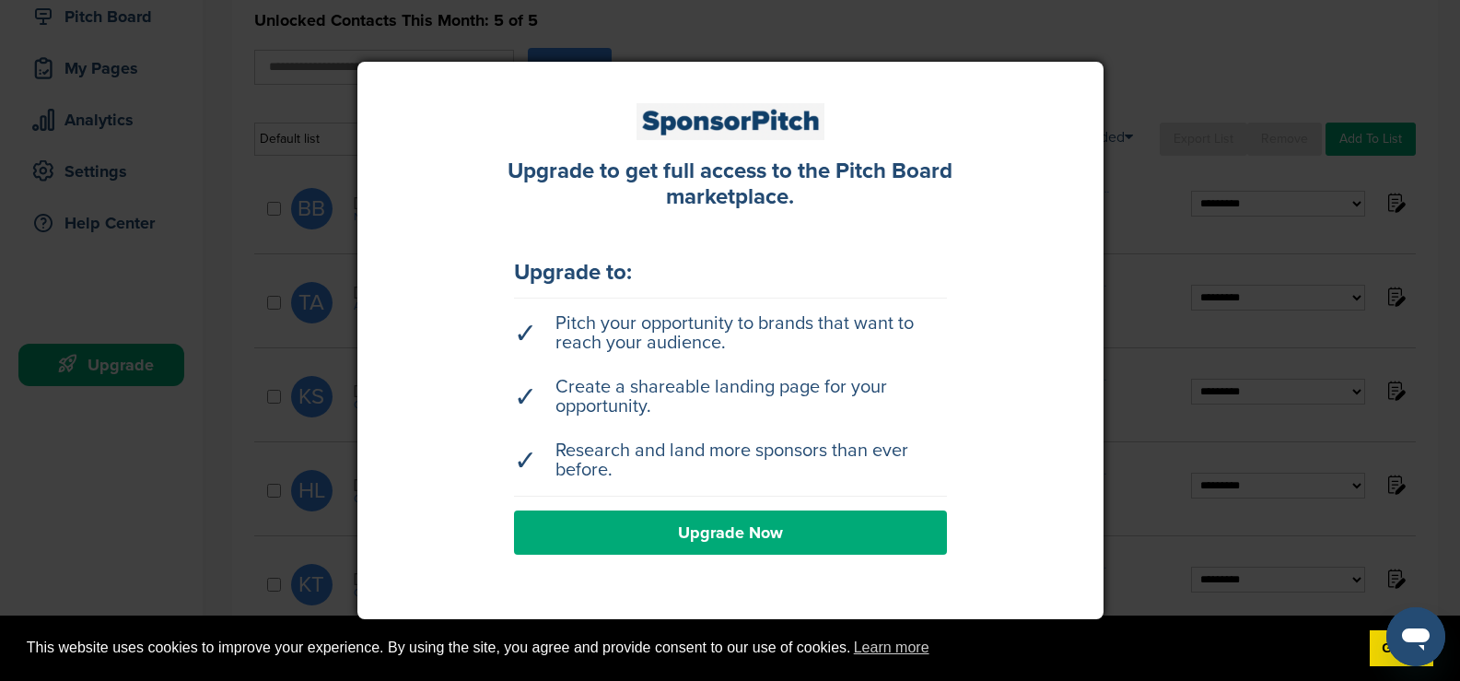
scroll to position [368, 0]
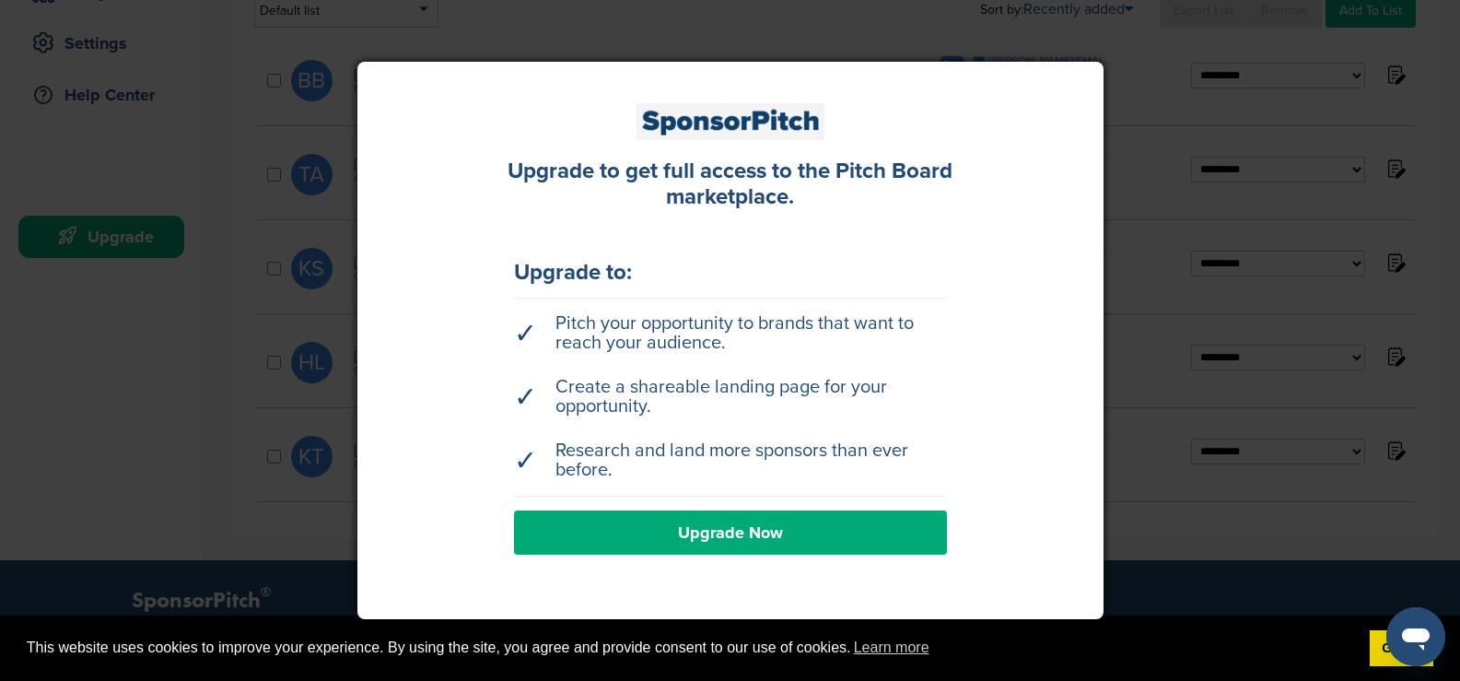
click at [1078, 129] on div "Upgrade to get full access to the Pitch Board marketplace. Upgrade to: ✓ Pitch …" at bounding box center [730, 341] width 746 height 558
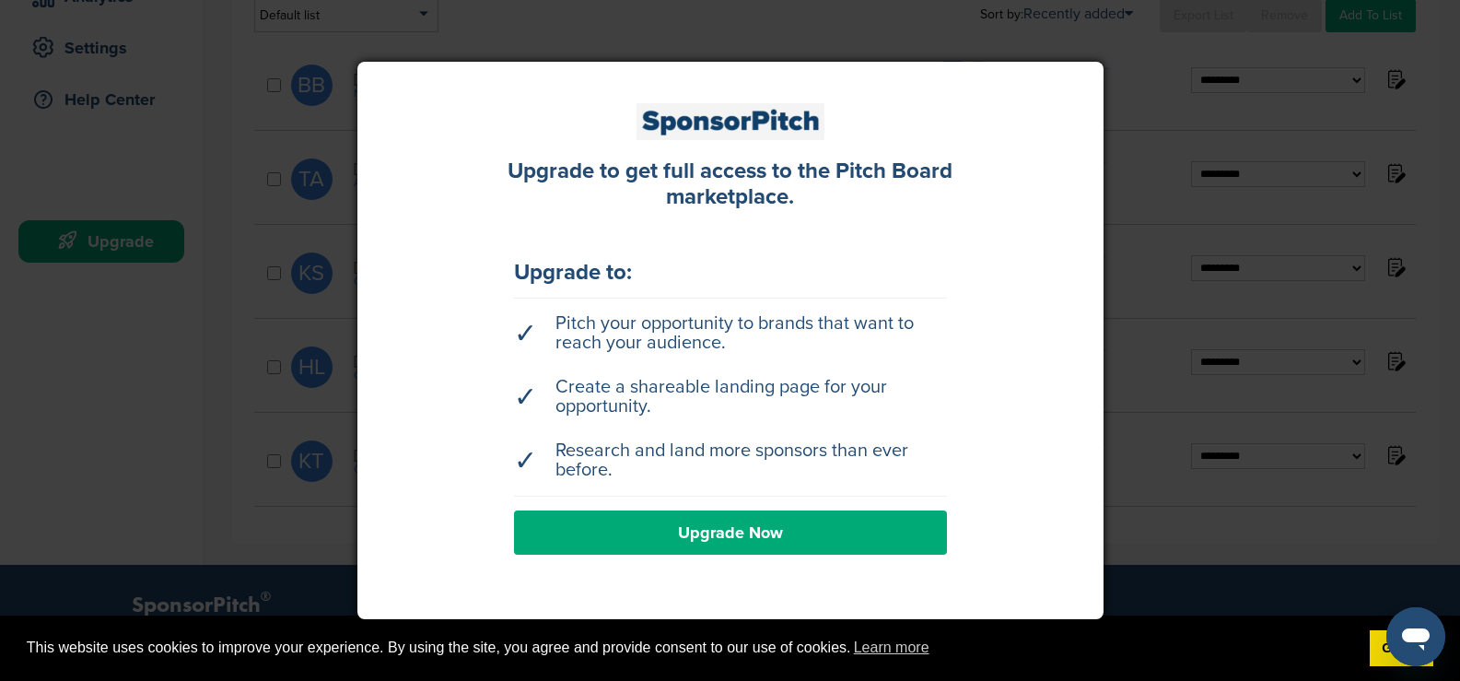
scroll to position [92, 0]
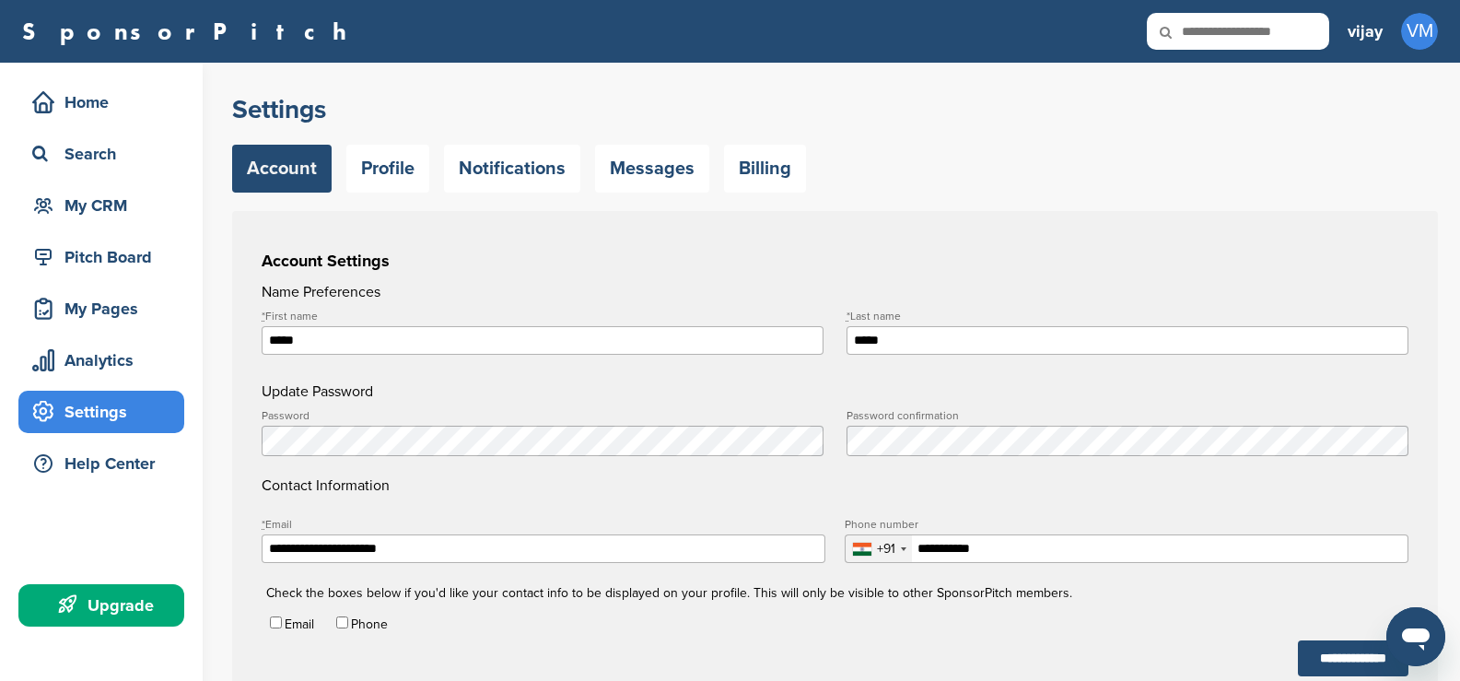
type input "**********"
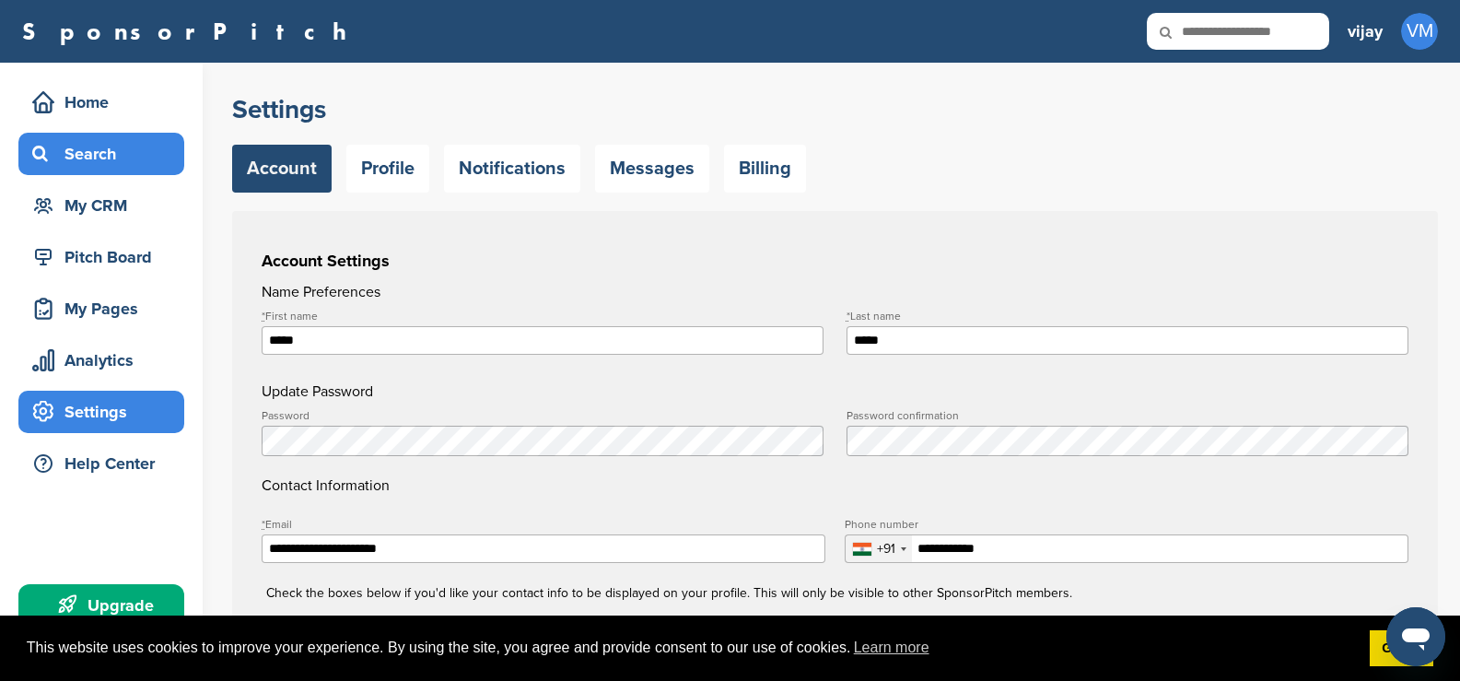
click at [142, 170] on div "Search" at bounding box center [101, 154] width 166 height 42
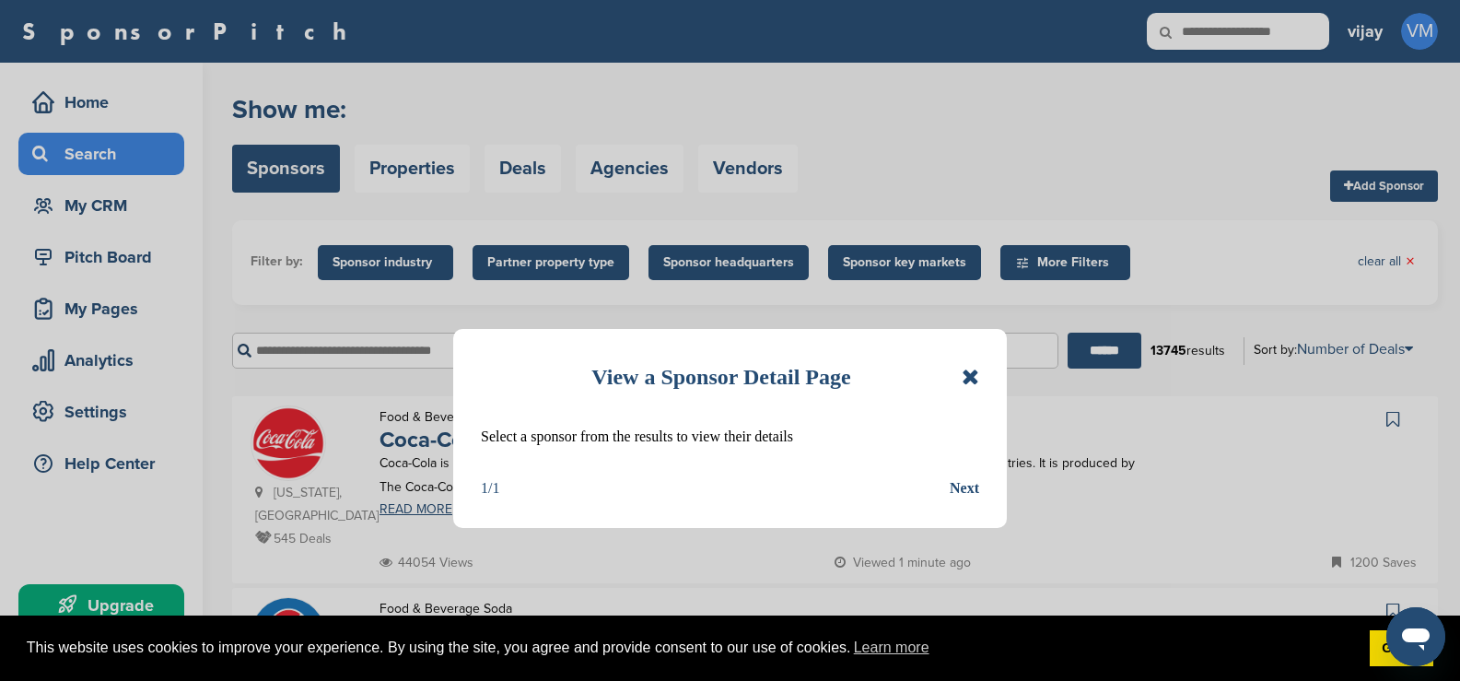
click at [972, 378] on icon at bounding box center [969, 377] width 17 height 22
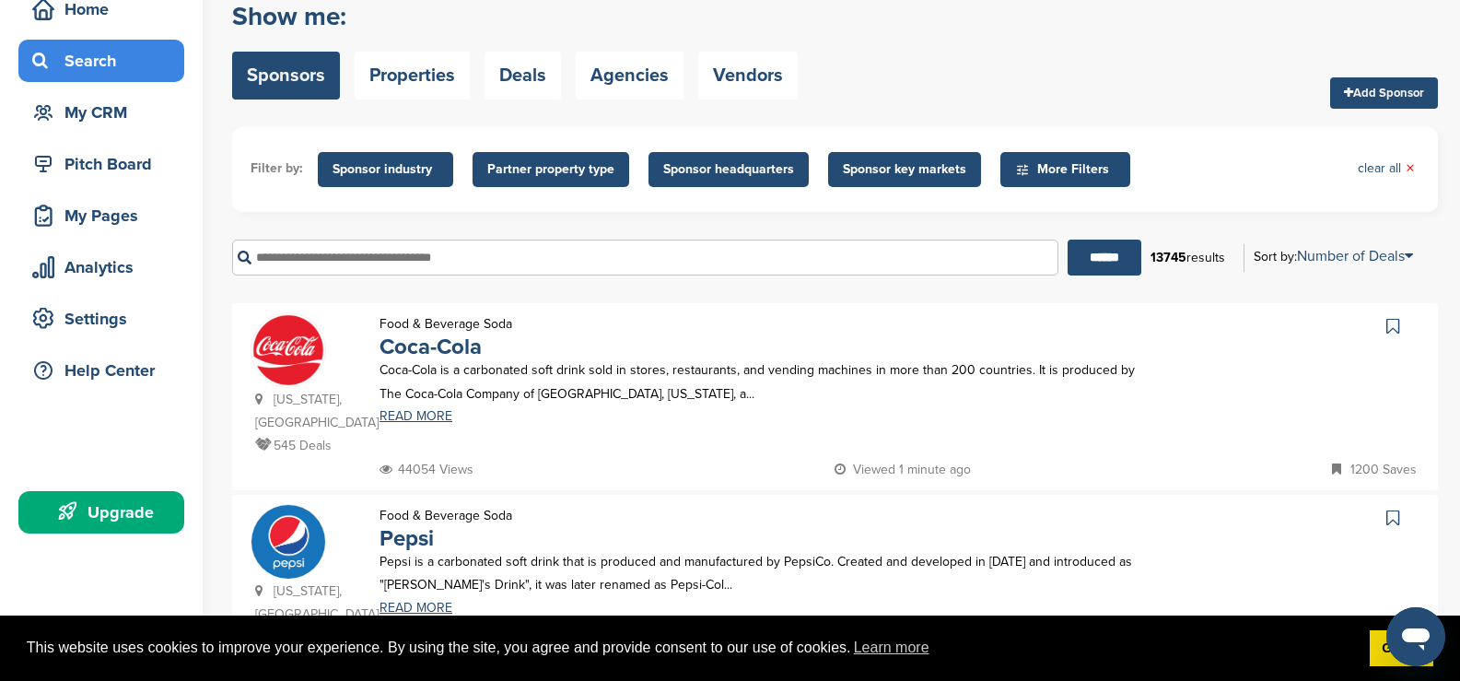
scroll to position [92, 0]
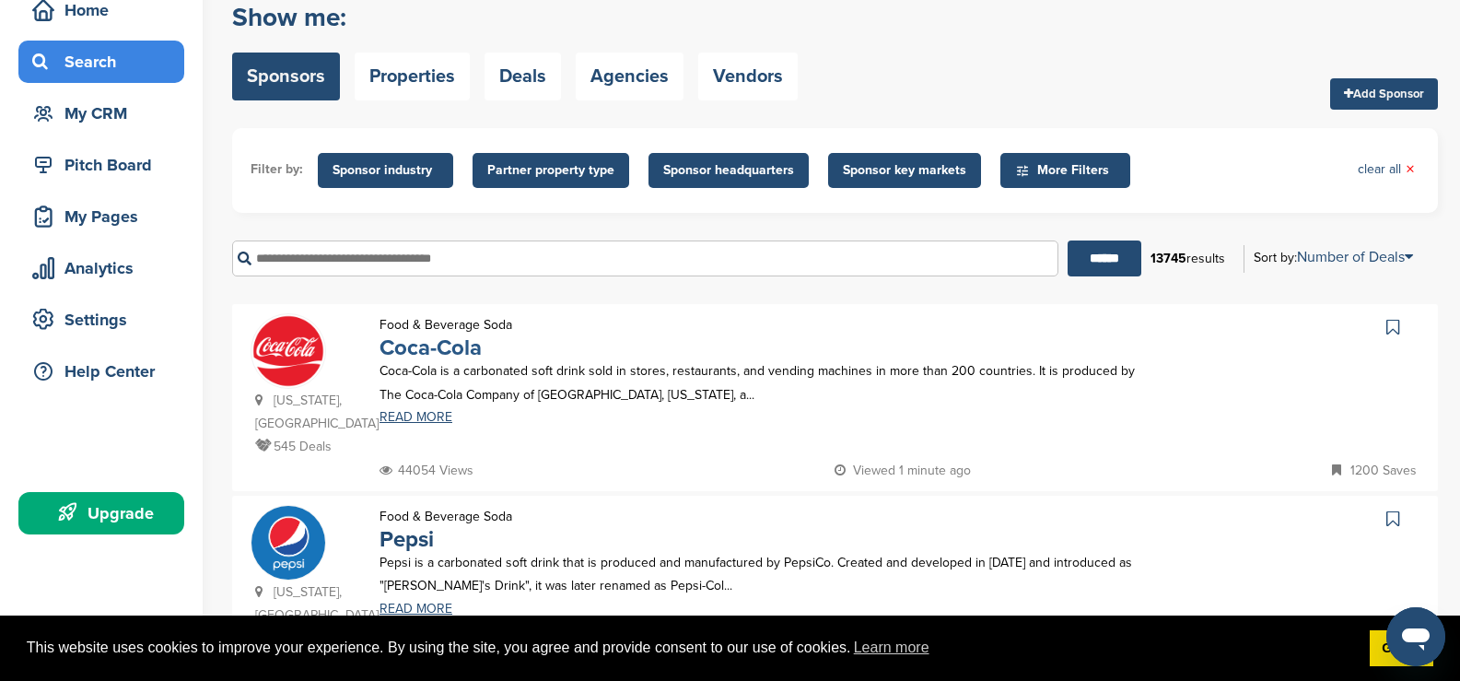
click at [475, 357] on link "Coca-Cola" at bounding box center [430, 347] width 102 height 27
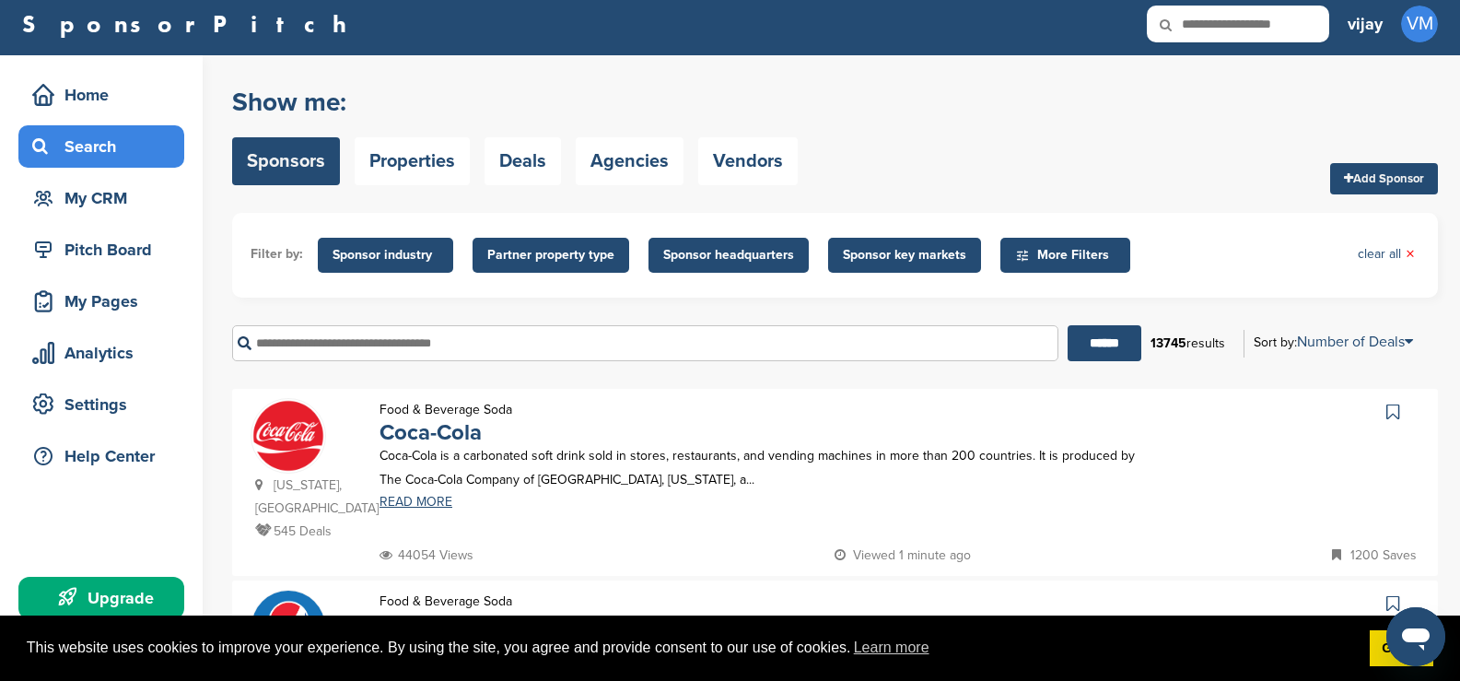
scroll to position [0, 0]
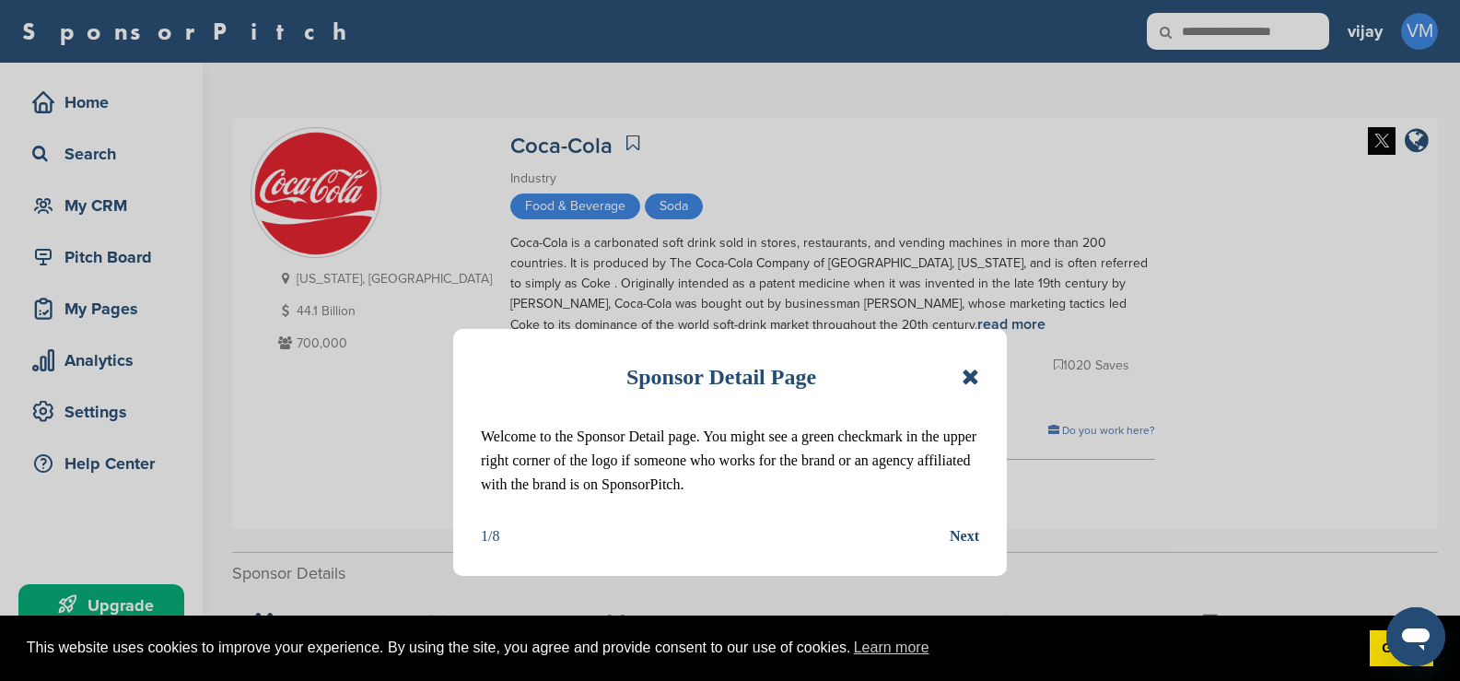
click at [966, 378] on icon at bounding box center [969, 377] width 17 height 22
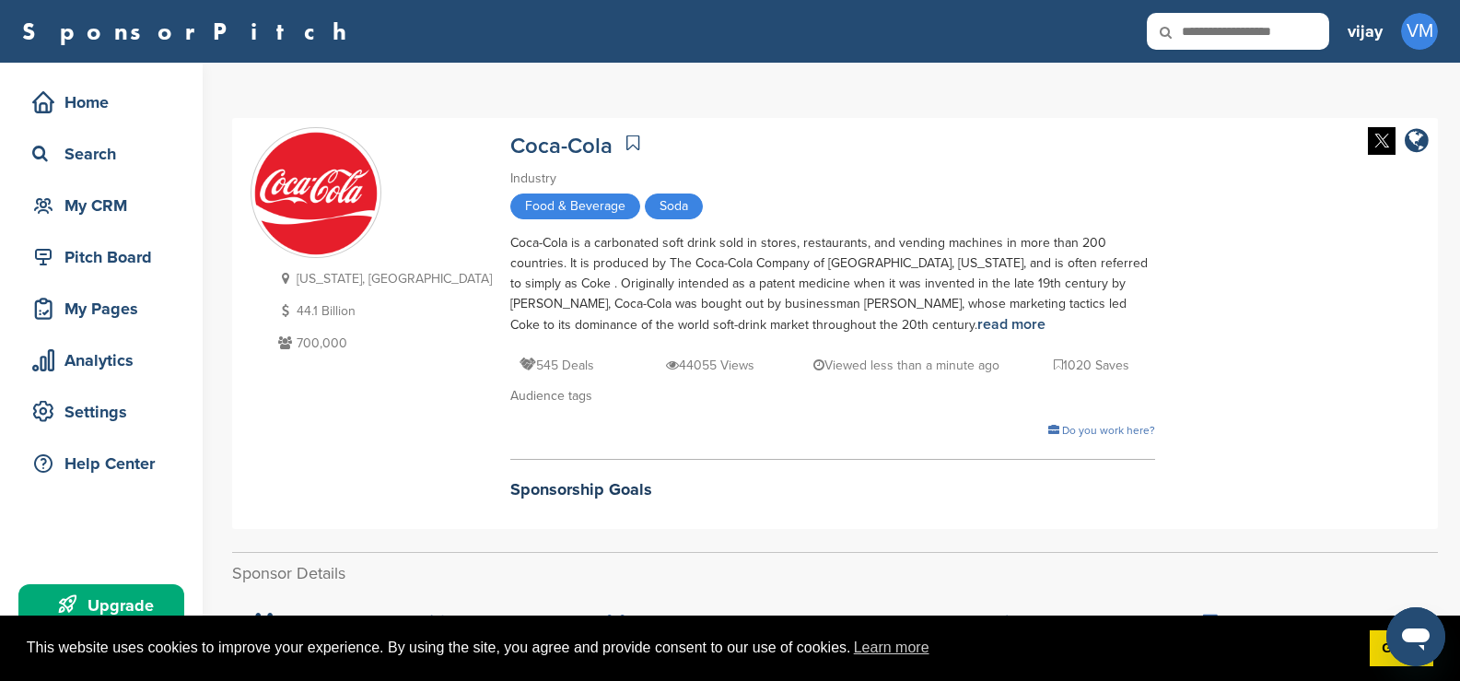
scroll to position [368, 0]
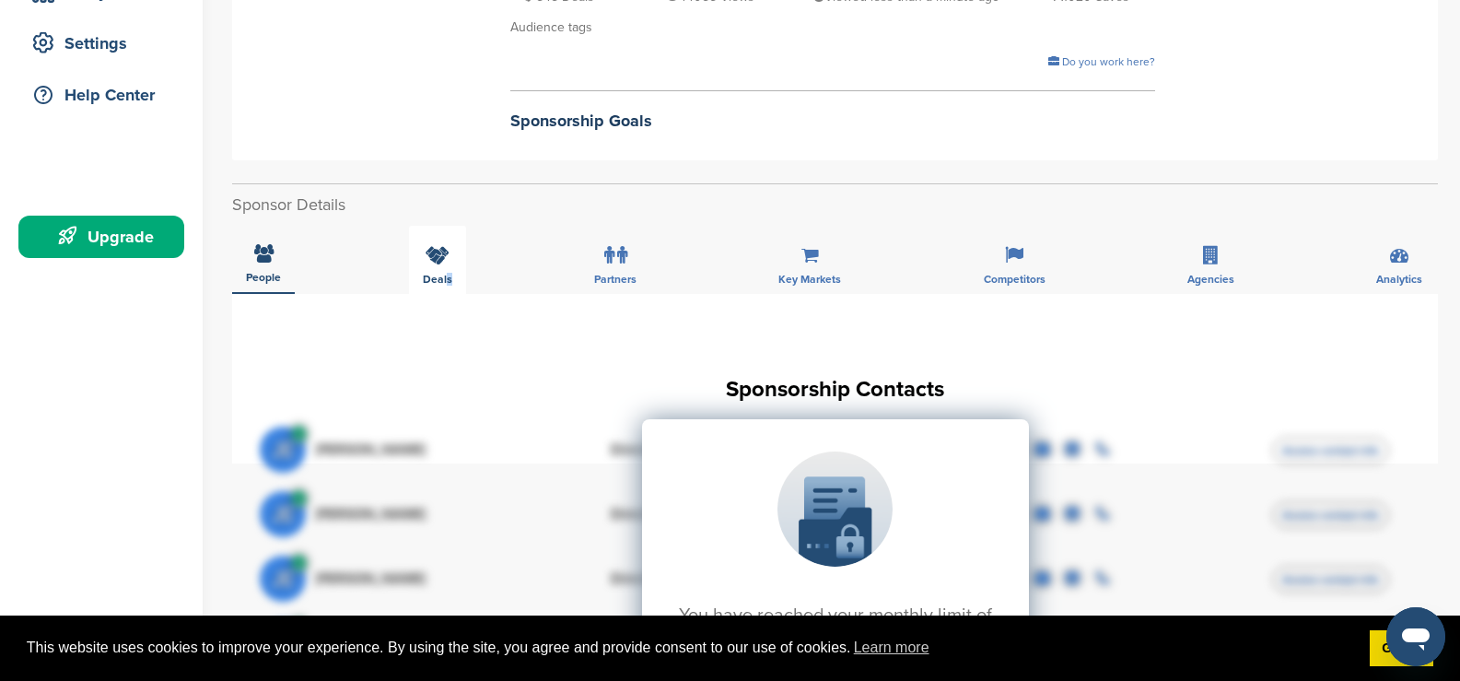
click at [446, 273] on div "Deals" at bounding box center [437, 260] width 57 height 68
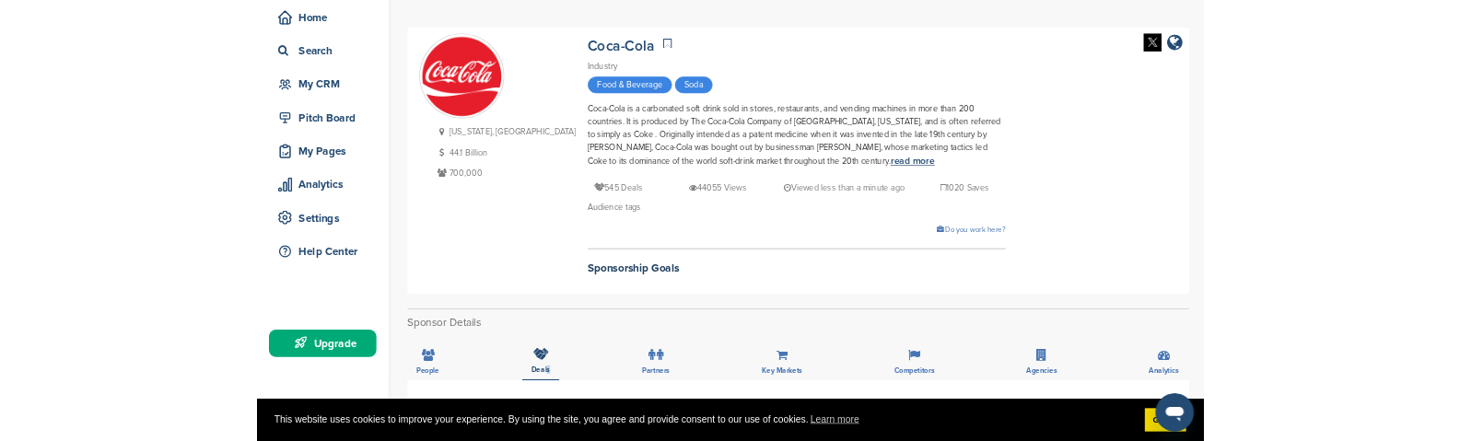
scroll to position [0, 0]
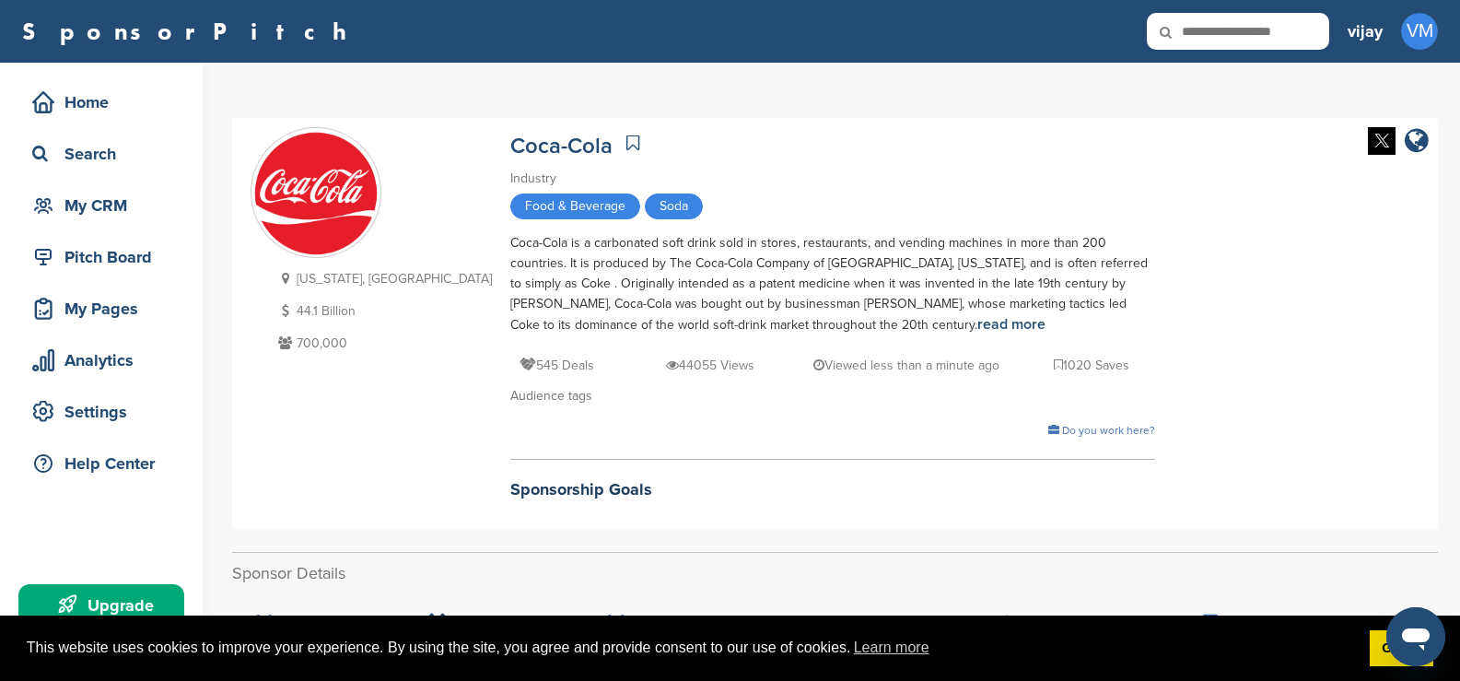
drag, startPoint x: 1228, startPoint y: 380, endPoint x: 1101, endPoint y: 369, distance: 126.6
click at [1101, 369] on div "Georgia, USA 44.1 Billion 700,000 Coca-Cola Industry Food & Beverage Soda Coca-…" at bounding box center [834, 323] width 1169 height 392
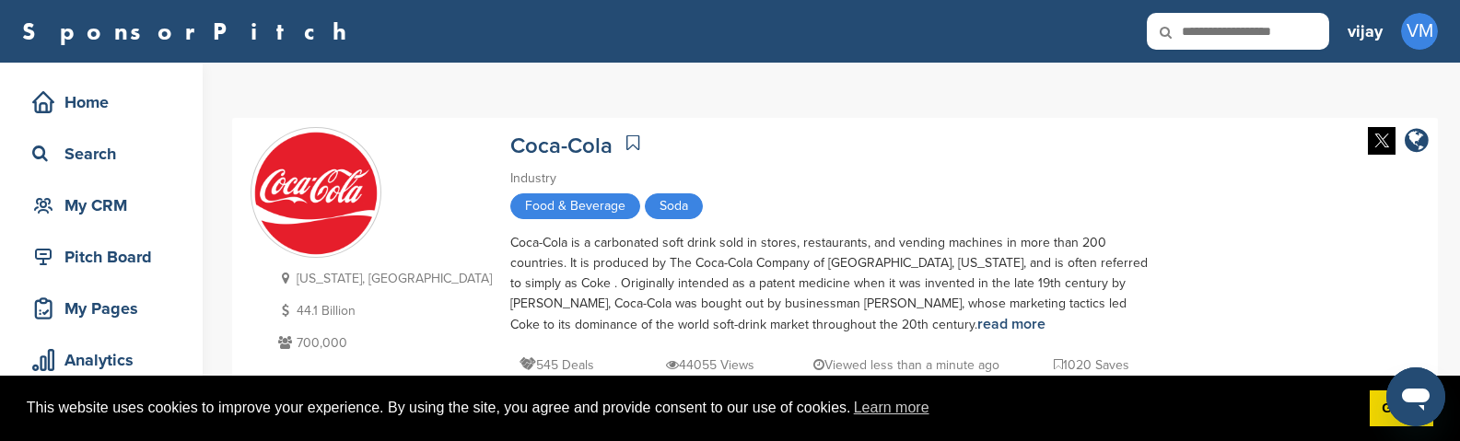
click at [1400, 48] on div "vijay VM Getting Started CRM Settings Profile Messages 0 Plans & Pricing Sign O…" at bounding box center [1392, 31] width 90 height 41
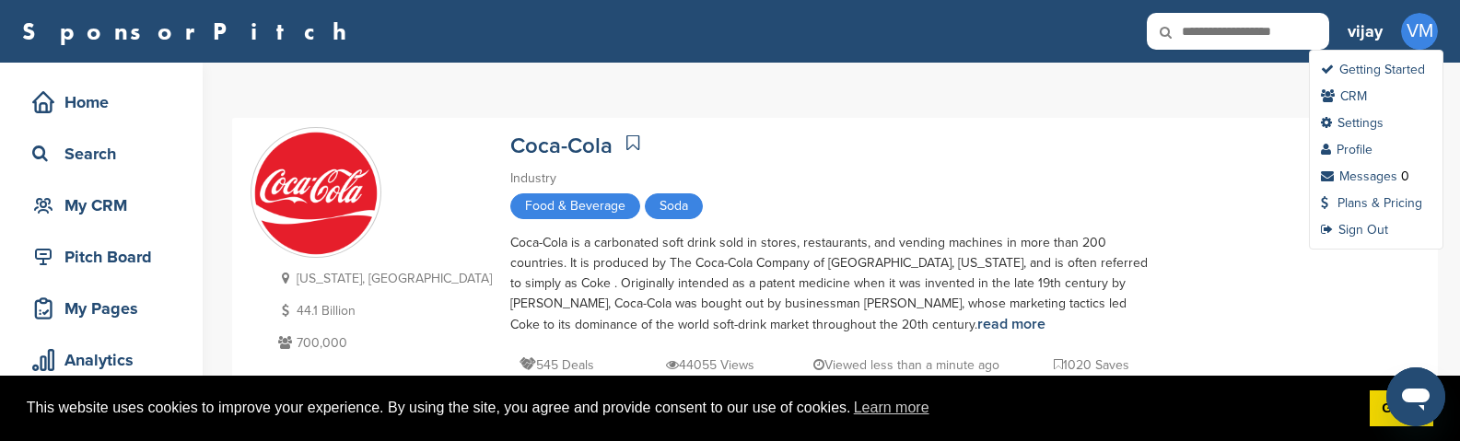
click at [1415, 39] on span "VM" at bounding box center [1419, 31] width 37 height 37
click at [1371, 227] on link "Sign Out" at bounding box center [1354, 230] width 67 height 16
